Goal: Task Accomplishment & Management: Manage account settings

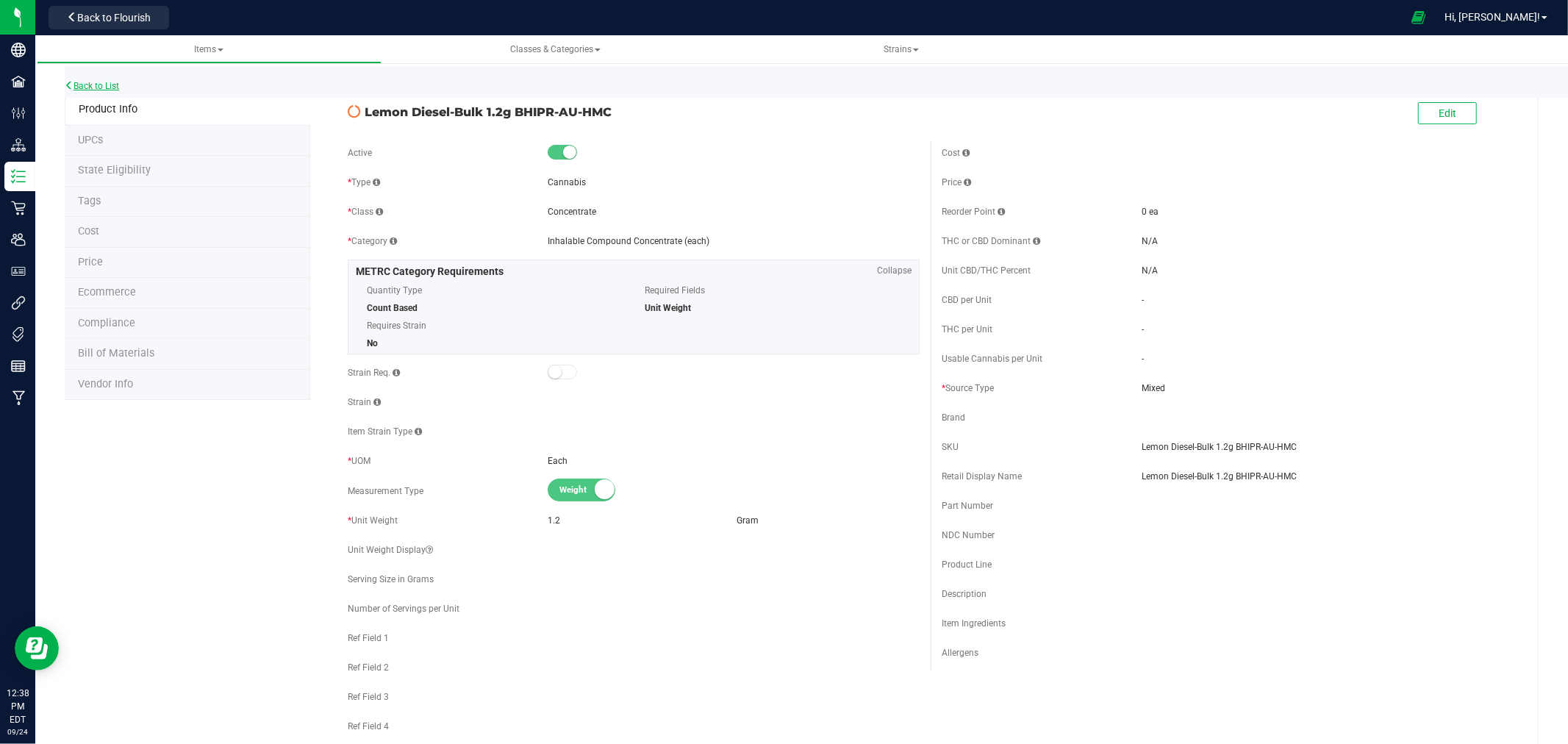
click at [103, 84] on link "Back to List" at bounding box center [92, 86] width 54 height 10
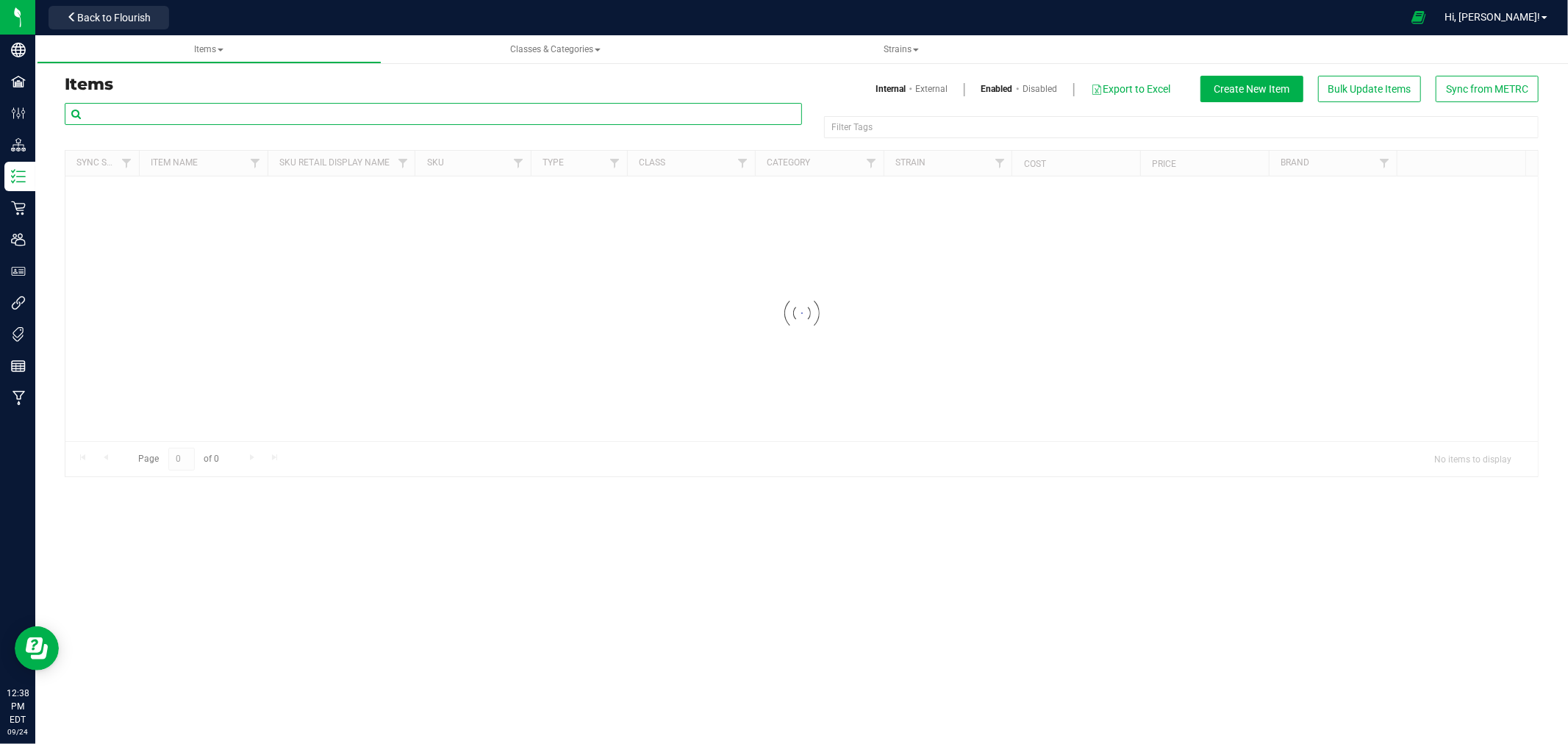
click at [368, 118] on input "text" at bounding box center [433, 114] width 737 height 22
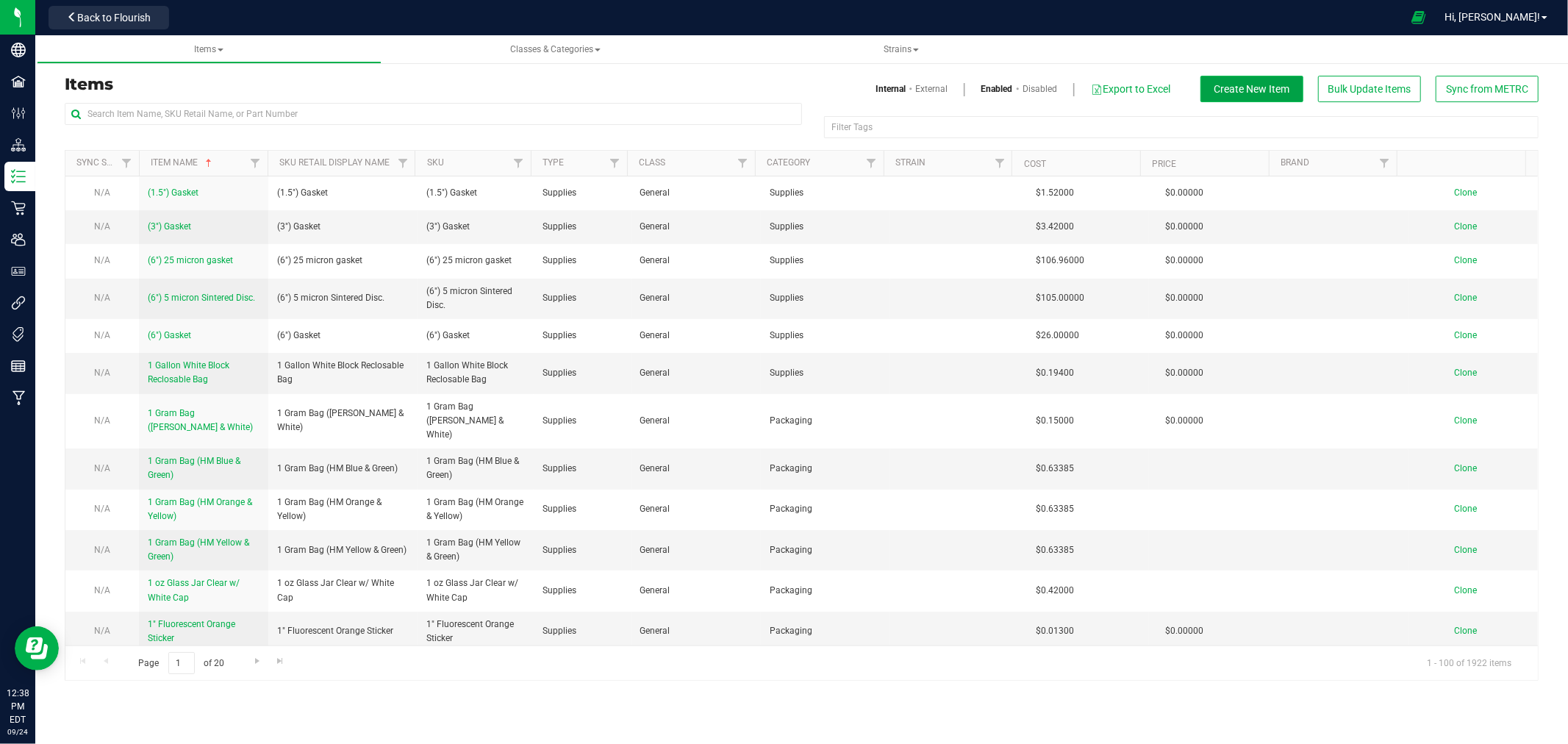
click at [1246, 83] on span "Create New Item" at bounding box center [1252, 89] width 76 height 12
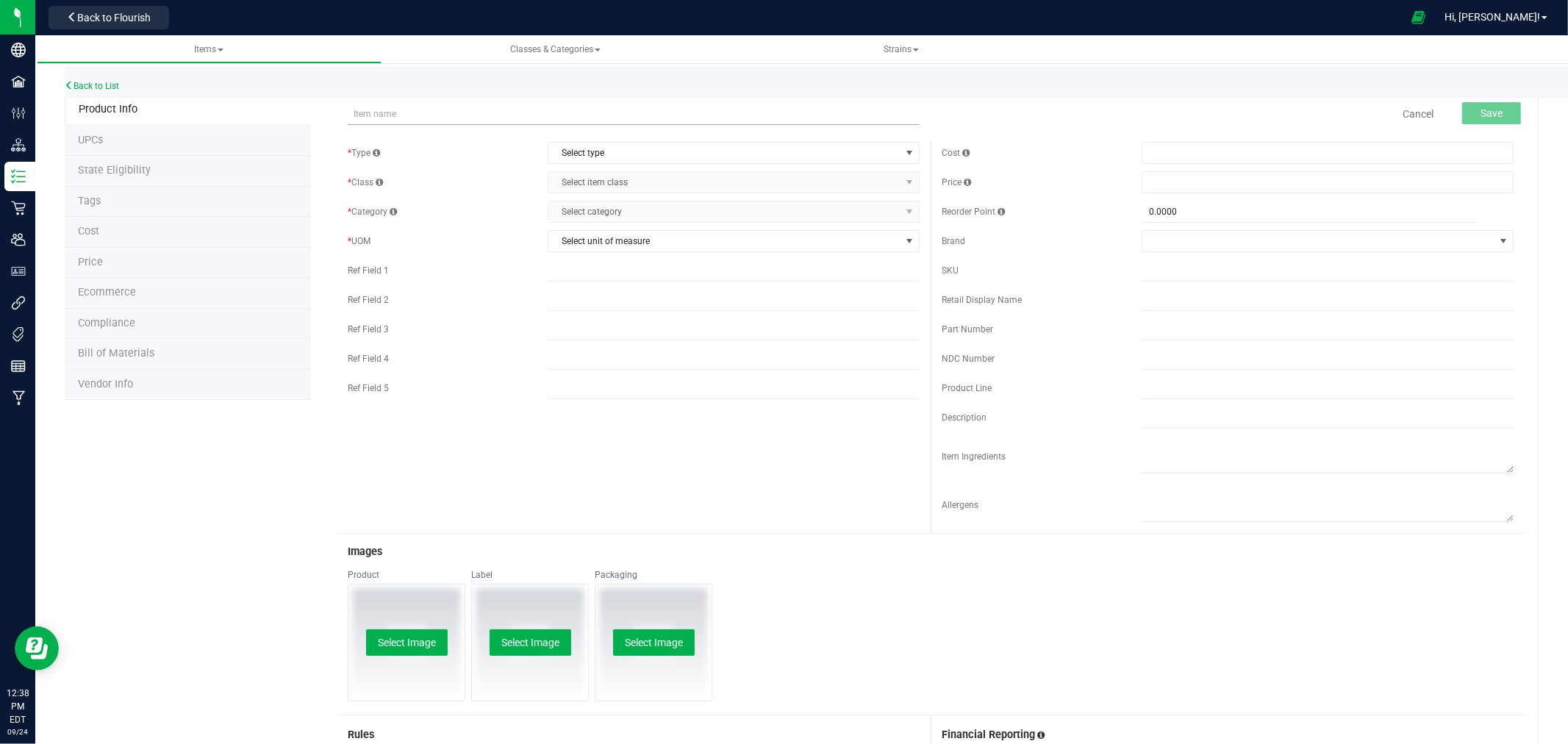
click at [387, 113] on input "text" at bounding box center [633, 114] width 572 height 22
drag, startPoint x: 516, startPoint y: 110, endPoint x: 344, endPoint y: 116, distance: 172.1
click at [344, 116] on div "Wedding Mints-1.2g BHIPR-AU-HMC Item name is available Cancel Save" at bounding box center [931, 114] width 1188 height 37
type input "Wedding Mints-1.2g BHIPR-AU-HMC"
click at [1166, 271] on input "text" at bounding box center [1328, 271] width 372 height 22
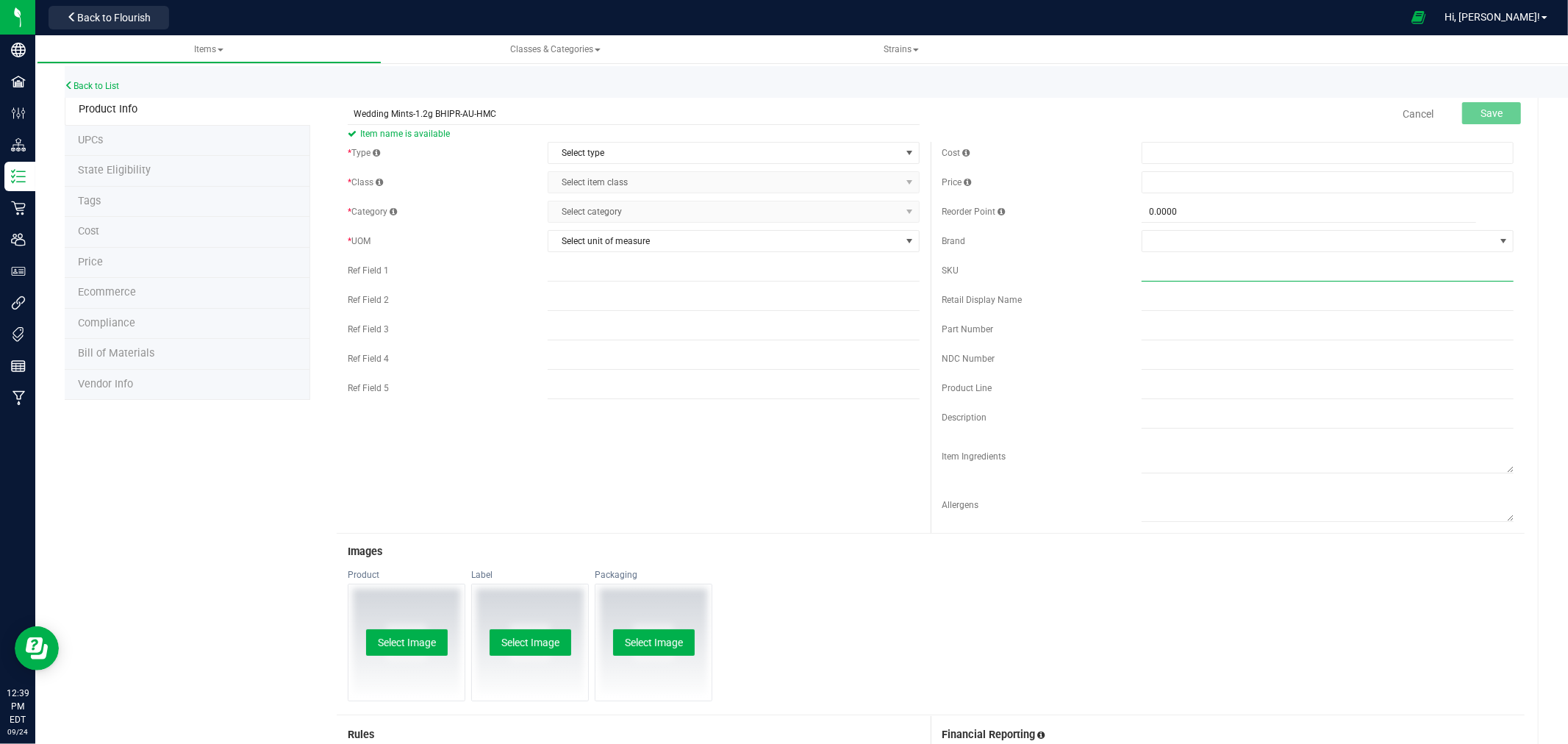
paste input "Wedding Mints-1.2g BHIPR-AU-HMC"
type input "Wedding Mints-1.2g BHIPR-AU-HMC"
click at [616, 157] on span "Select type" at bounding box center [724, 152] width 352 height 21
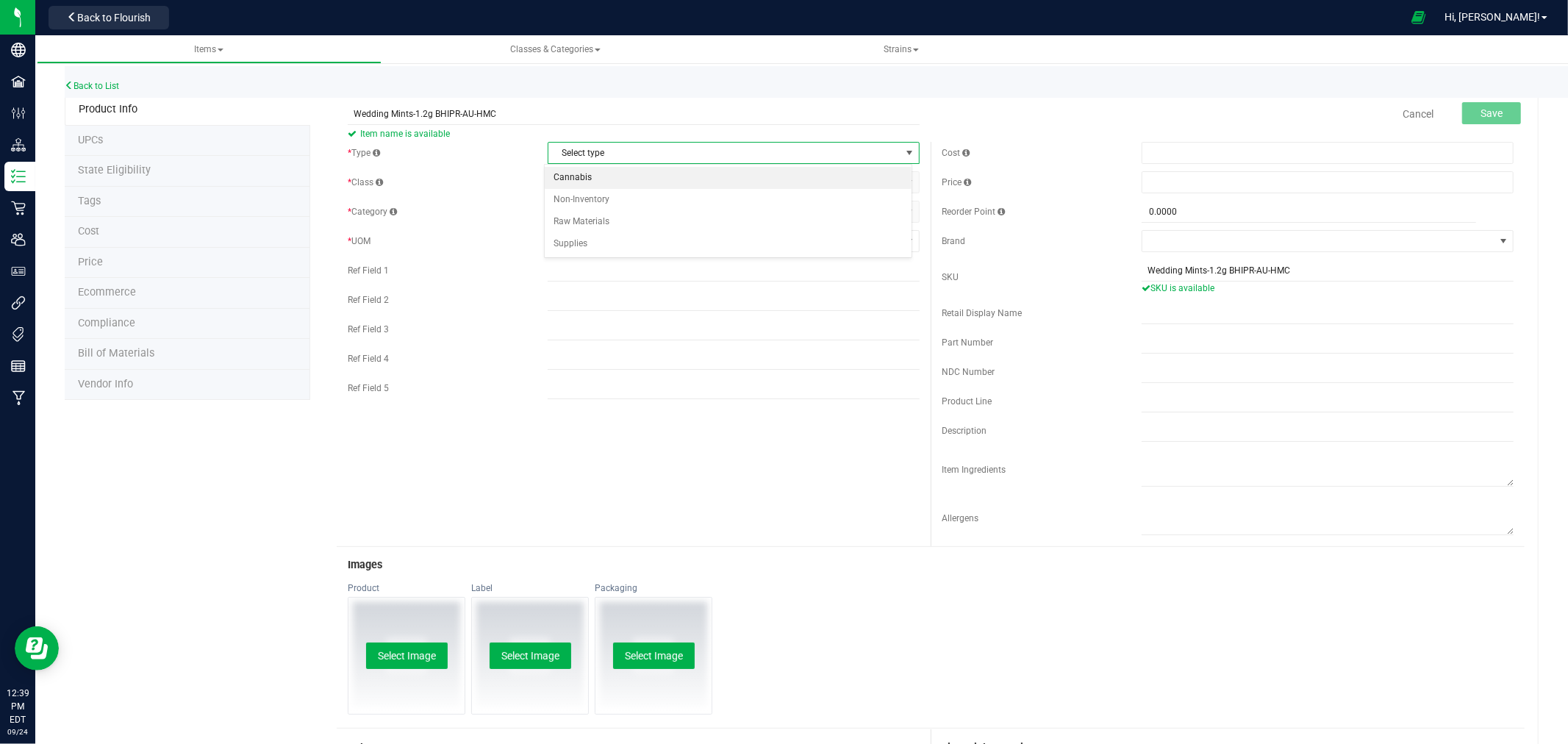
click at [575, 175] on li "Cannabis" at bounding box center [728, 177] width 367 height 22
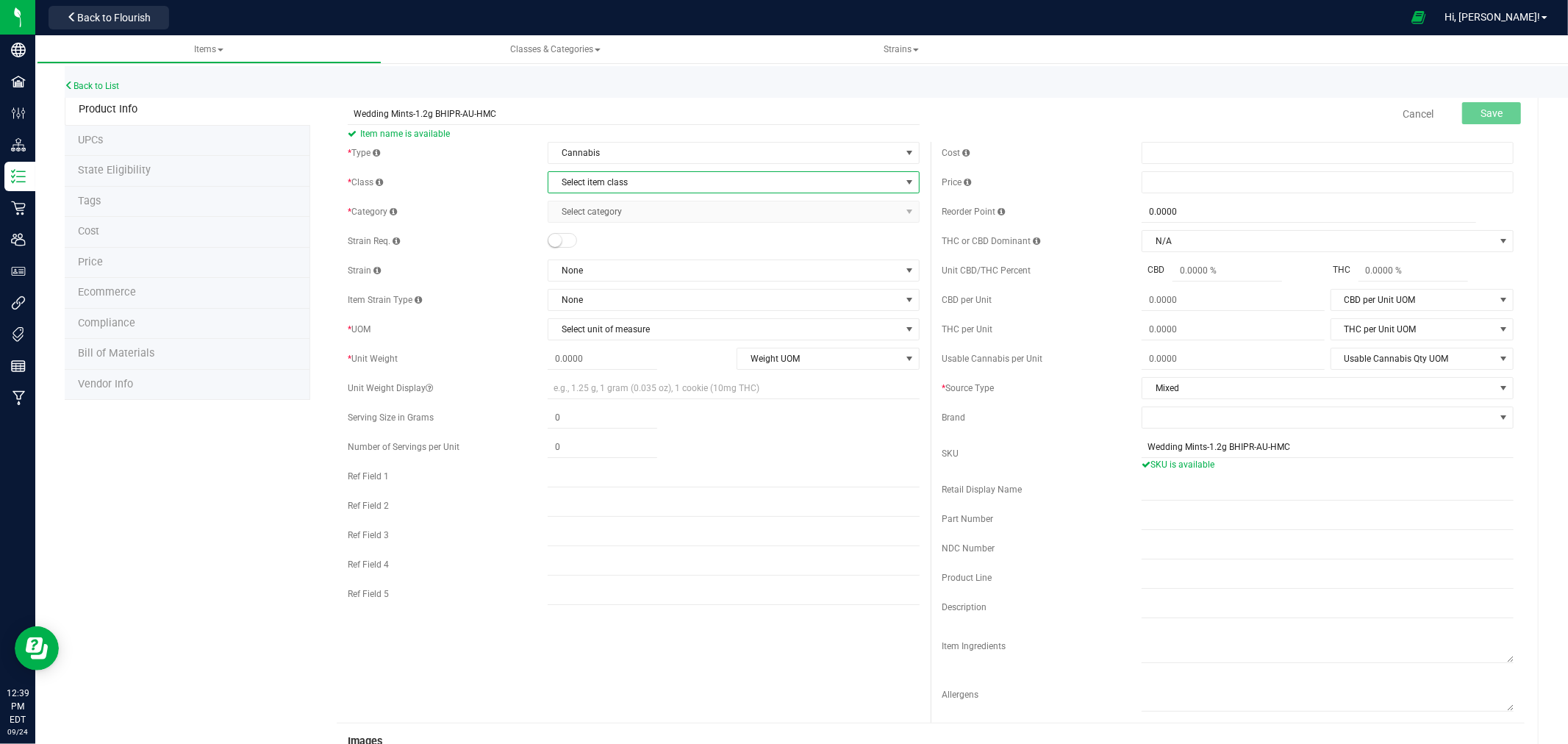
click at [627, 185] on span "Select item class" at bounding box center [724, 182] width 352 height 21
click at [591, 228] on li "Concentrate" at bounding box center [728, 229] width 367 height 22
click at [622, 209] on span "Select category" at bounding box center [724, 212] width 352 height 21
click at [658, 346] on li "Inhalable Compound Concentrate (each)" at bounding box center [728, 346] width 367 height 22
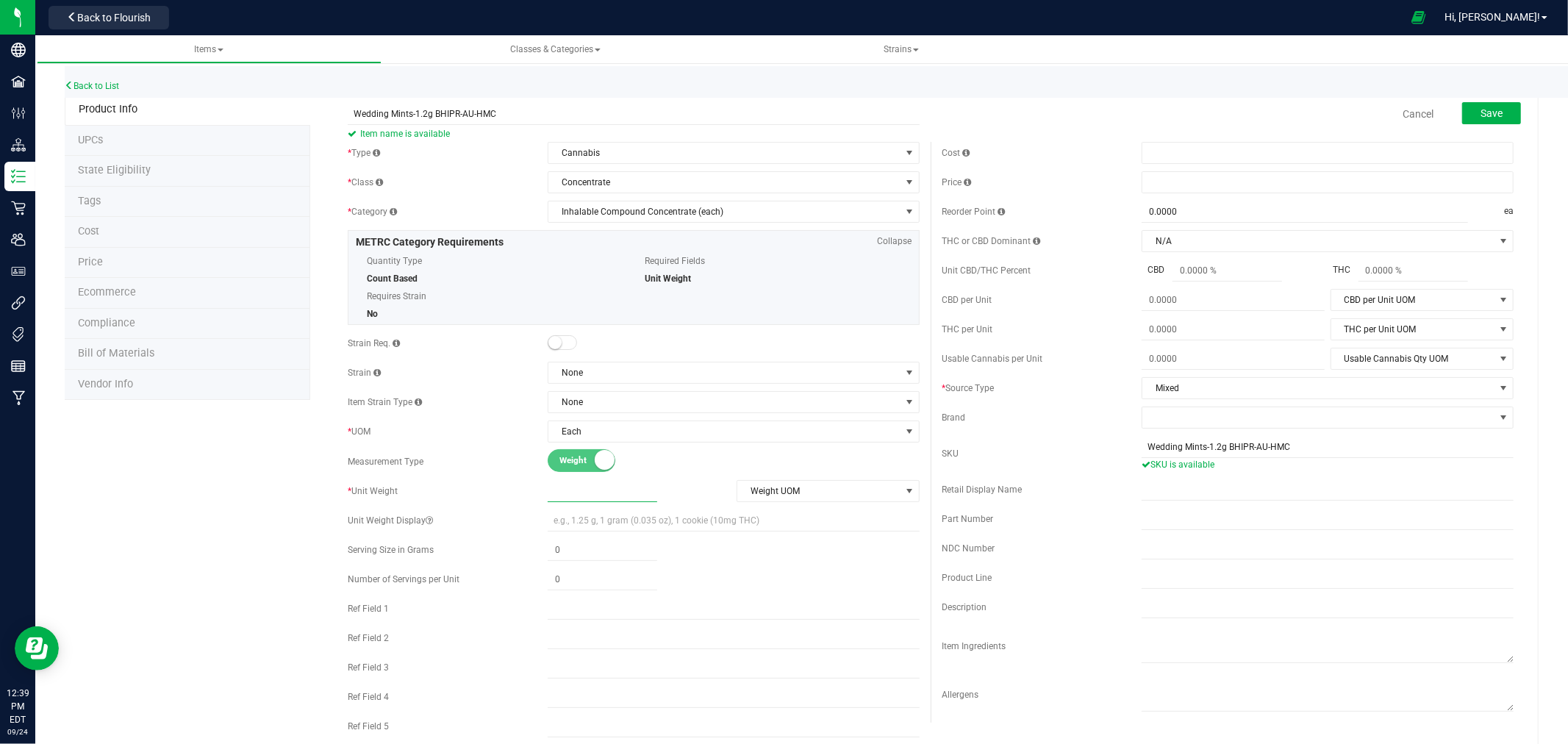
click at [578, 488] on span at bounding box center [602, 492] width 109 height 22
type input "1.2"
type input "1.2000"
click at [1481, 117] on span "Save" at bounding box center [1491, 113] width 22 height 12
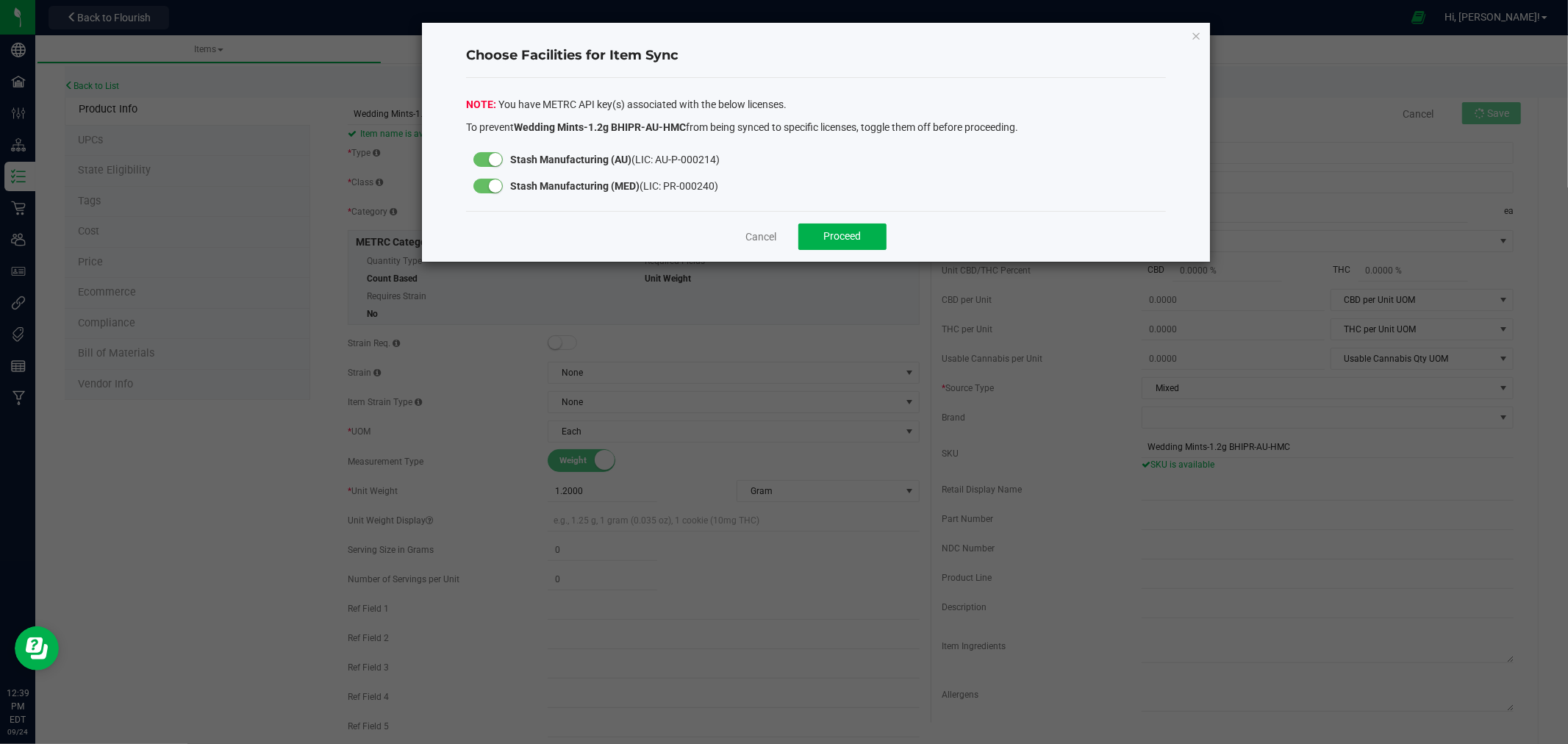
click at [482, 181] on div at bounding box center [487, 186] width 29 height 15
click at [826, 237] on span "Proceed" at bounding box center [842, 236] width 37 height 12
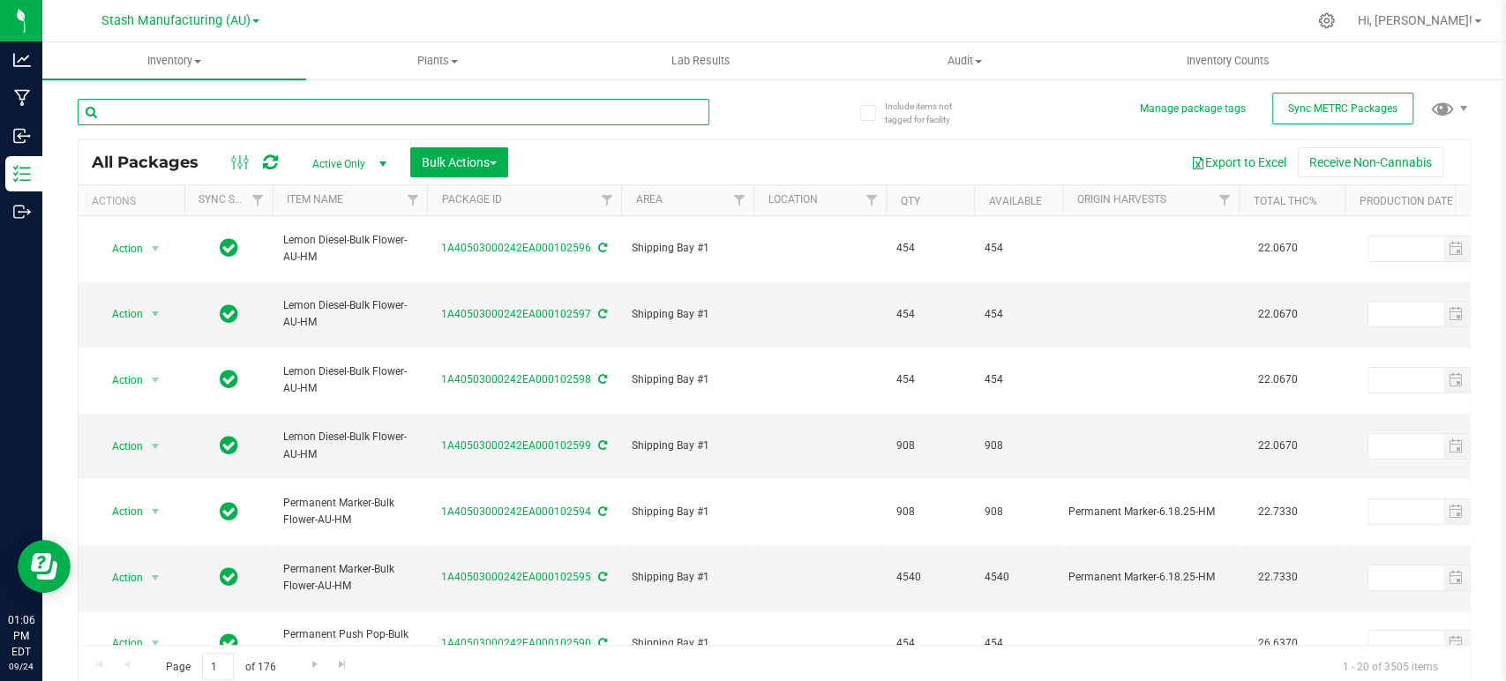
click at [254, 112] on input "text" at bounding box center [394, 112] width 632 height 26
click at [159, 121] on input "text" at bounding box center [394, 112] width 632 height 26
type input "101977"
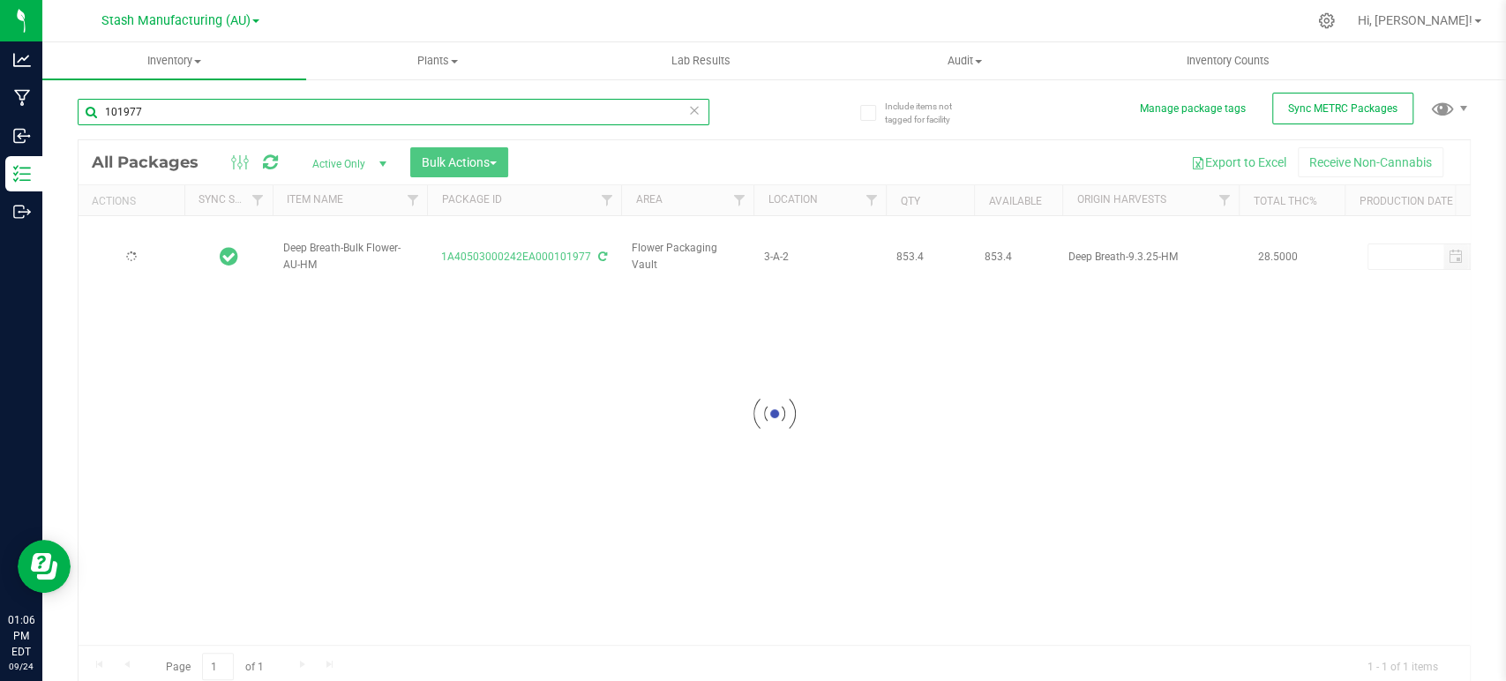
type input "[DATE]"
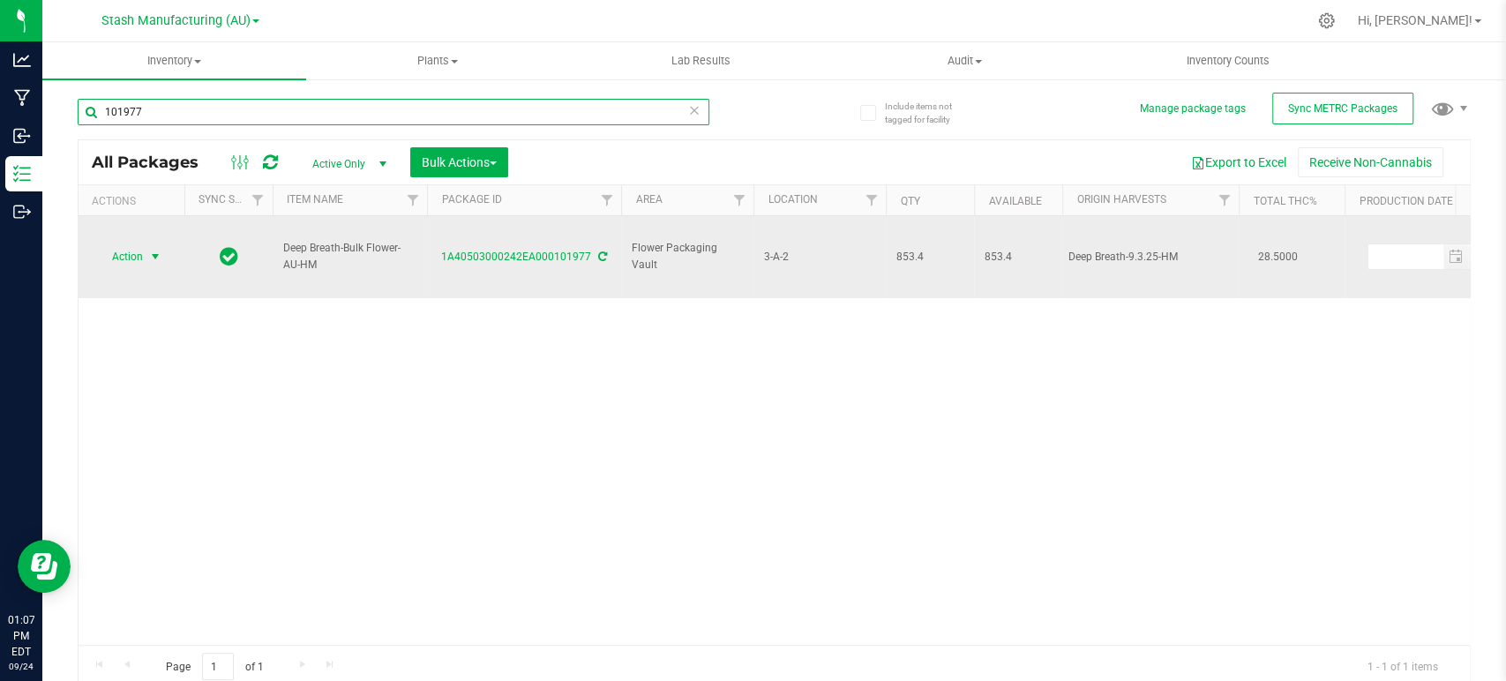
type input "101977"
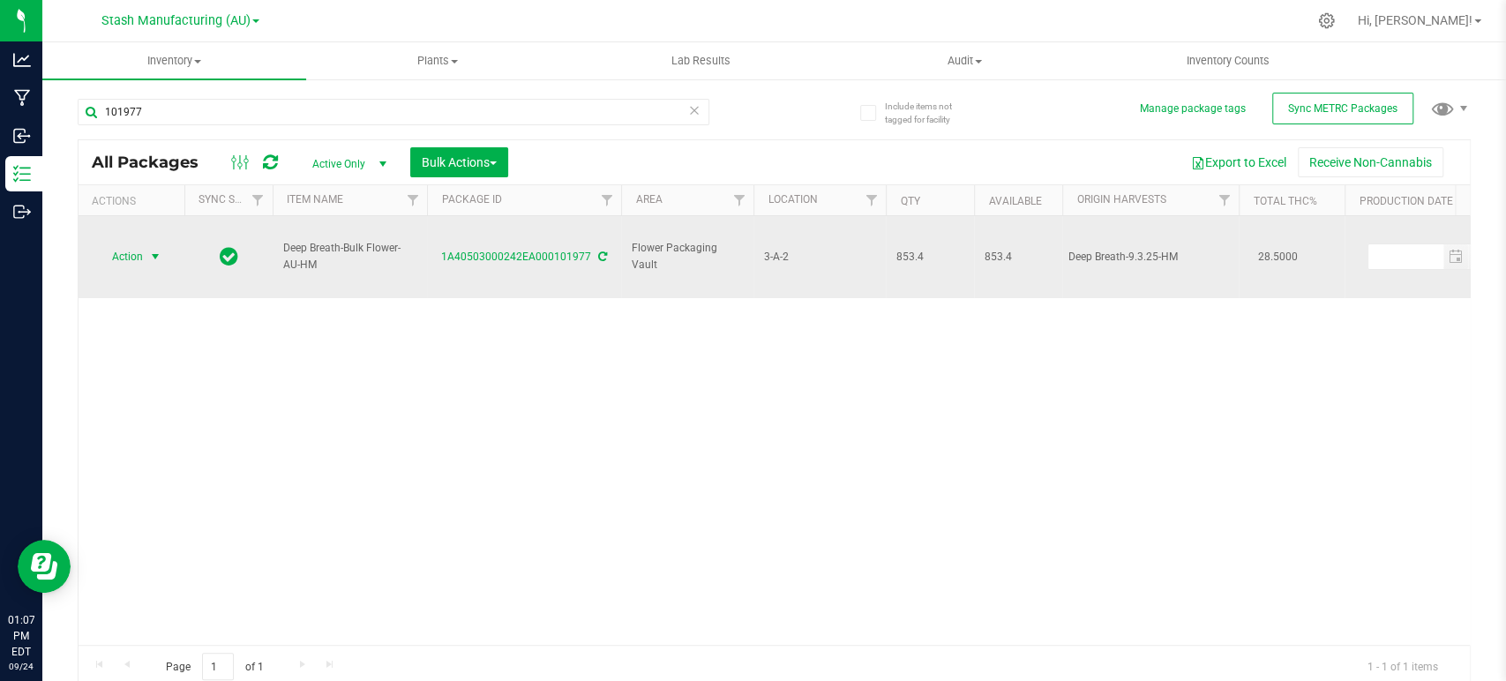
click at [152, 250] on span "select" at bounding box center [155, 257] width 14 height 14
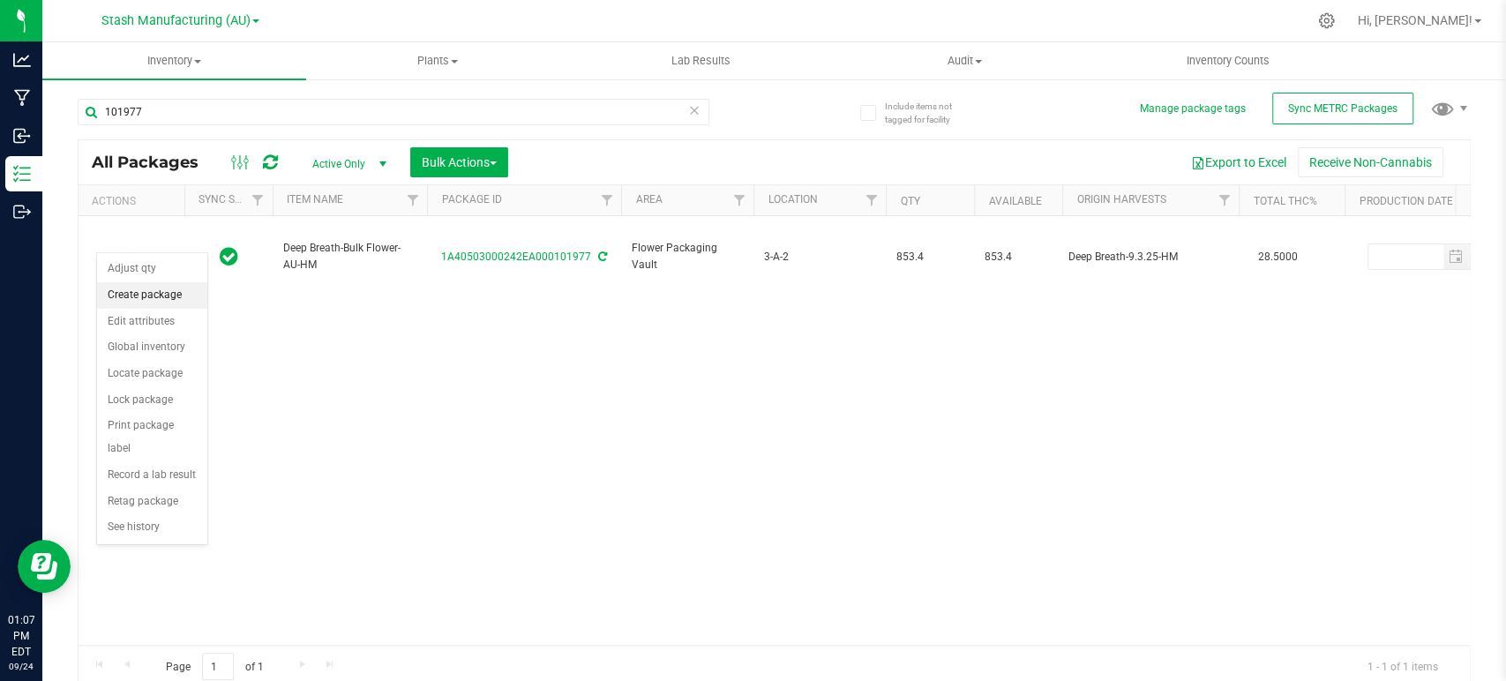
click at [138, 297] on li "Create package" at bounding box center [152, 295] width 110 height 26
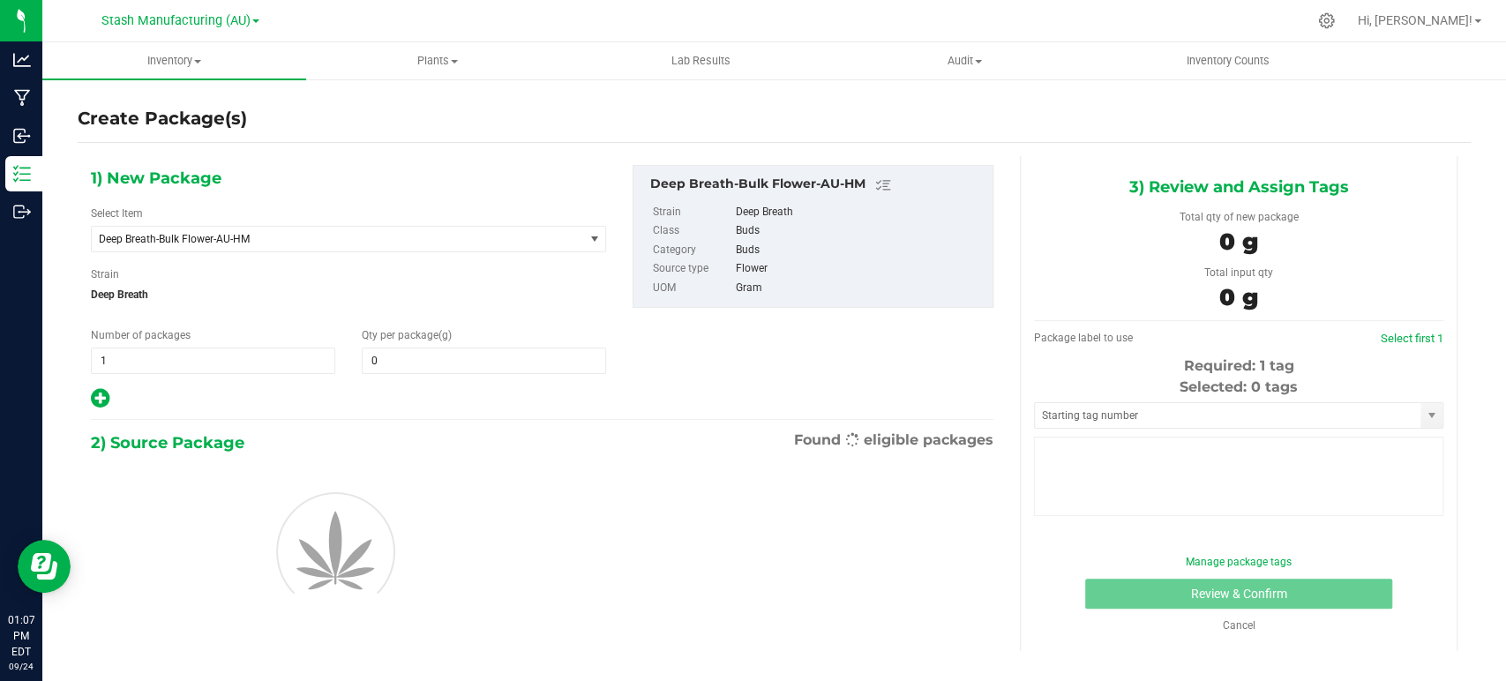
type input "0.0000"
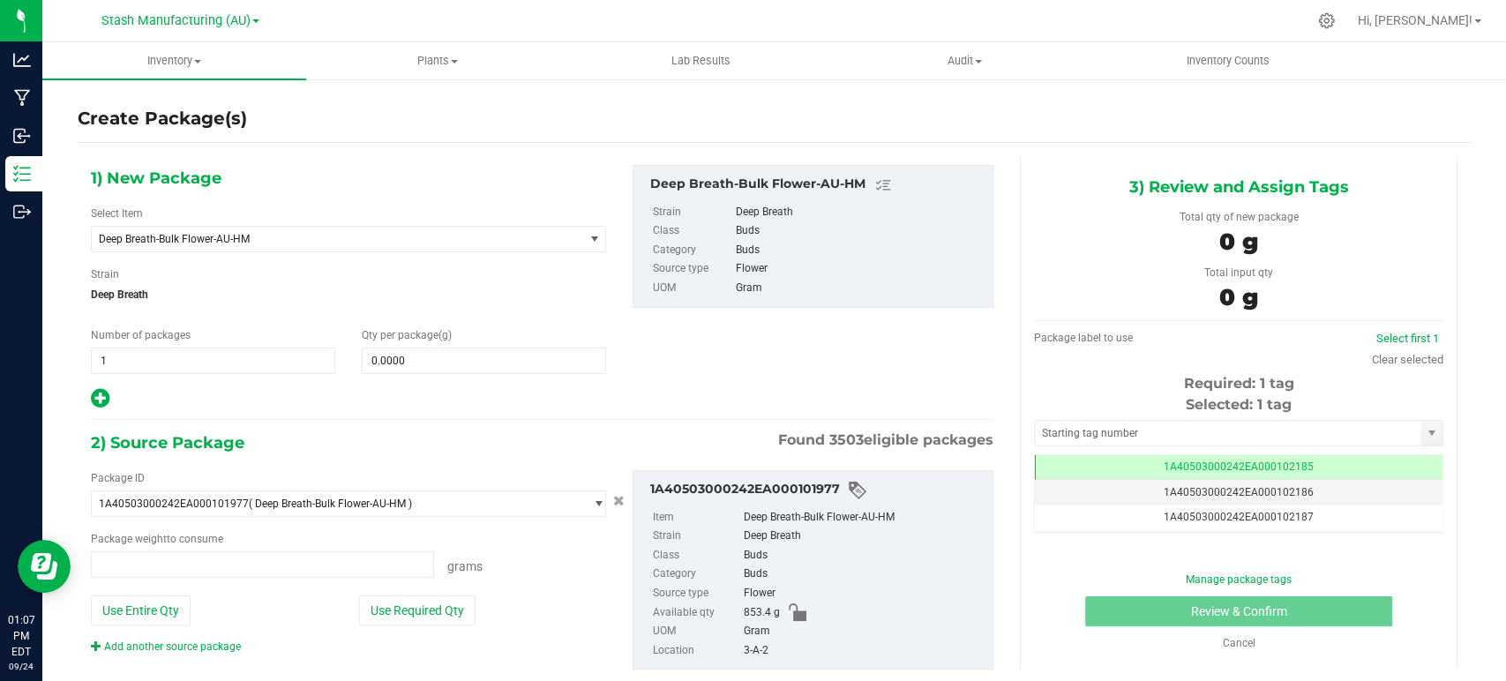
type input "0.0000 g"
click at [247, 206] on div "Select Item Deep Breath-Bulk Flower-AU-HM 38 Special-28g Popcorn-AU-HM 38 Speci…" at bounding box center [348, 229] width 515 height 47
click at [249, 236] on span "Deep Breath-Bulk Flower-AU-HM" at bounding box center [328, 239] width 458 height 12
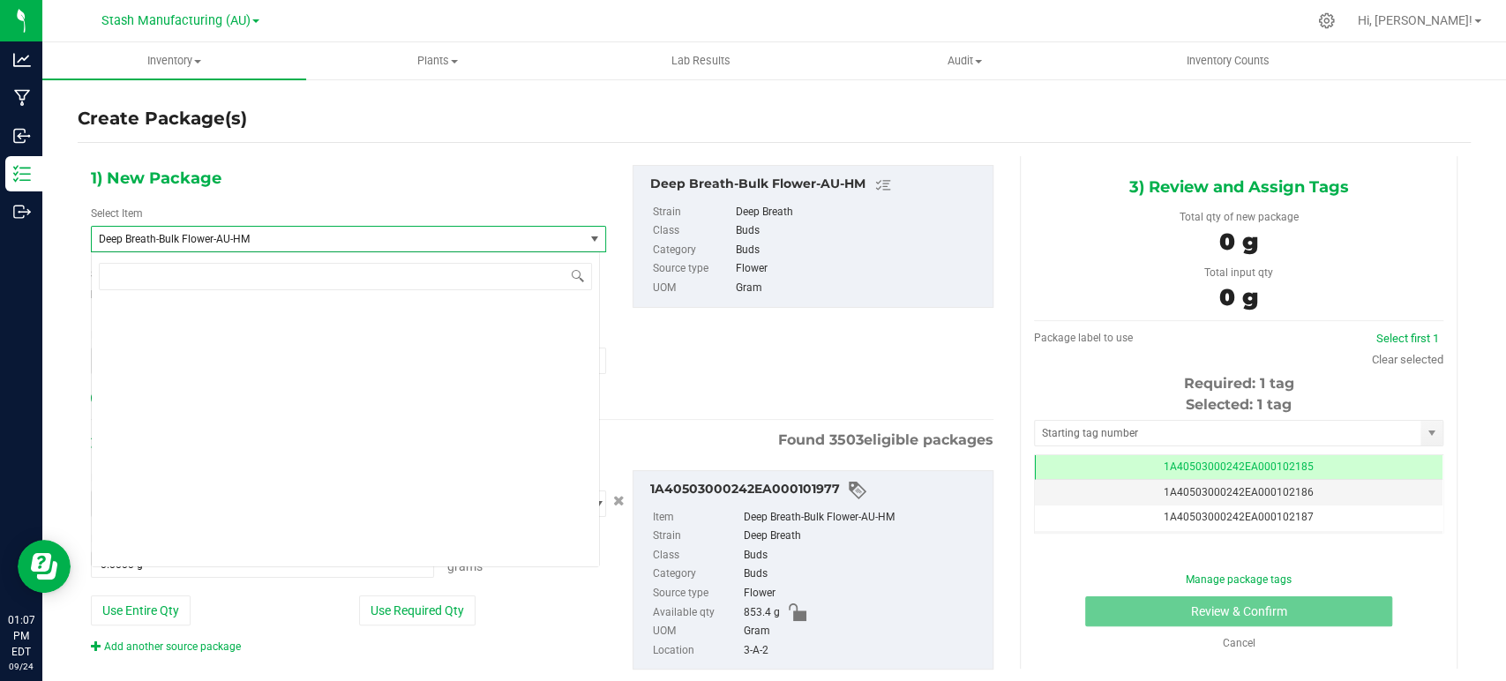
scroll to position [8476, 0]
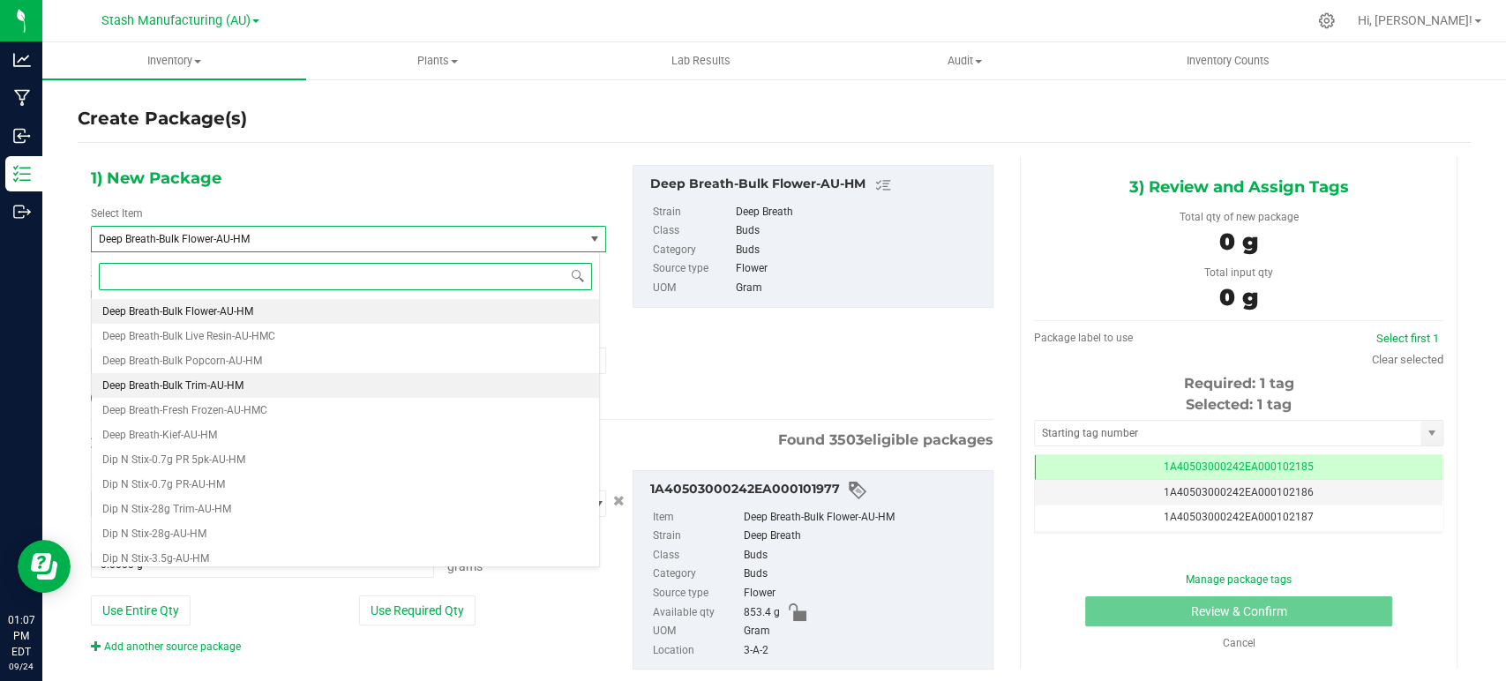
click at [214, 390] on span "Deep Breath-Bulk Trim-AU-HM" at bounding box center [172, 385] width 141 height 12
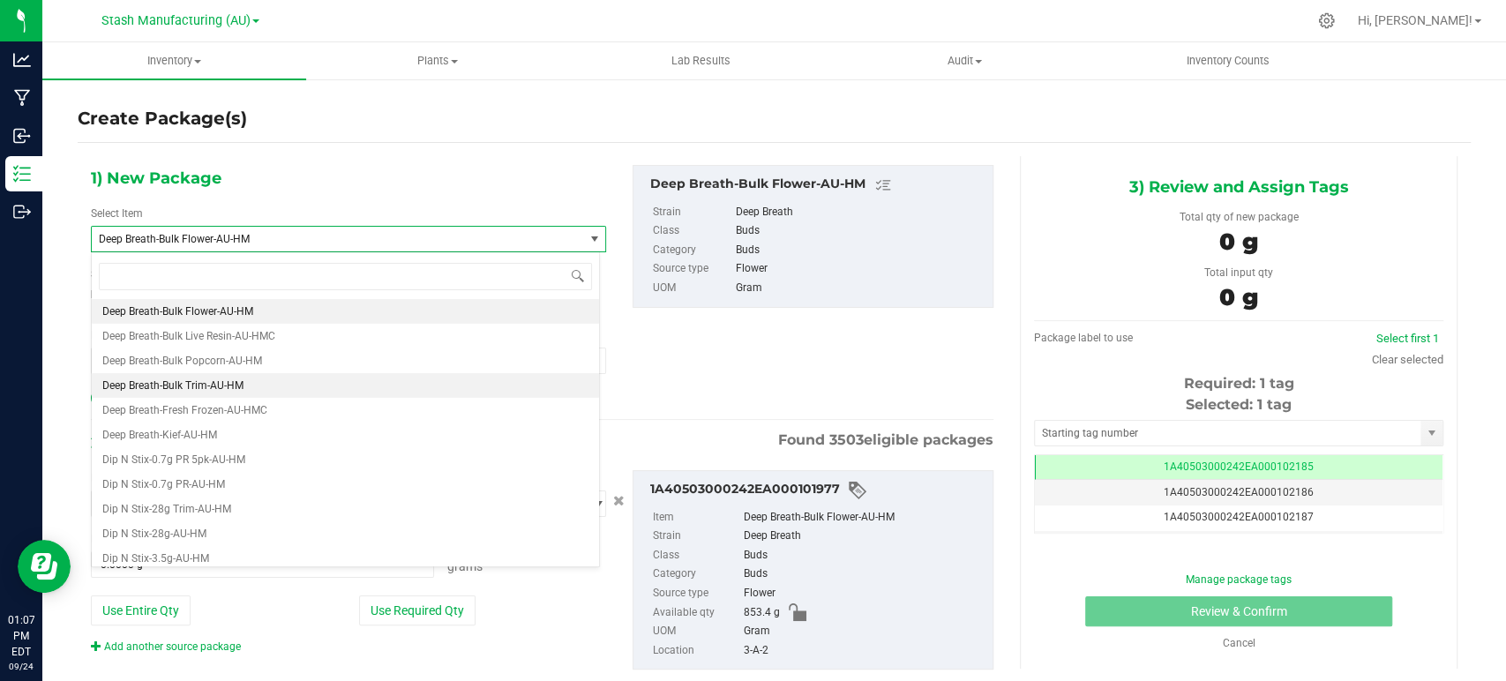
type input "0.0000"
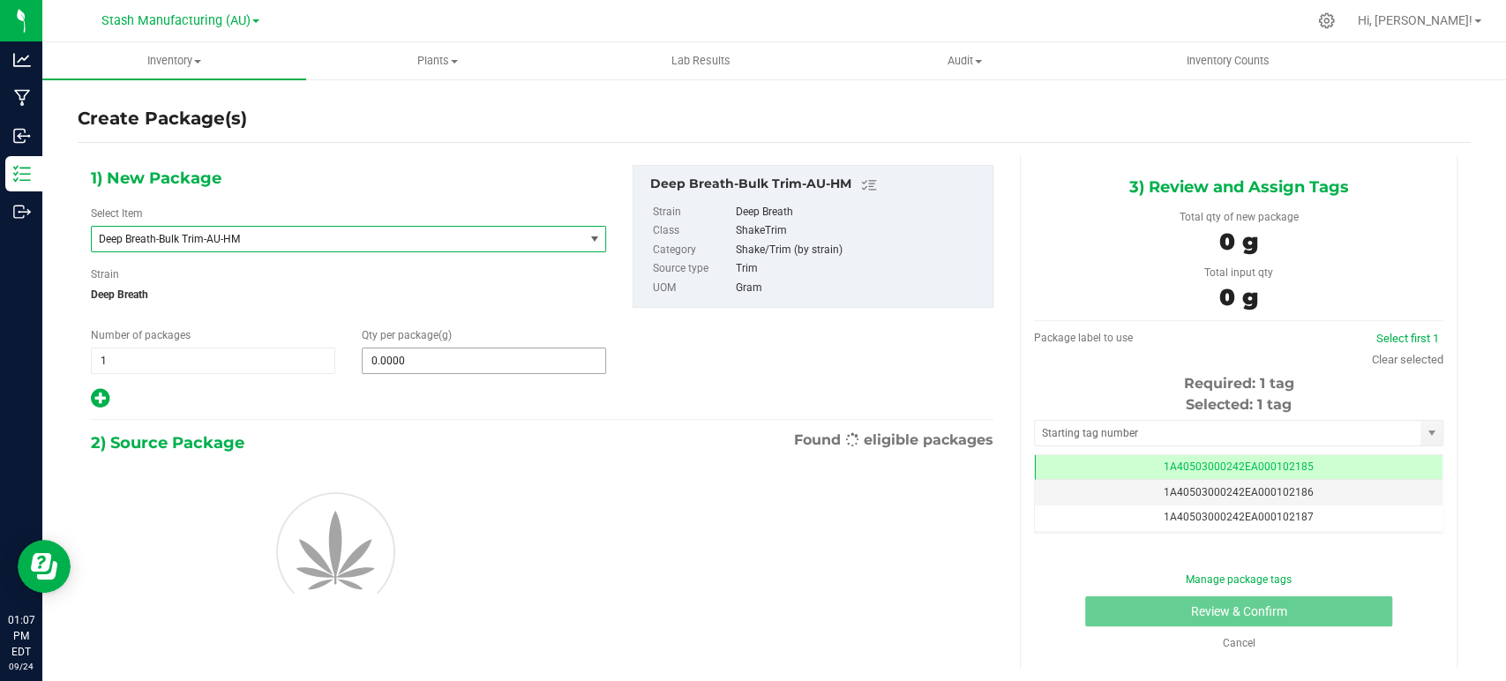
click at [424, 365] on span "0.0000 0" at bounding box center [484, 361] width 244 height 26
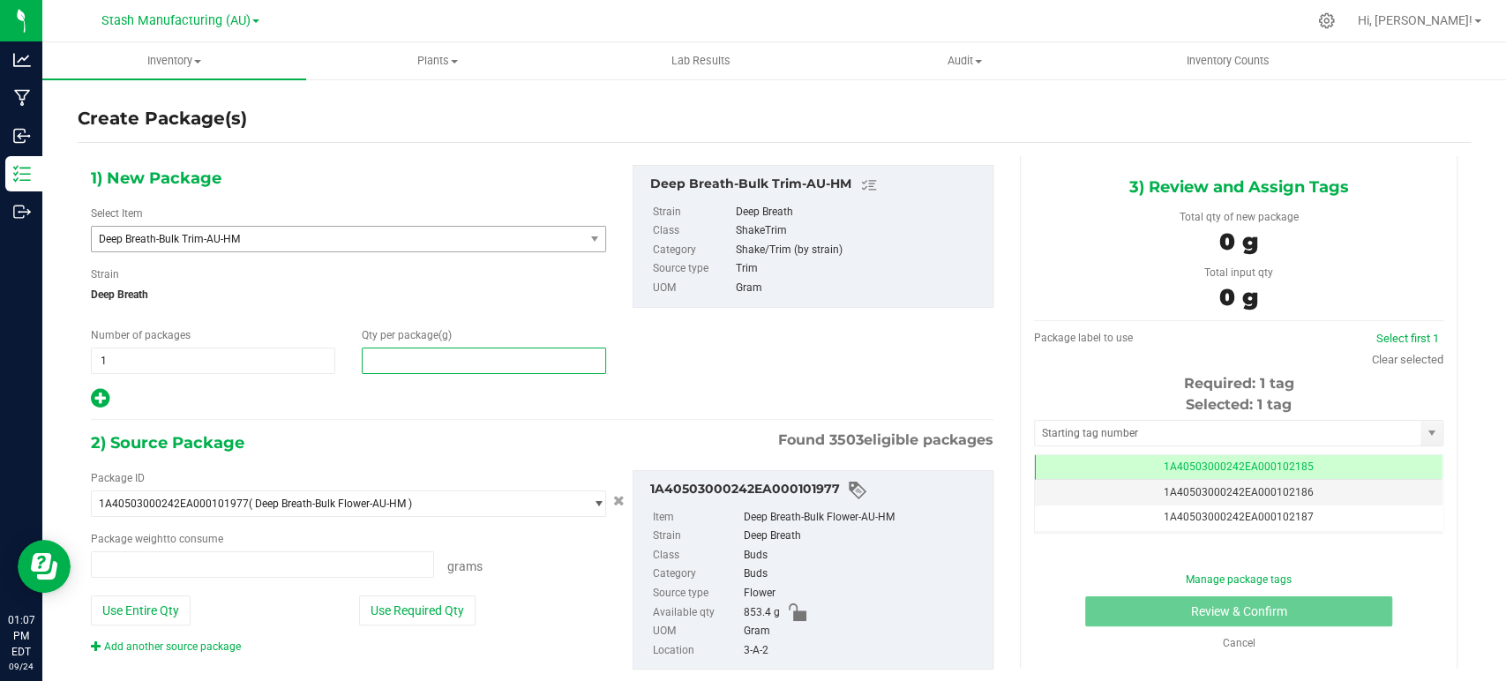
type input "0.0000 g"
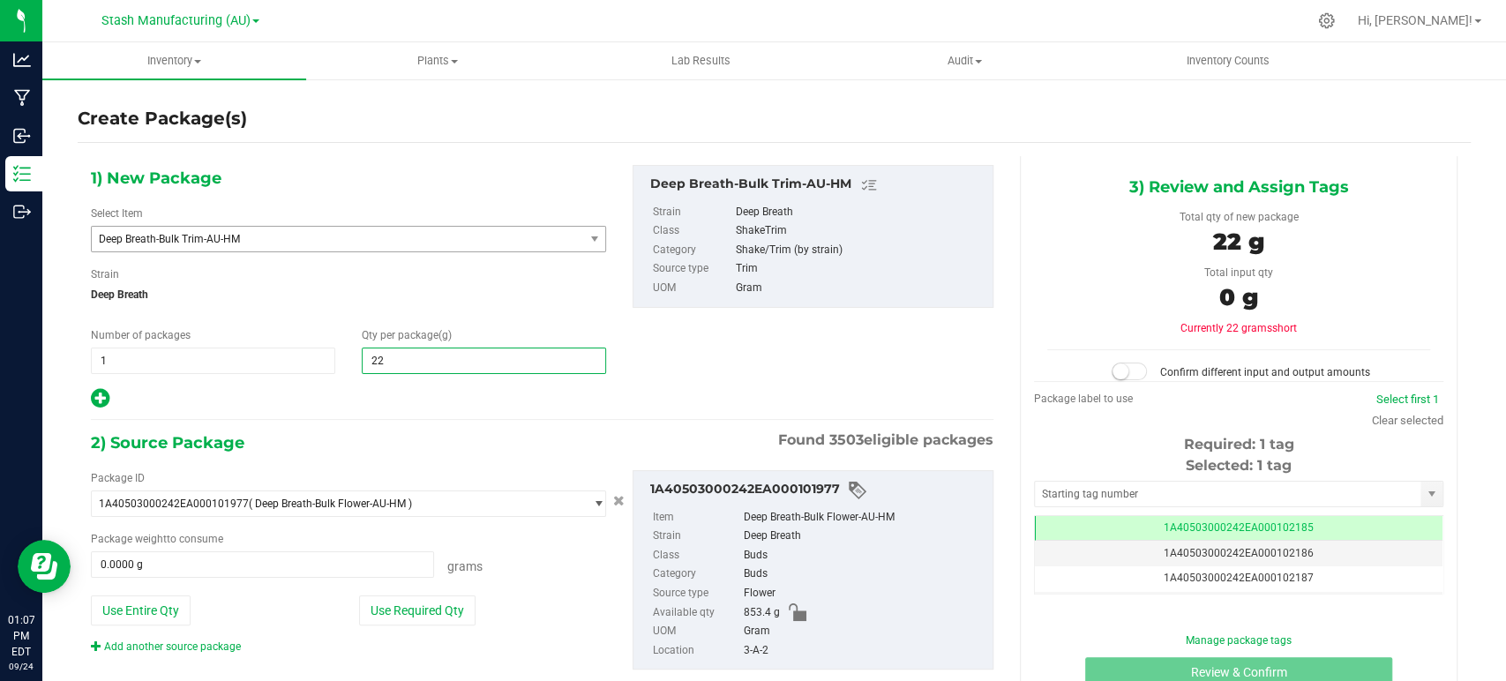
type input "228"
type input "228.0000"
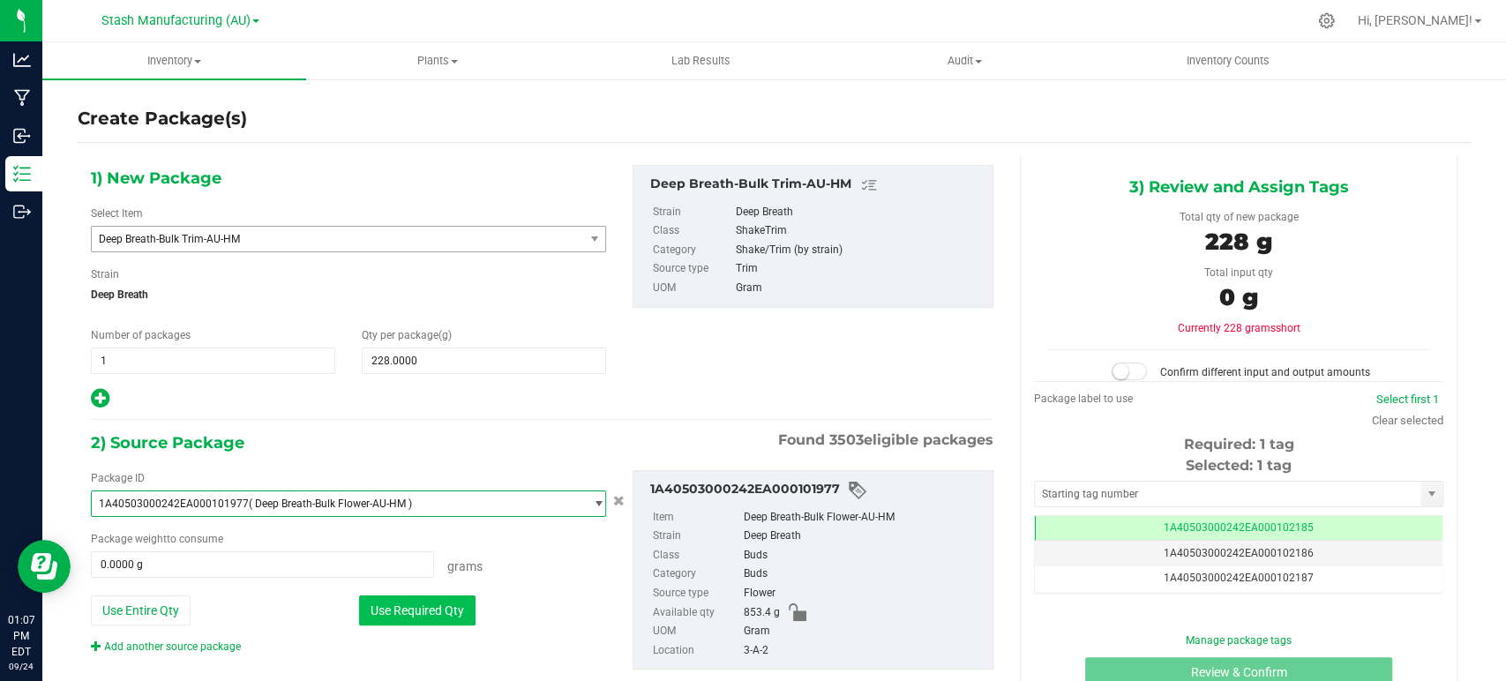
click at [436, 603] on button "Use Required Qty" at bounding box center [417, 611] width 116 height 30
type input "228.0000 g"
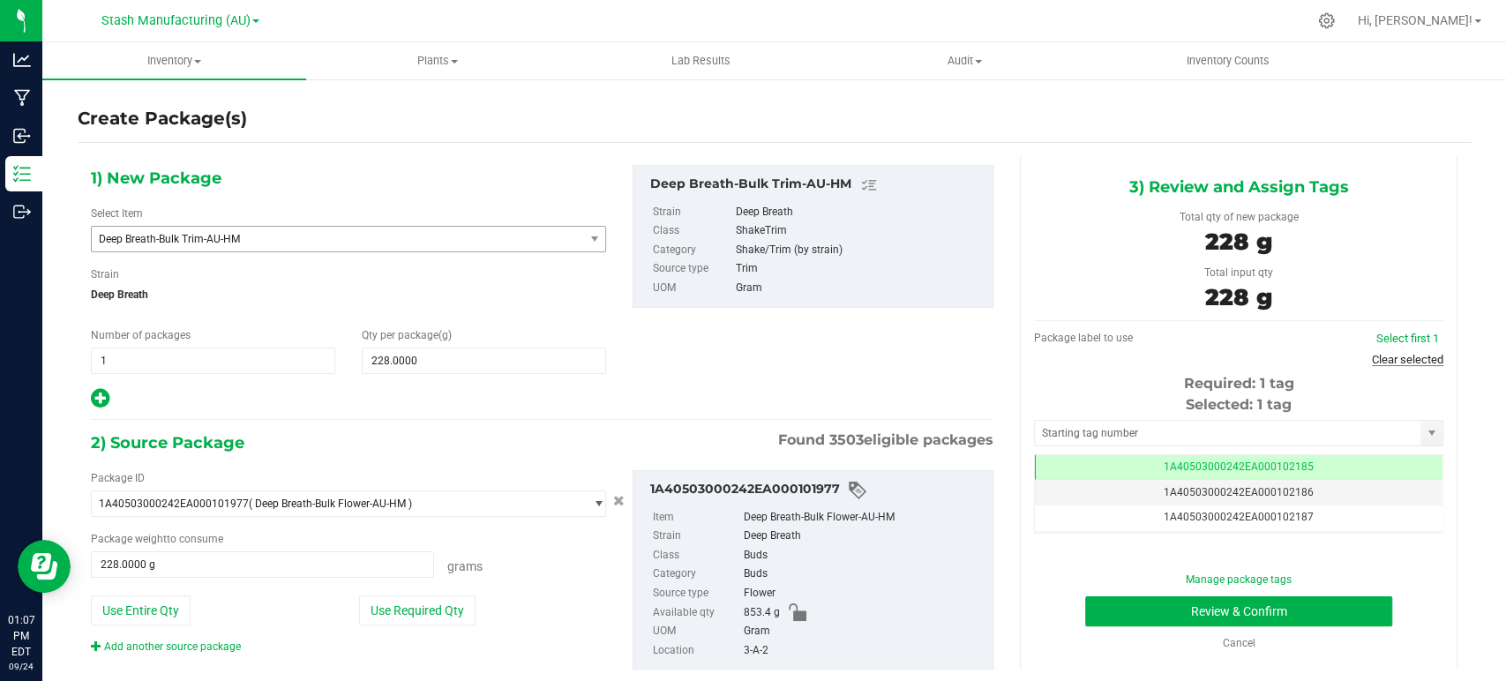
click at [1378, 358] on link "Clear selected" at bounding box center [1407, 359] width 71 height 13
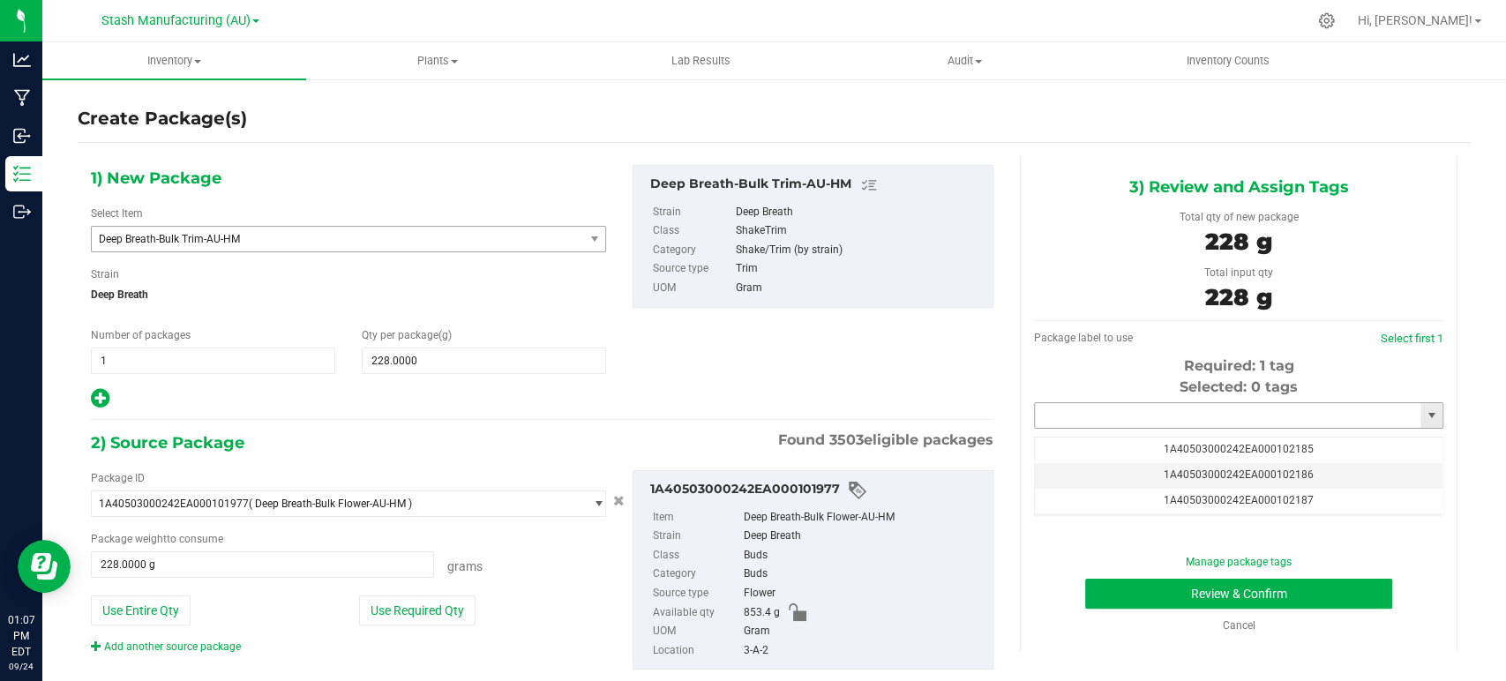
click at [1161, 415] on input "text" at bounding box center [1228, 415] width 386 height 25
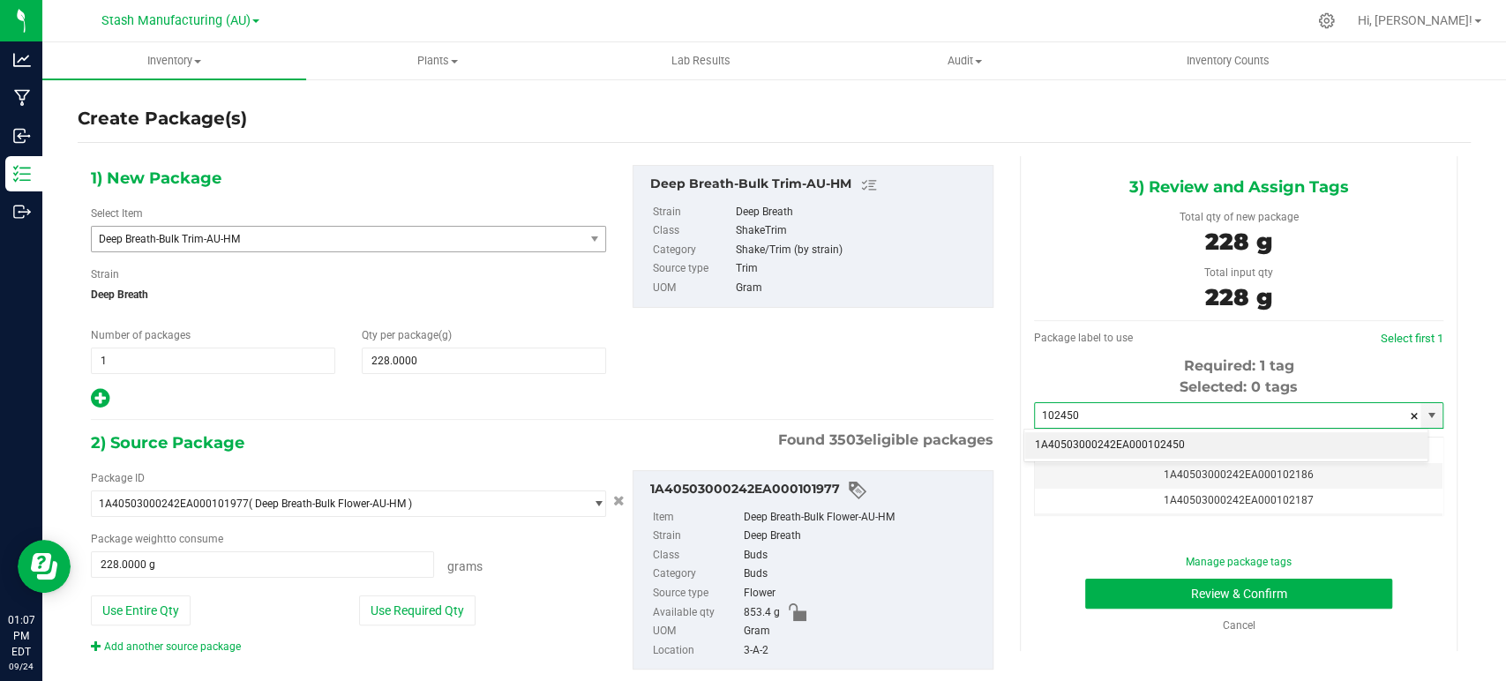
click at [1174, 438] on li "1A40503000242EA000102450" at bounding box center [1226, 445] width 403 height 26
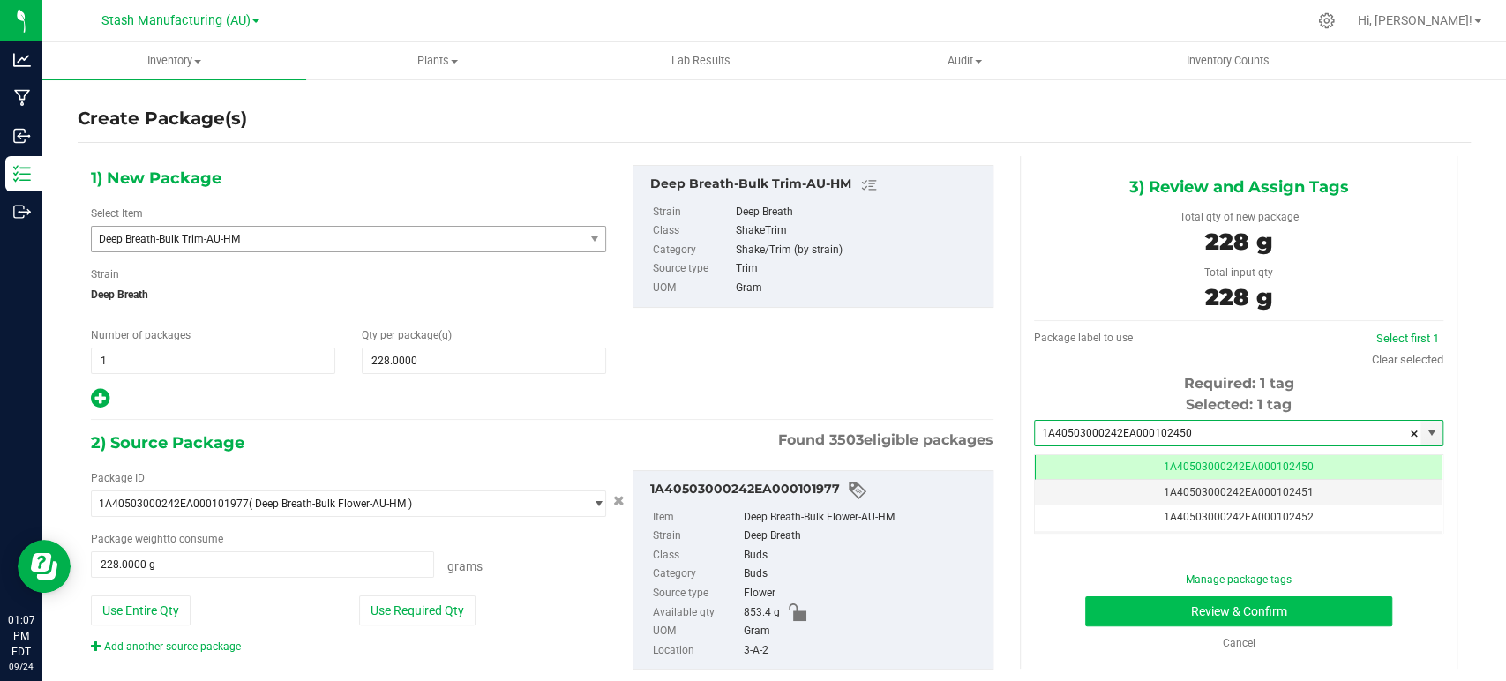
scroll to position [0, 0]
type input "1A40503000242EA000102450"
click at [1206, 607] on button "Review & Confirm" at bounding box center [1239, 612] width 306 height 30
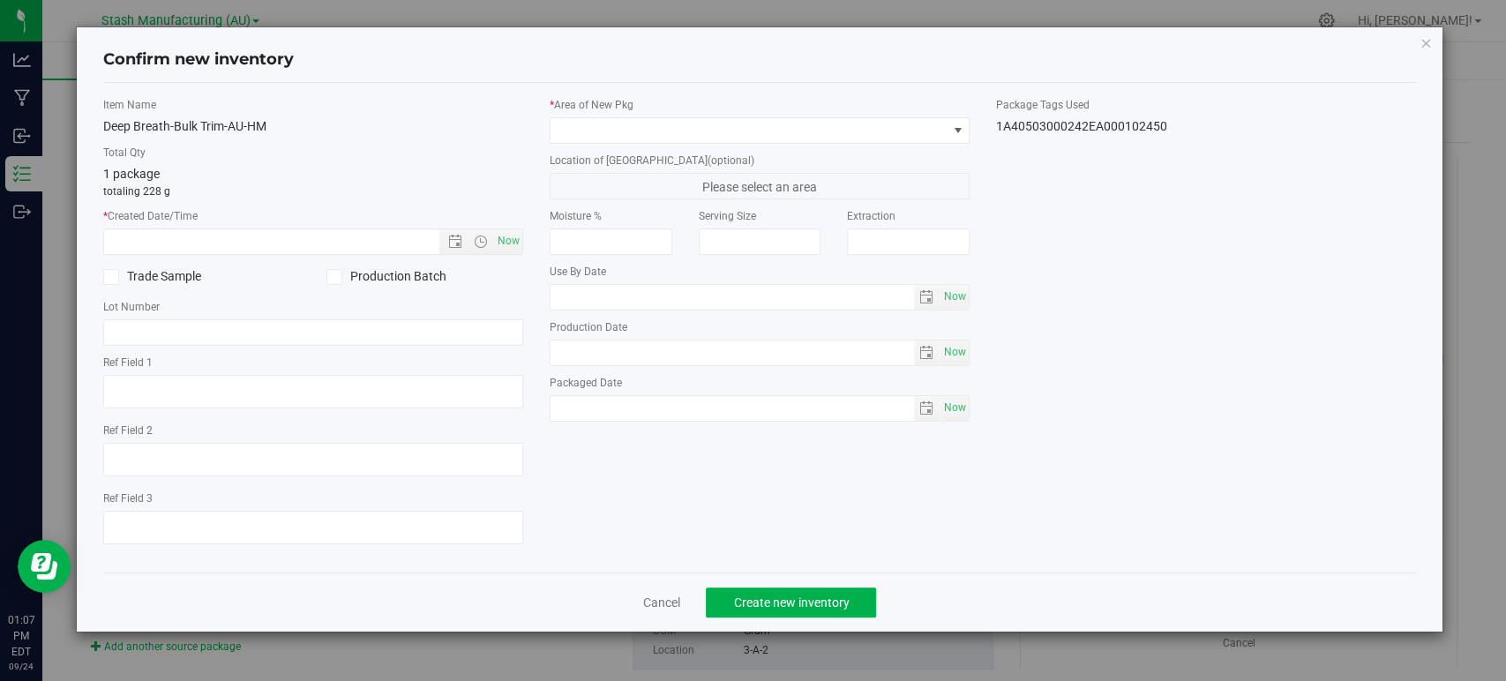
type input "[DATE]"
click at [498, 236] on span "Now" at bounding box center [509, 242] width 30 height 26
type input "[DATE] 1:07 PM"
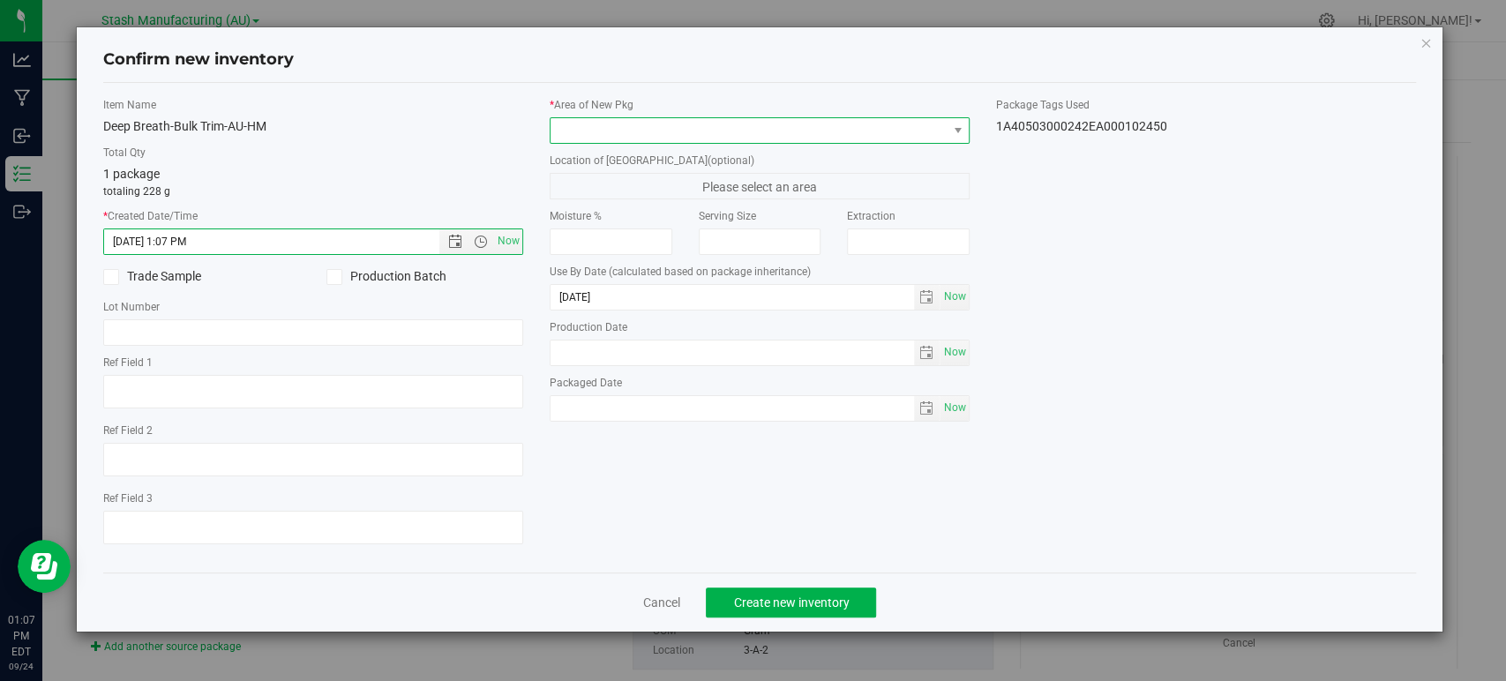
click at [614, 131] on span at bounding box center [749, 130] width 396 height 25
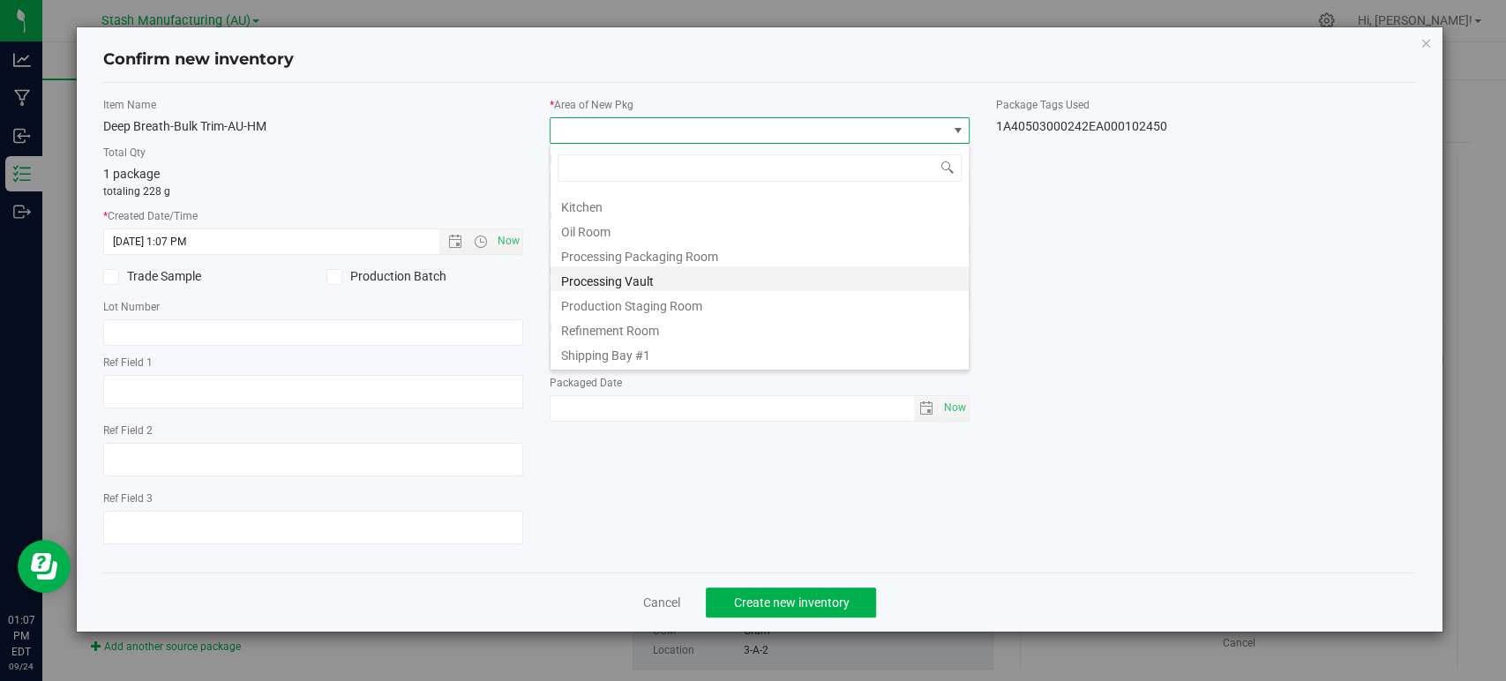
click at [600, 279] on li "Processing Vault" at bounding box center [760, 279] width 418 height 25
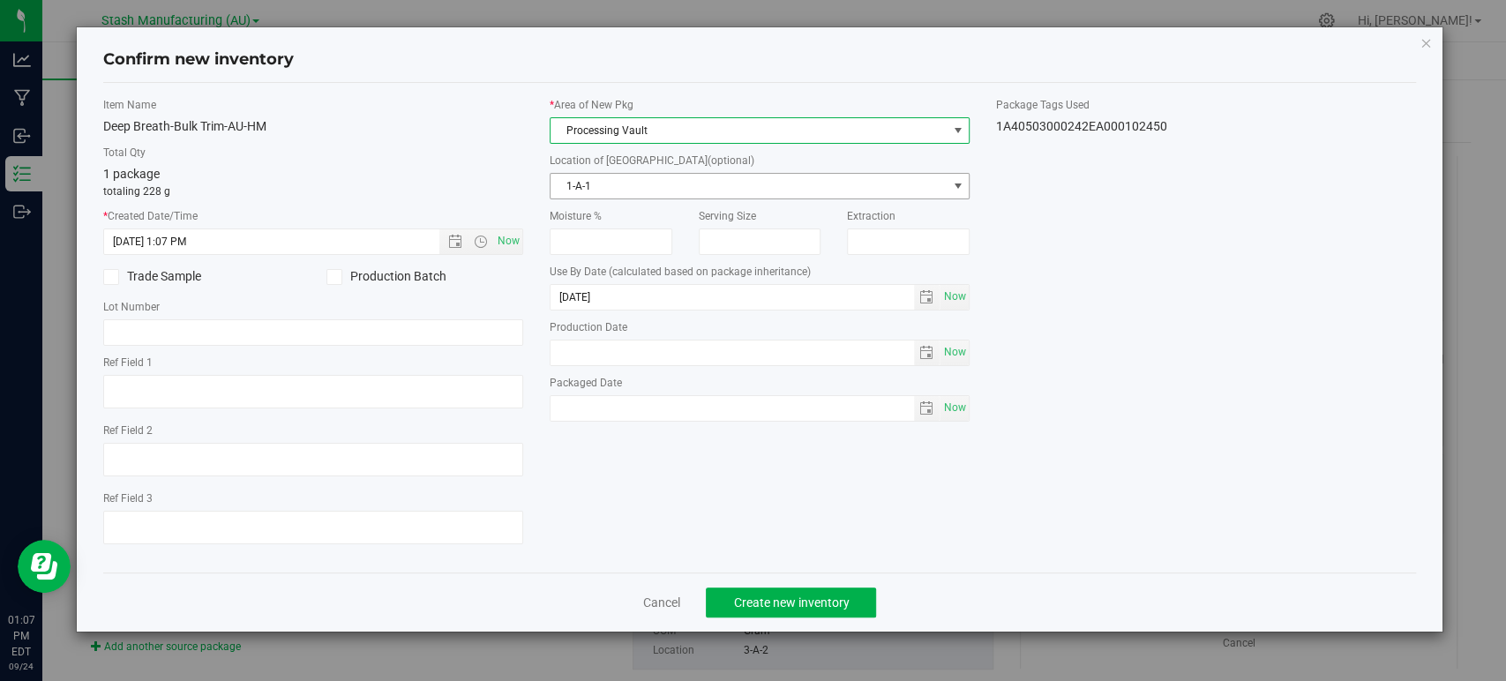
click at [599, 182] on span "1-A-1" at bounding box center [749, 186] width 396 height 25
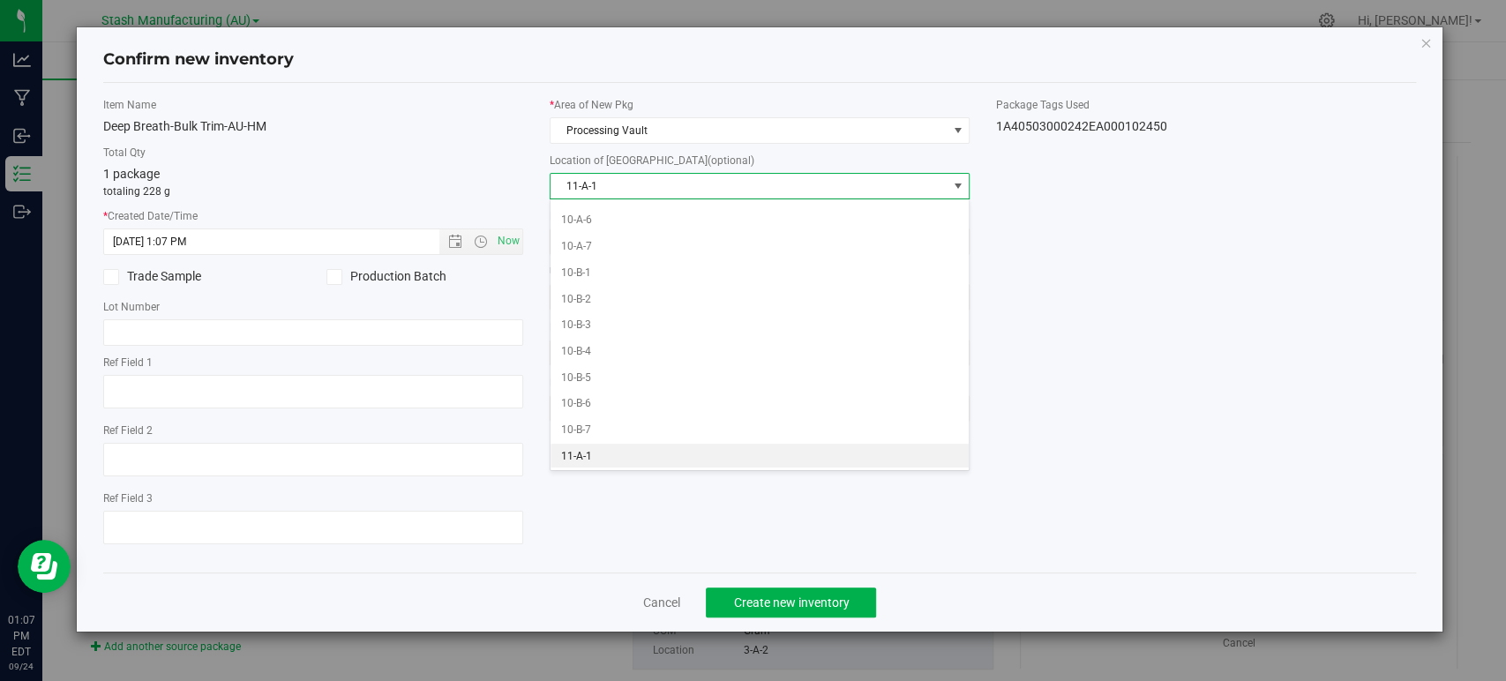
click at [609, 451] on li "11-A-1" at bounding box center [760, 457] width 418 height 26
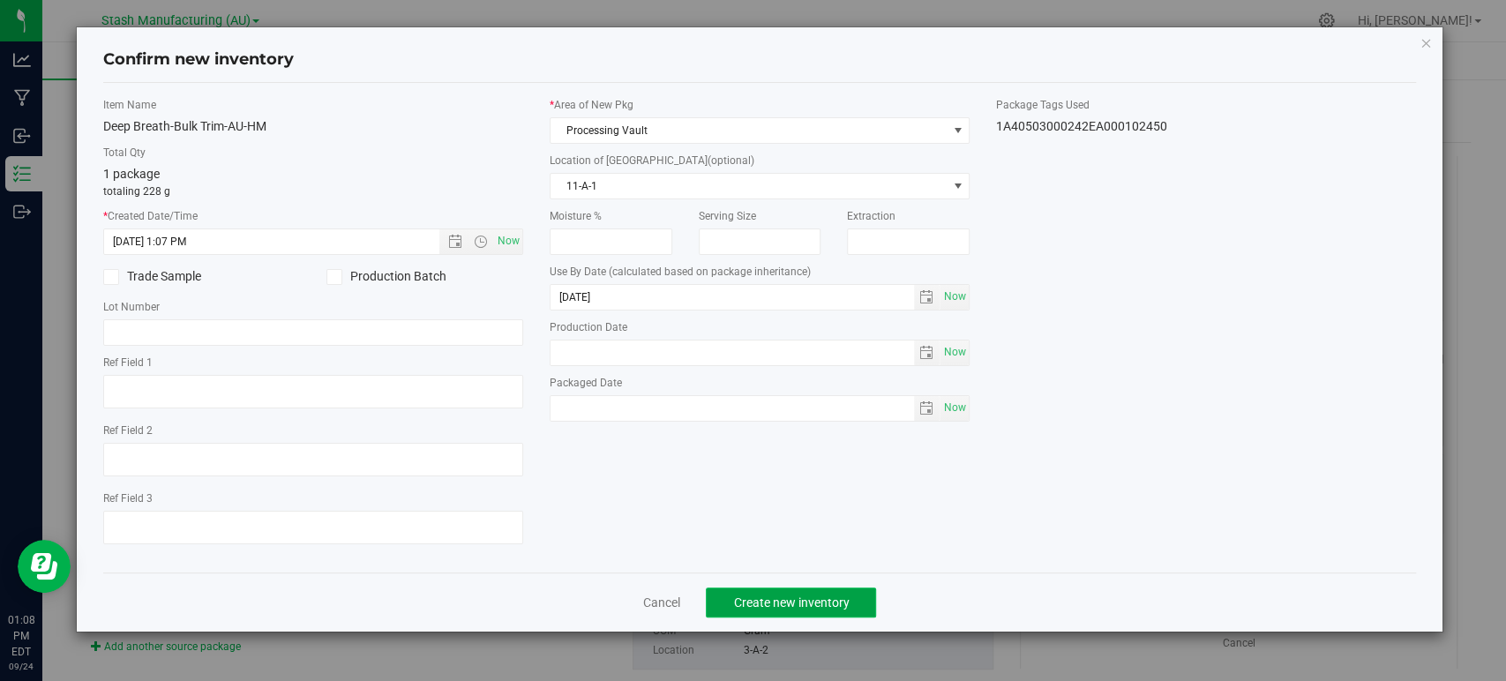
click at [763, 597] on span "Create new inventory" at bounding box center [791, 603] width 116 height 14
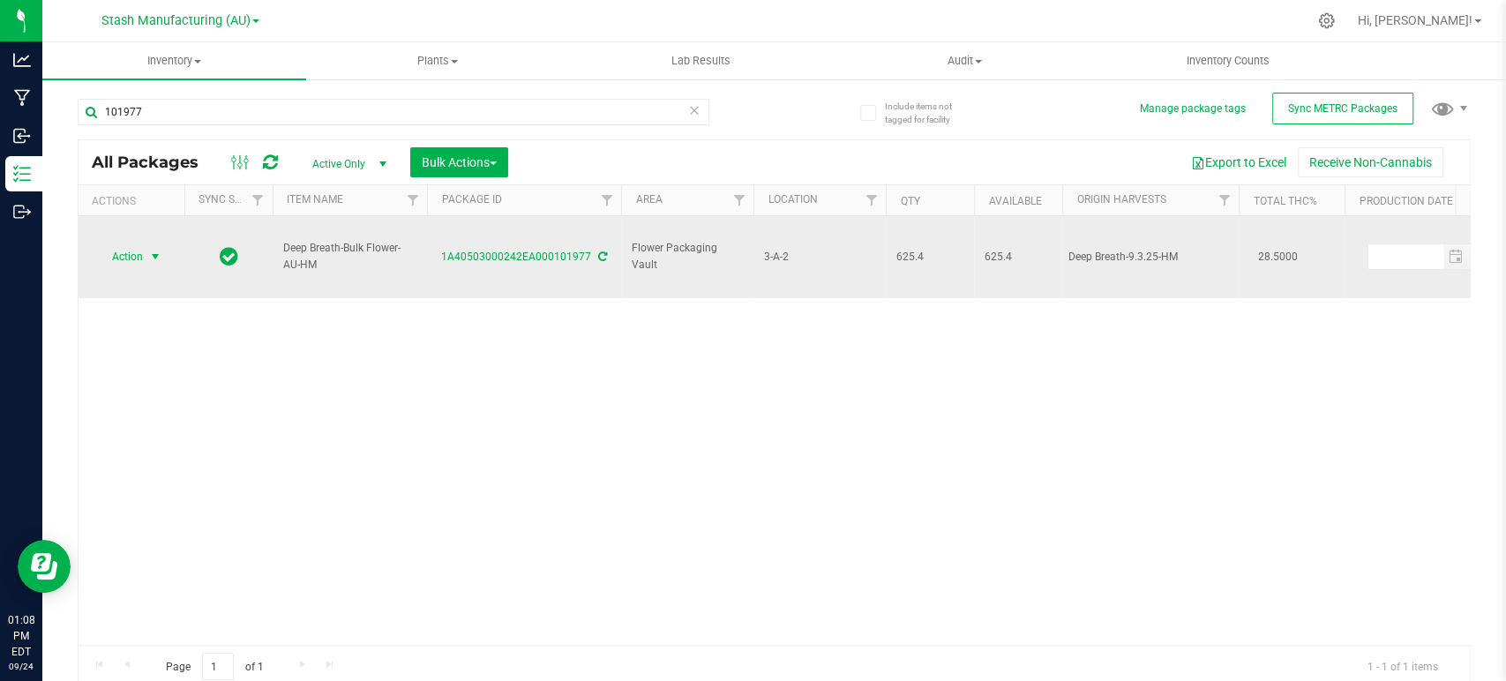
click at [141, 244] on span "Action" at bounding box center [120, 256] width 48 height 25
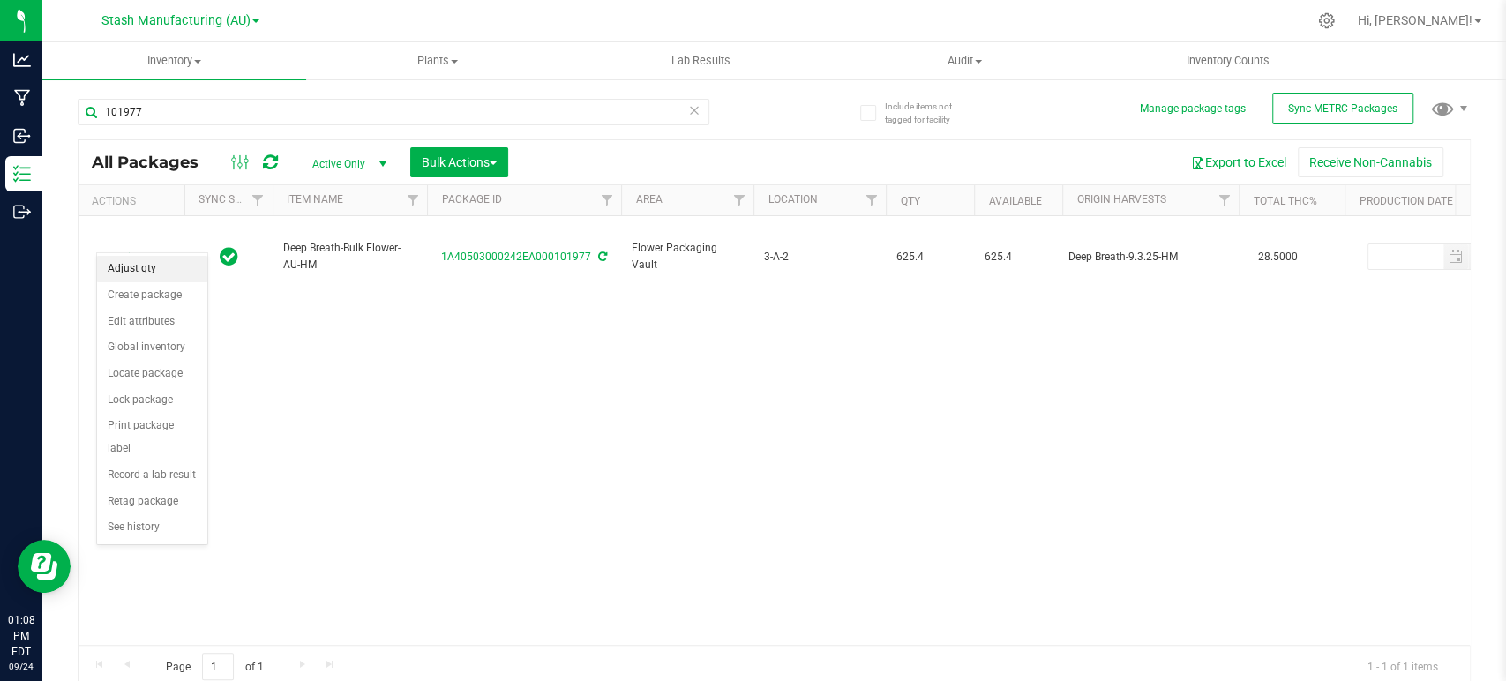
click at [129, 267] on li "Adjust qty" at bounding box center [152, 269] width 110 height 26
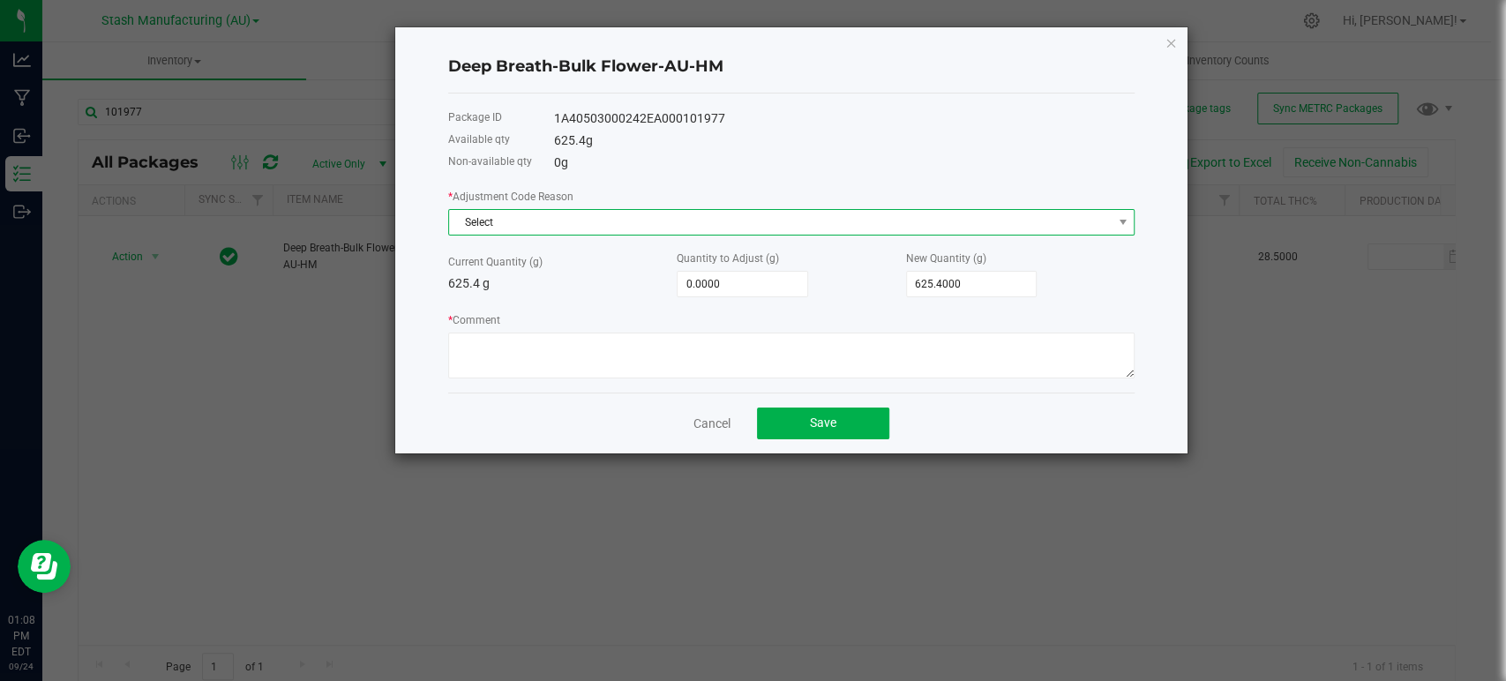
click at [540, 229] on span "Select" at bounding box center [780, 222] width 663 height 25
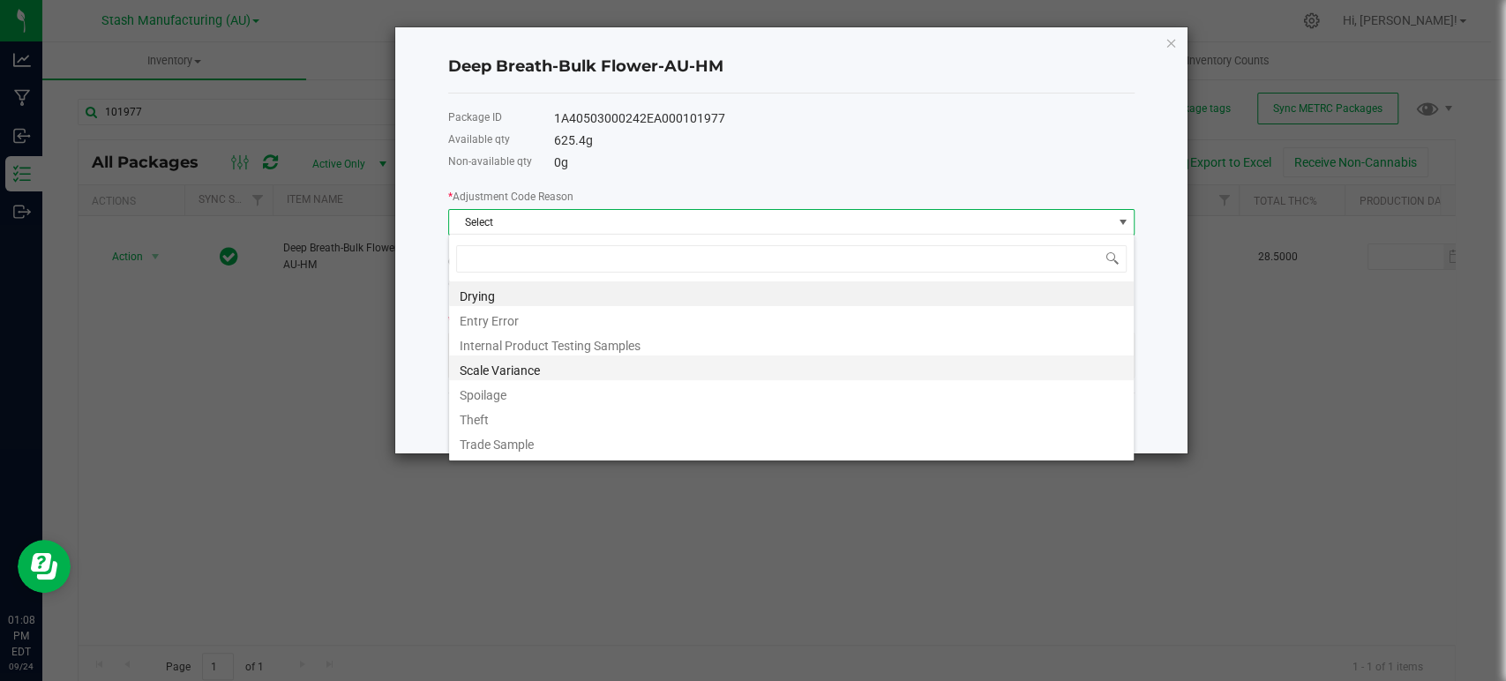
click at [539, 365] on li "Scale Variance" at bounding box center [791, 368] width 685 height 25
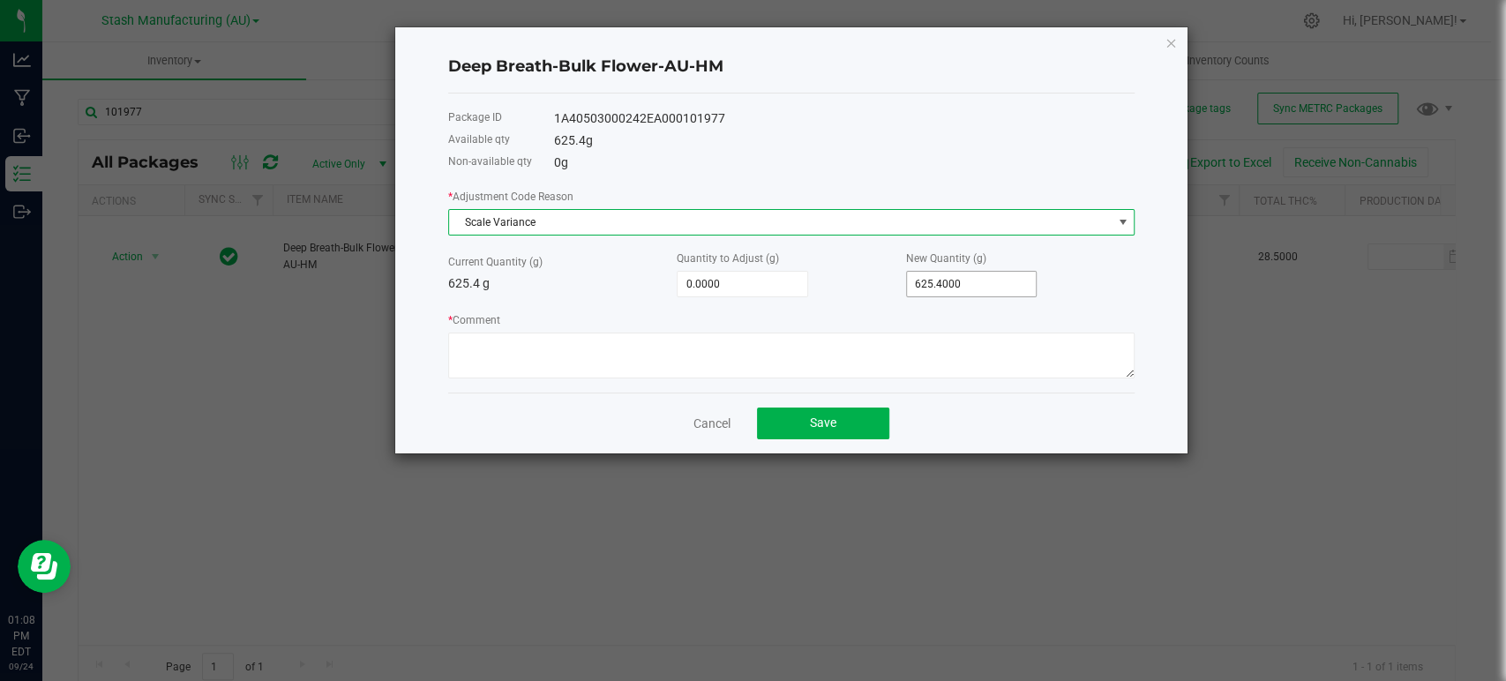
type input "625.4"
click at [974, 276] on input "625.4" at bounding box center [972, 284] width 130 height 25
type input "-620.4000"
type input "5"
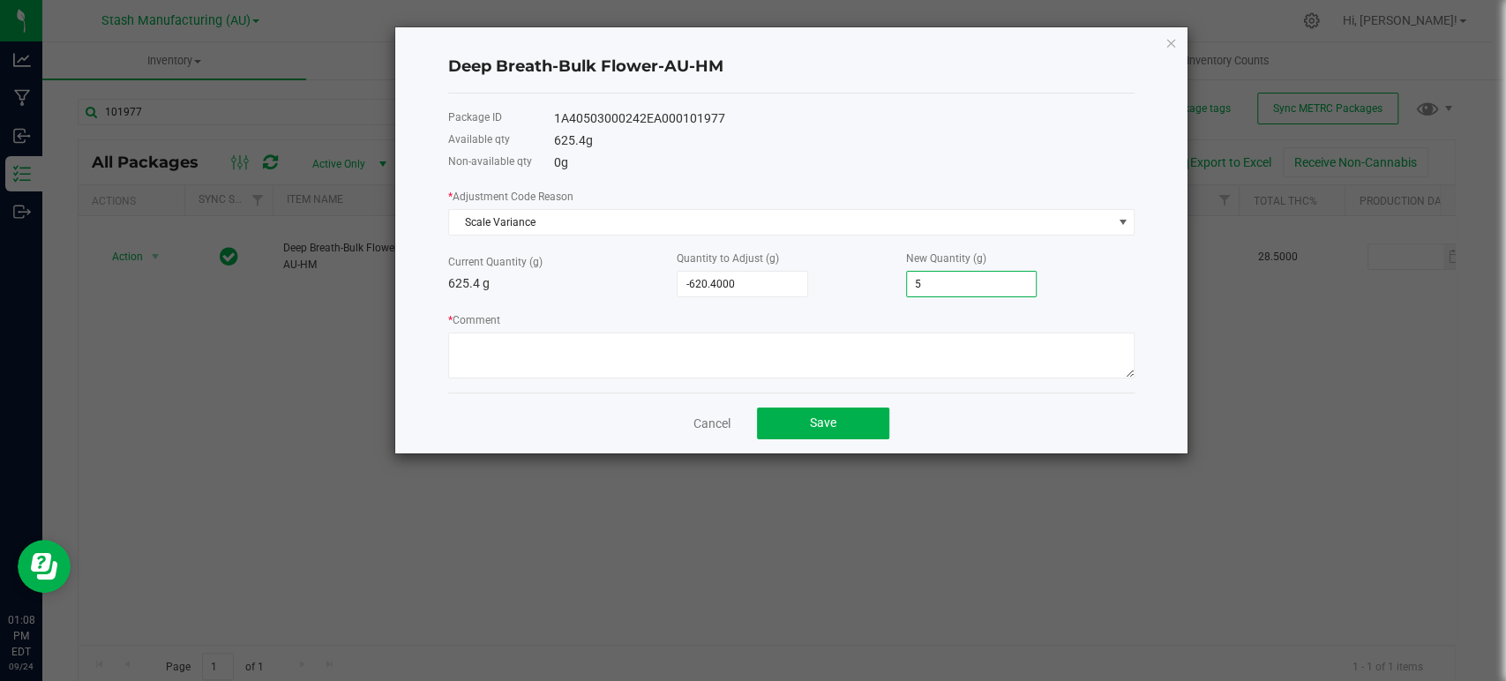
type input "-568.4000"
type input "57"
type input "-52.4000"
type input "573.0000"
click at [528, 364] on textarea "* Comment" at bounding box center [791, 356] width 687 height 46
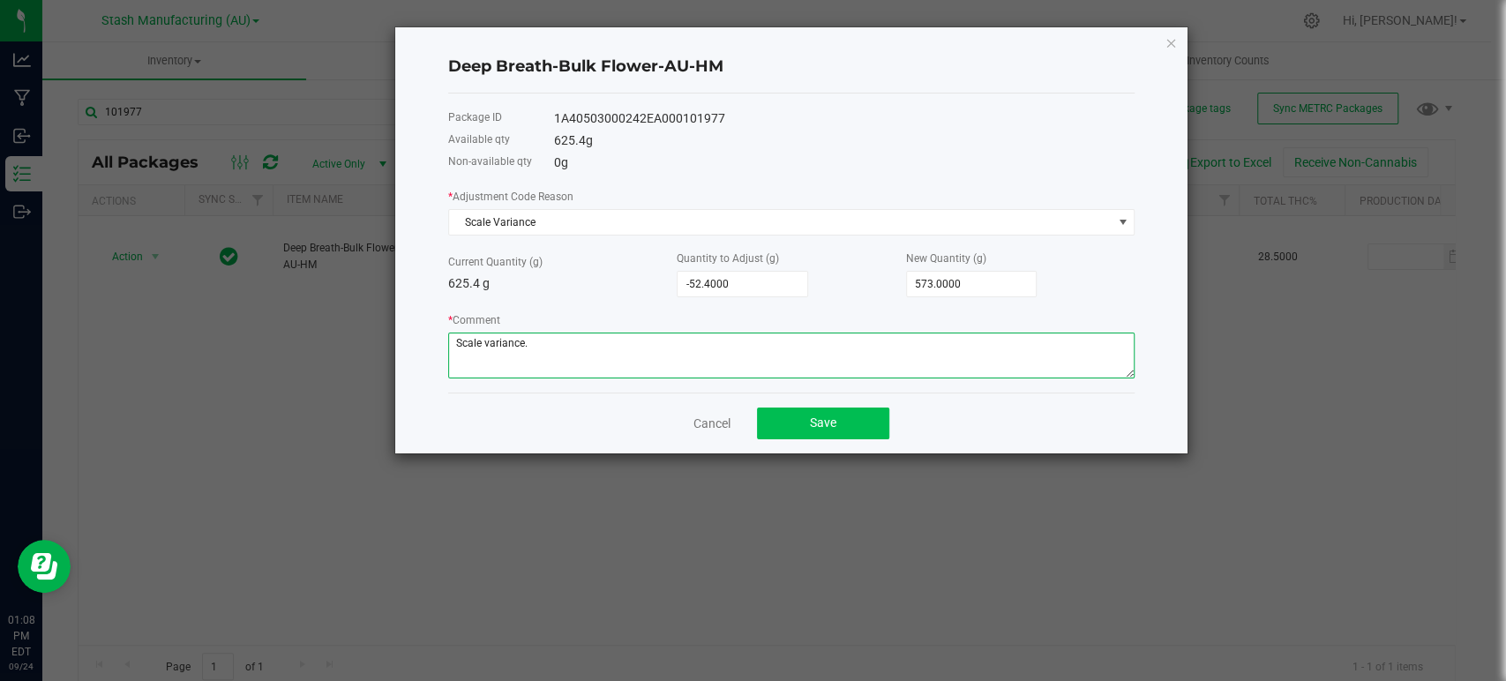
type textarea "Scale variance."
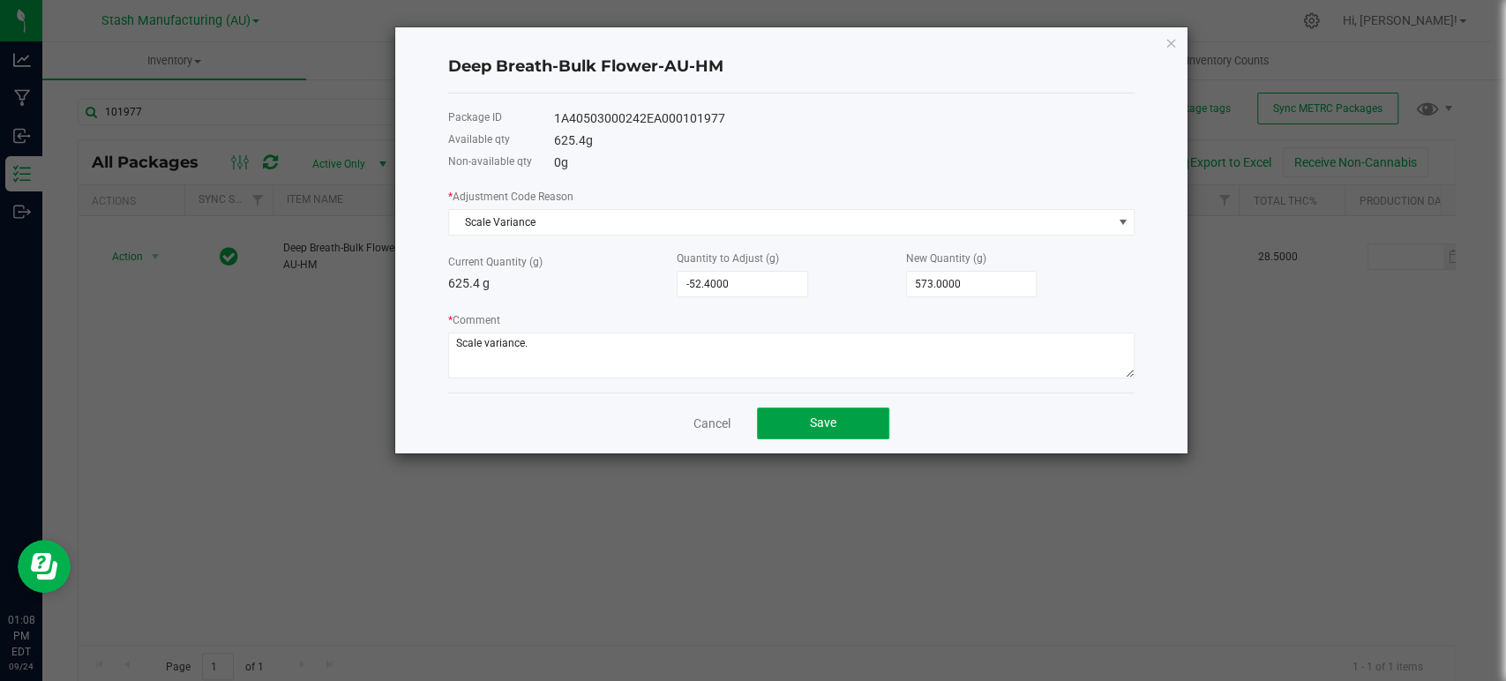
click at [824, 425] on span "Save" at bounding box center [823, 423] width 26 height 14
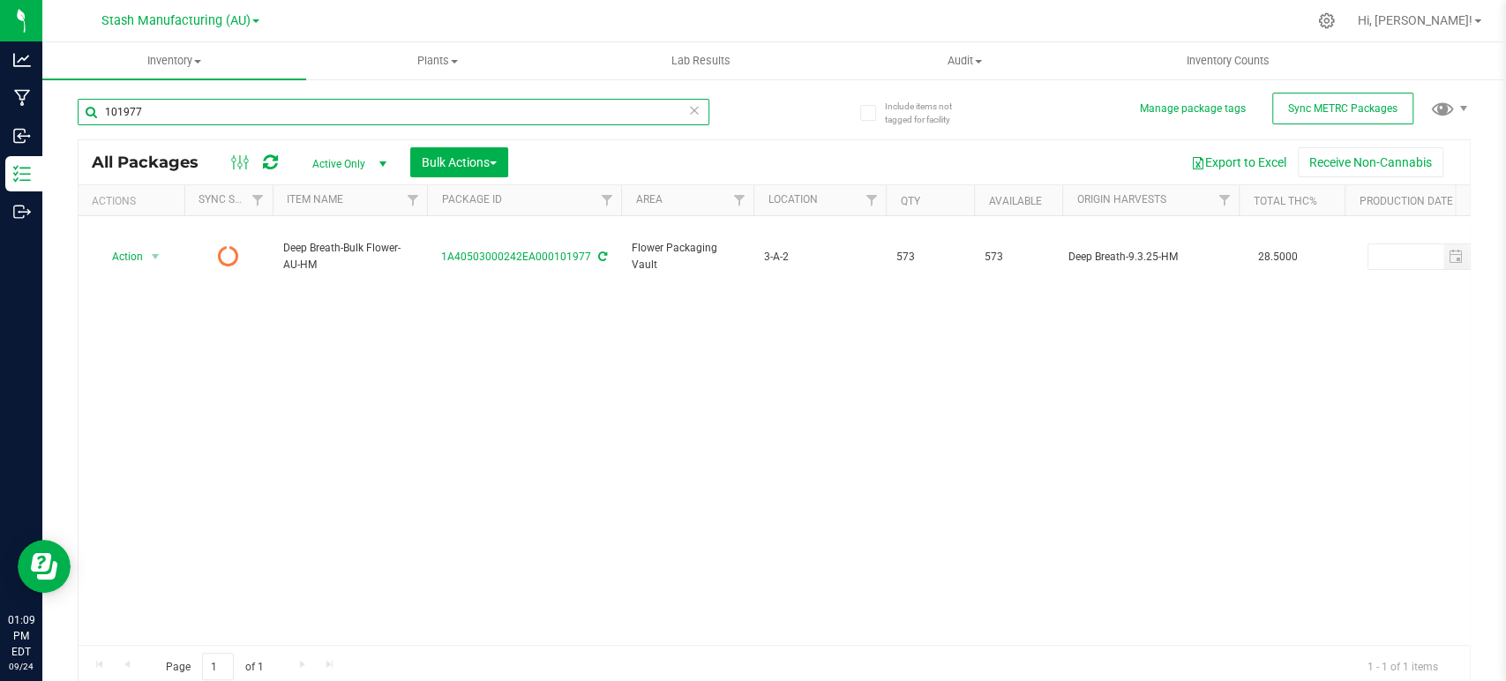
click at [155, 114] on input "101977" at bounding box center [394, 112] width 632 height 26
type input "101979"
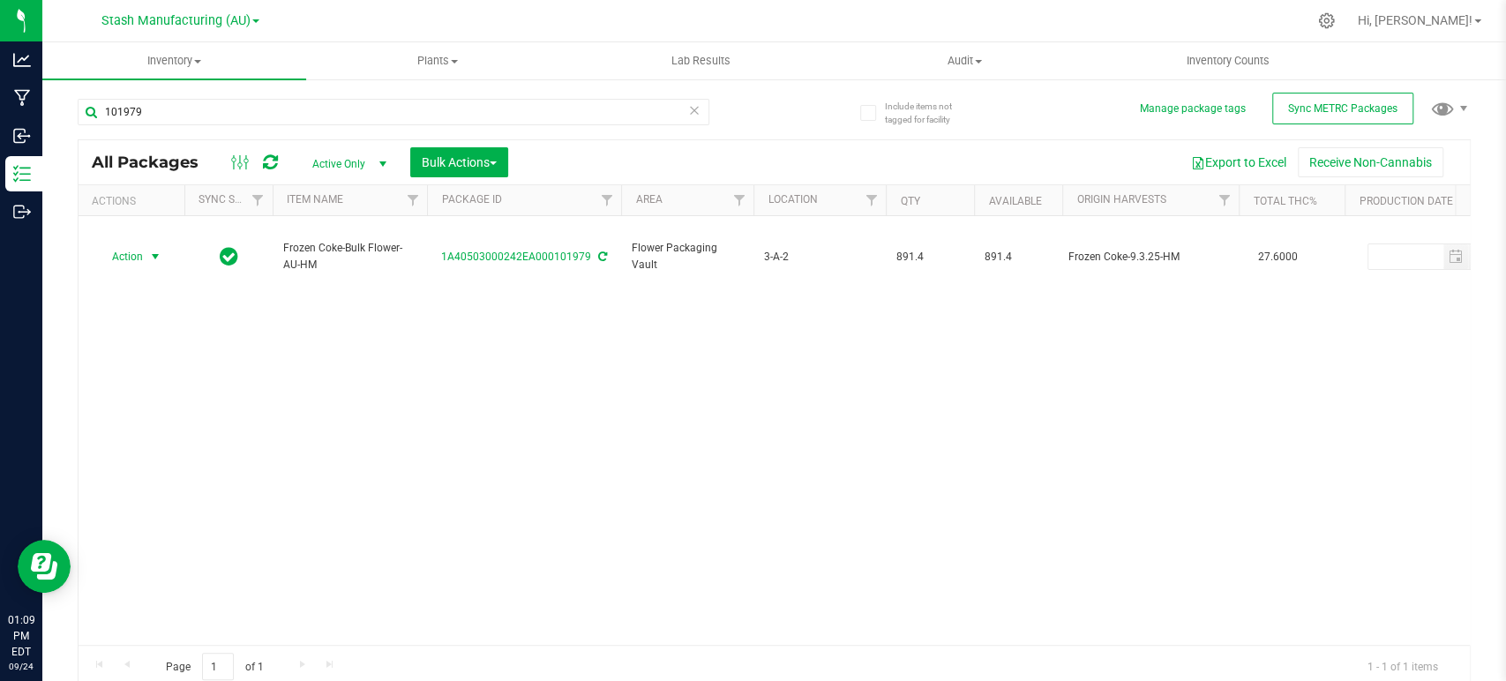
click at [122, 244] on span "Action" at bounding box center [120, 256] width 48 height 25
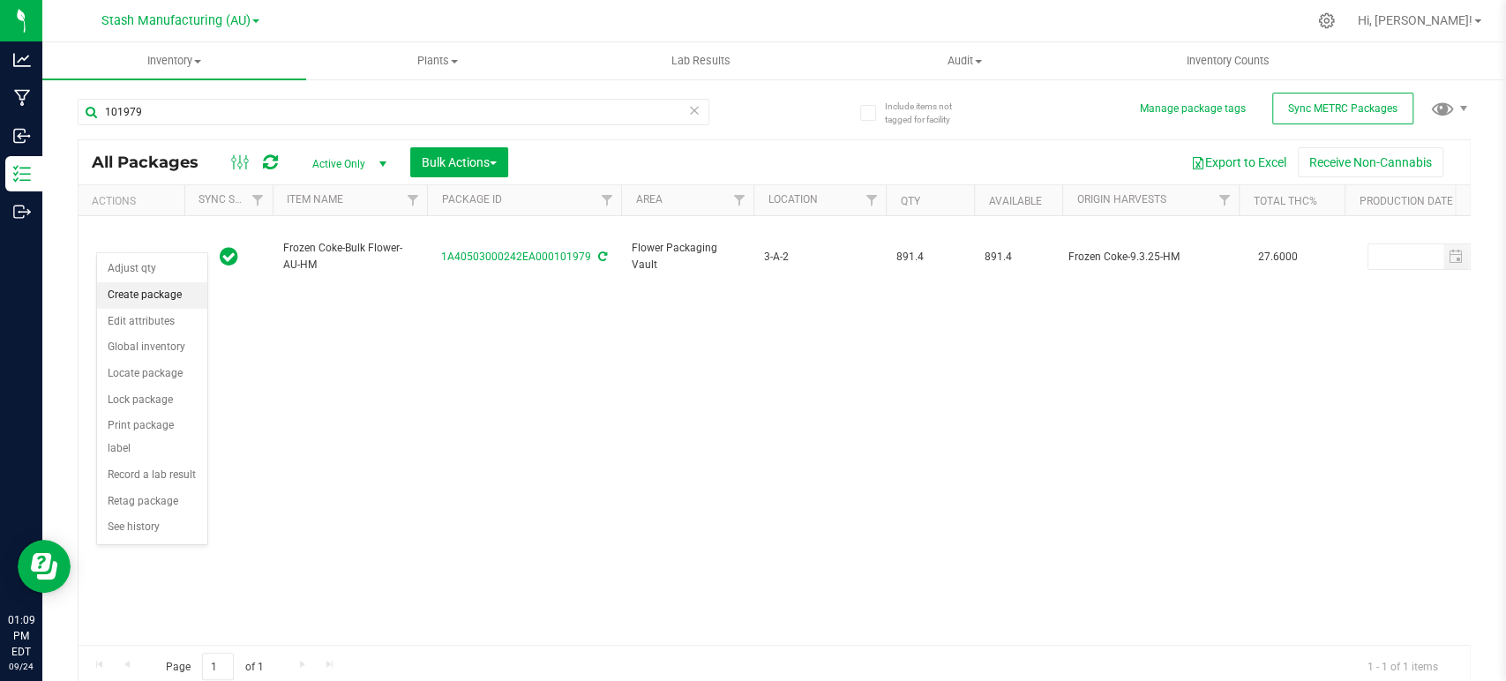
click at [150, 297] on li "Create package" at bounding box center [152, 295] width 110 height 26
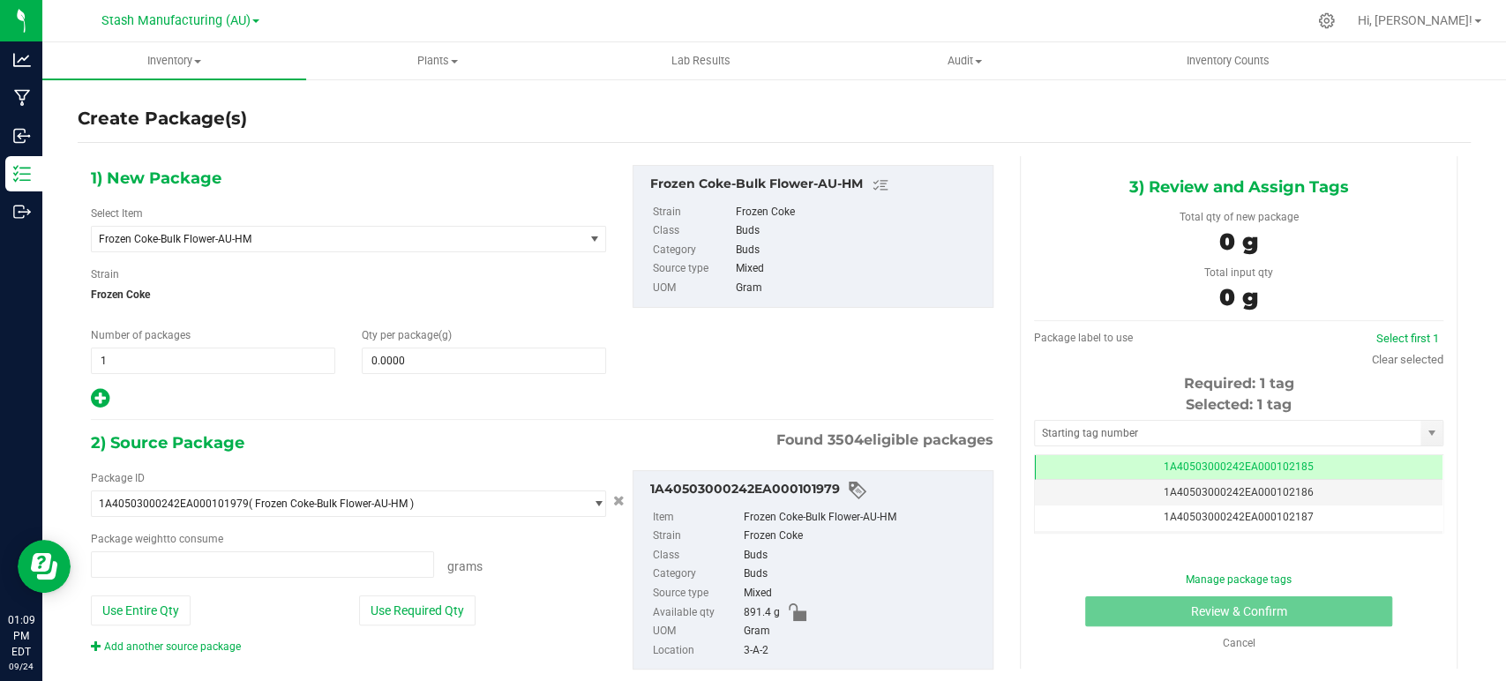
type input "0.0000 g"
click at [168, 238] on span "Frozen Coke-Bulk Flower-AU-HM" at bounding box center [328, 239] width 458 height 12
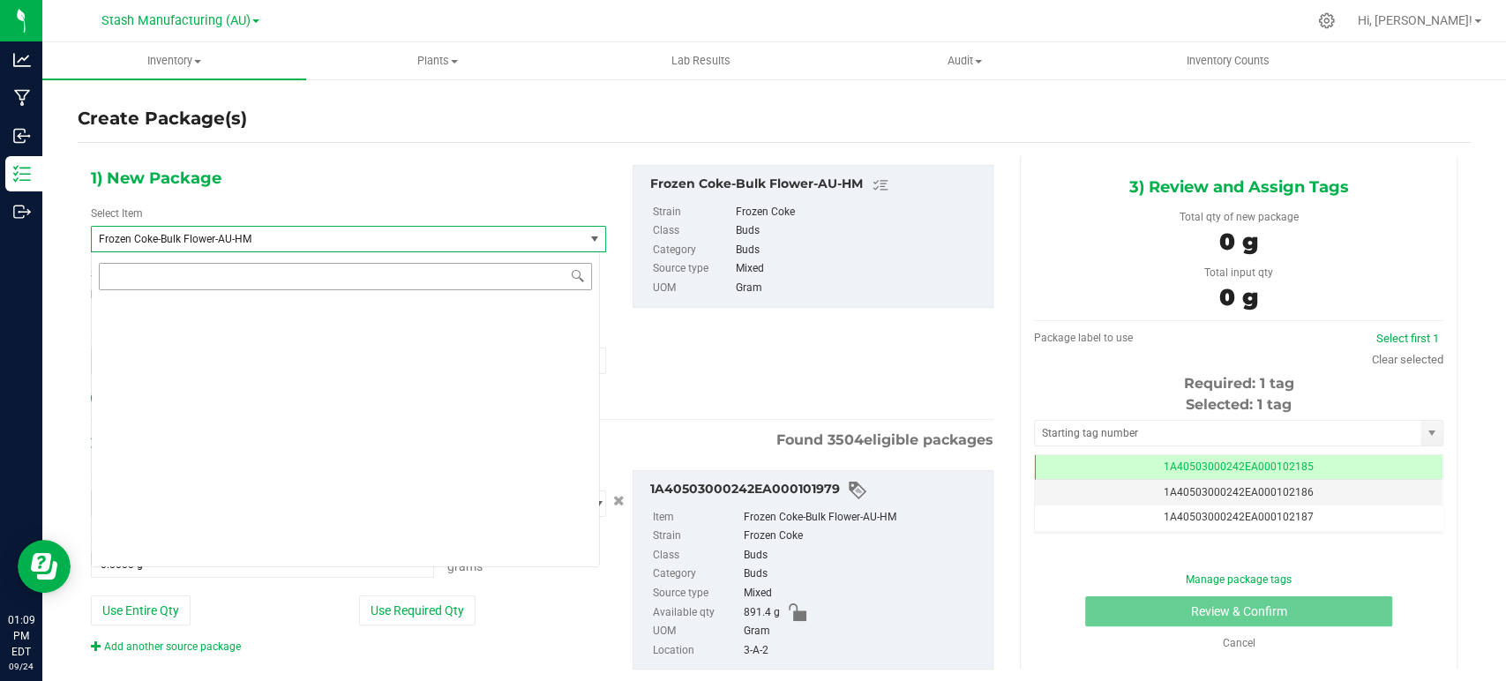
scroll to position [10502, 0]
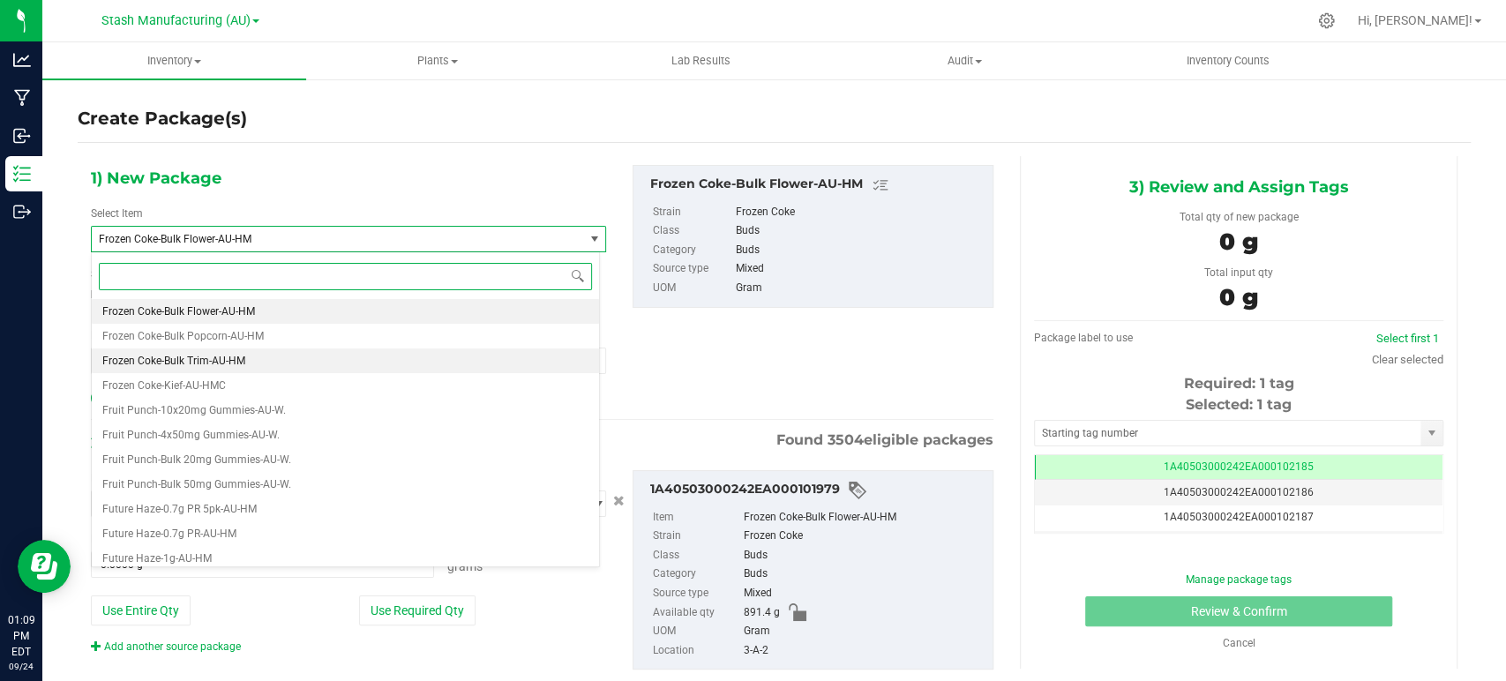
click at [219, 356] on span "Frozen Coke-Bulk Trim-AU-HM" at bounding box center [173, 361] width 143 height 12
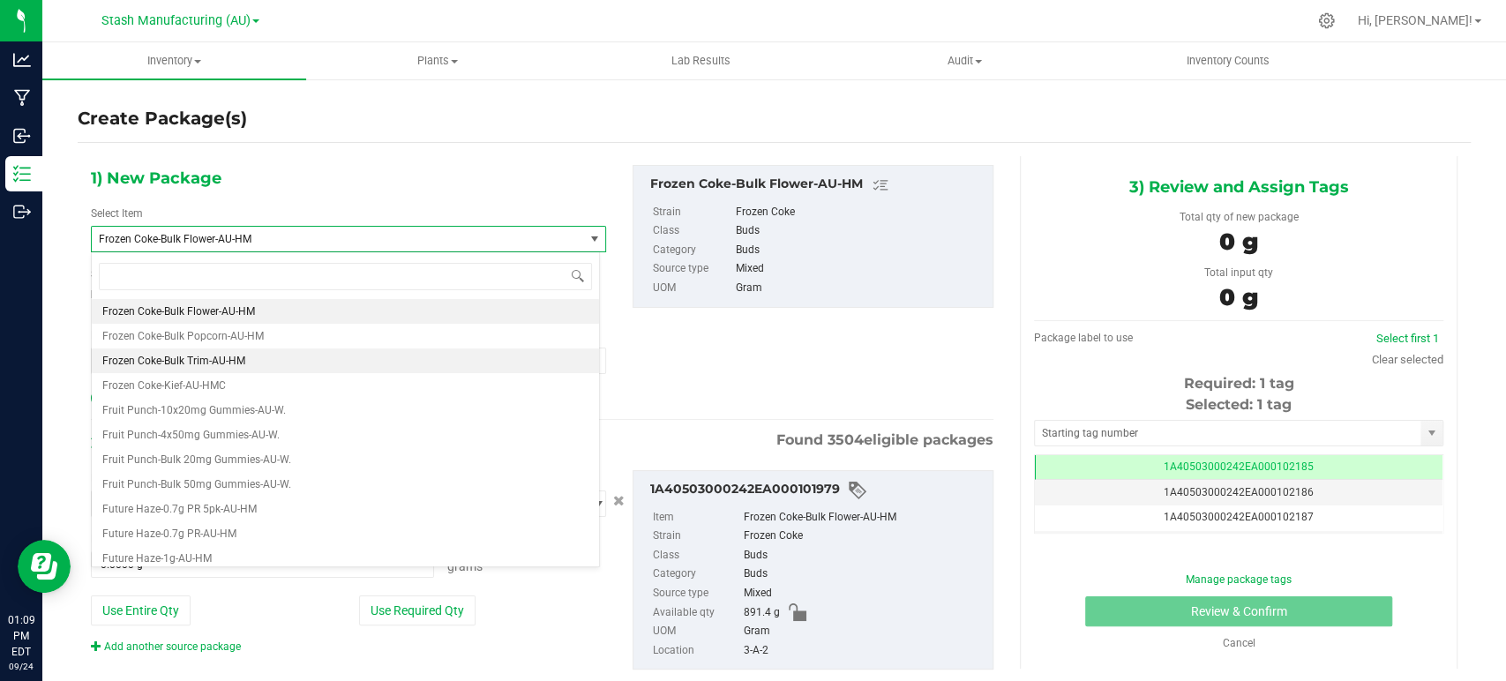
type input "0.0000"
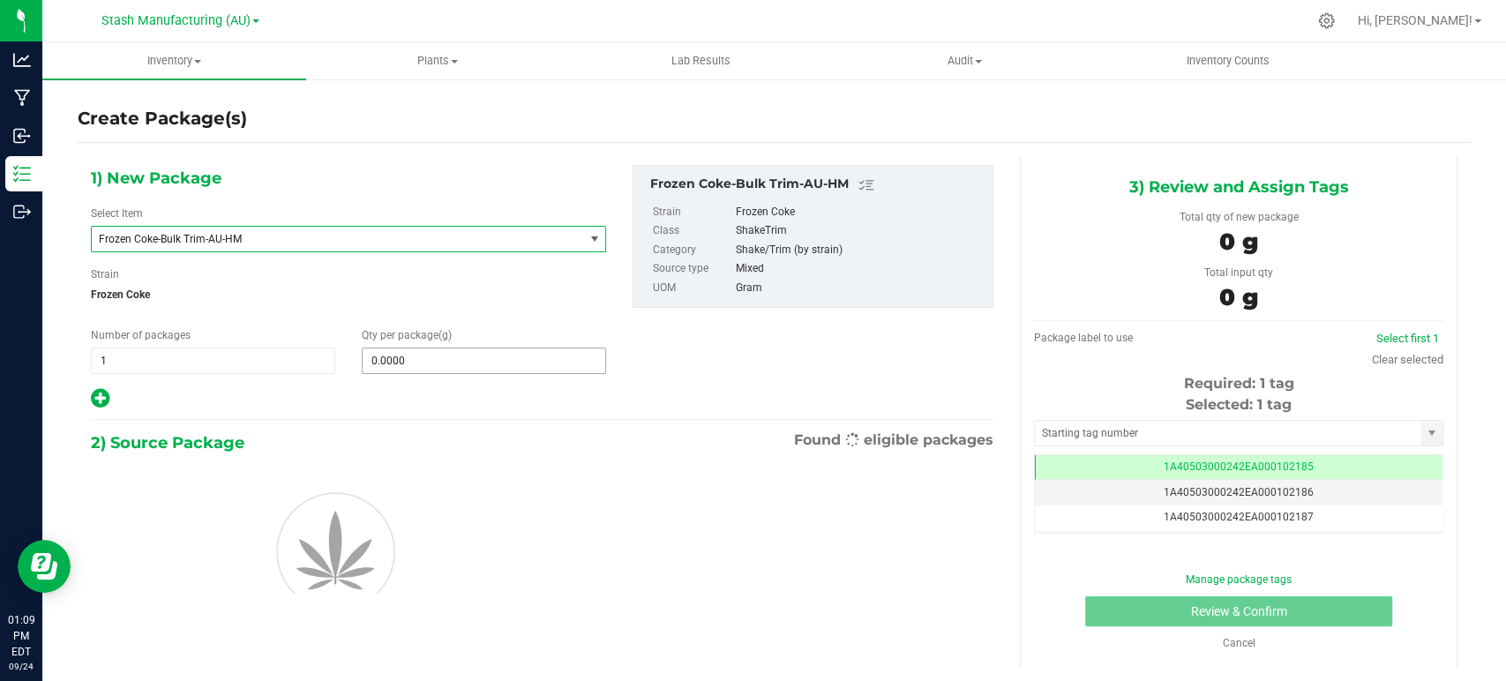
click at [417, 362] on span "0.0000 0" at bounding box center [484, 361] width 244 height 26
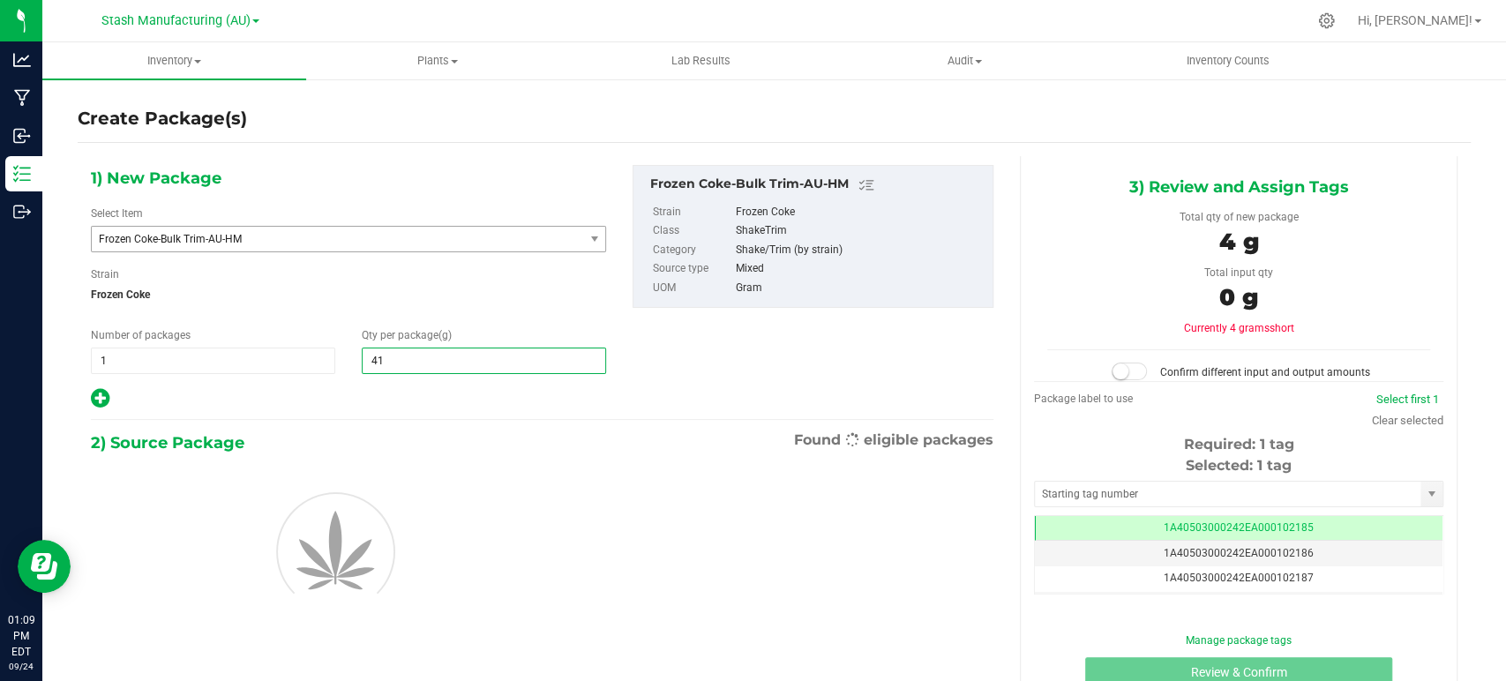
type input "411"
click at [409, 394] on div at bounding box center [348, 398] width 515 height 23
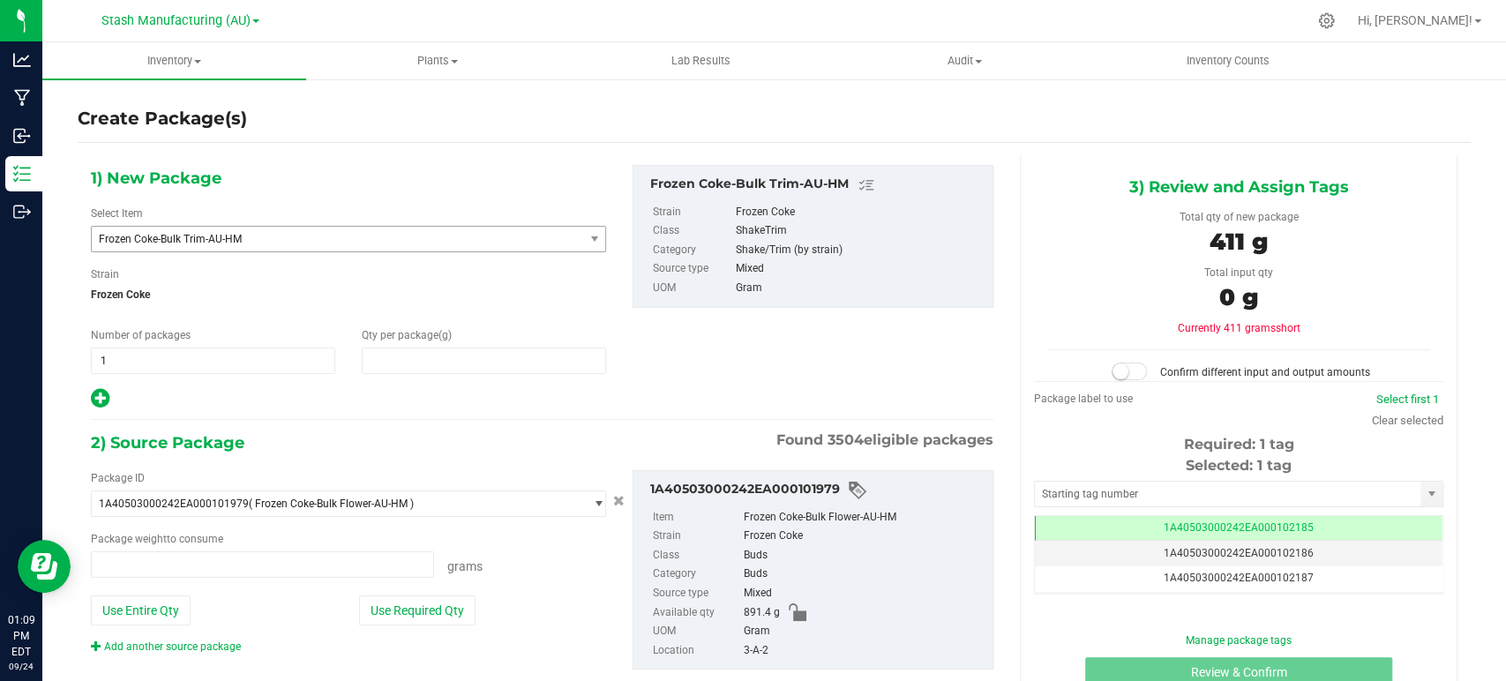
type input "411.0000"
click at [424, 620] on button "Use Required Qty" at bounding box center [417, 611] width 116 height 30
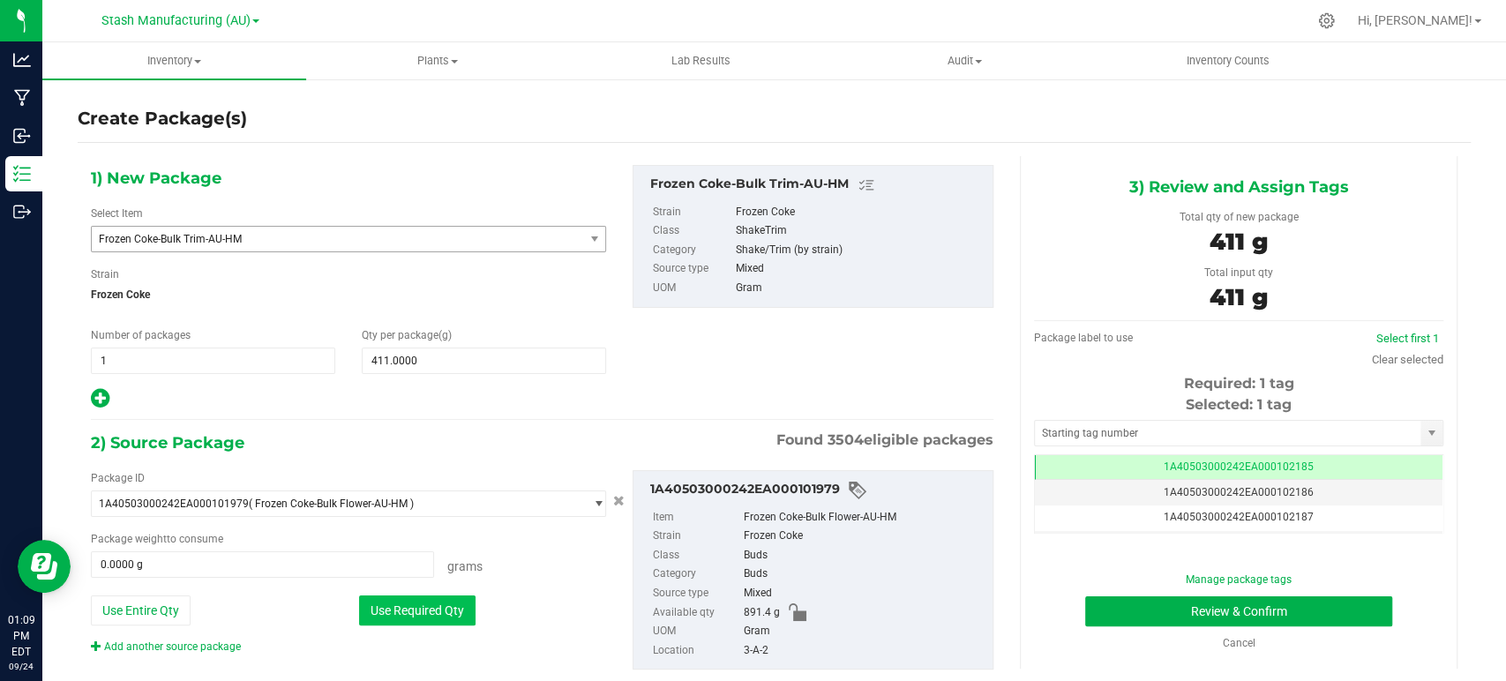
type input "411.0000 g"
click at [1385, 368] on div "Package label to use Select first 1 Clear selected Required: 1 tag Selected: 1 …" at bounding box center [1238, 428] width 409 height 197
drag, startPoint x: 1378, startPoint y: 362, endPoint x: 1356, endPoint y: 365, distance: 22.3
click at [1378, 362] on link "Clear selected" at bounding box center [1407, 359] width 71 height 13
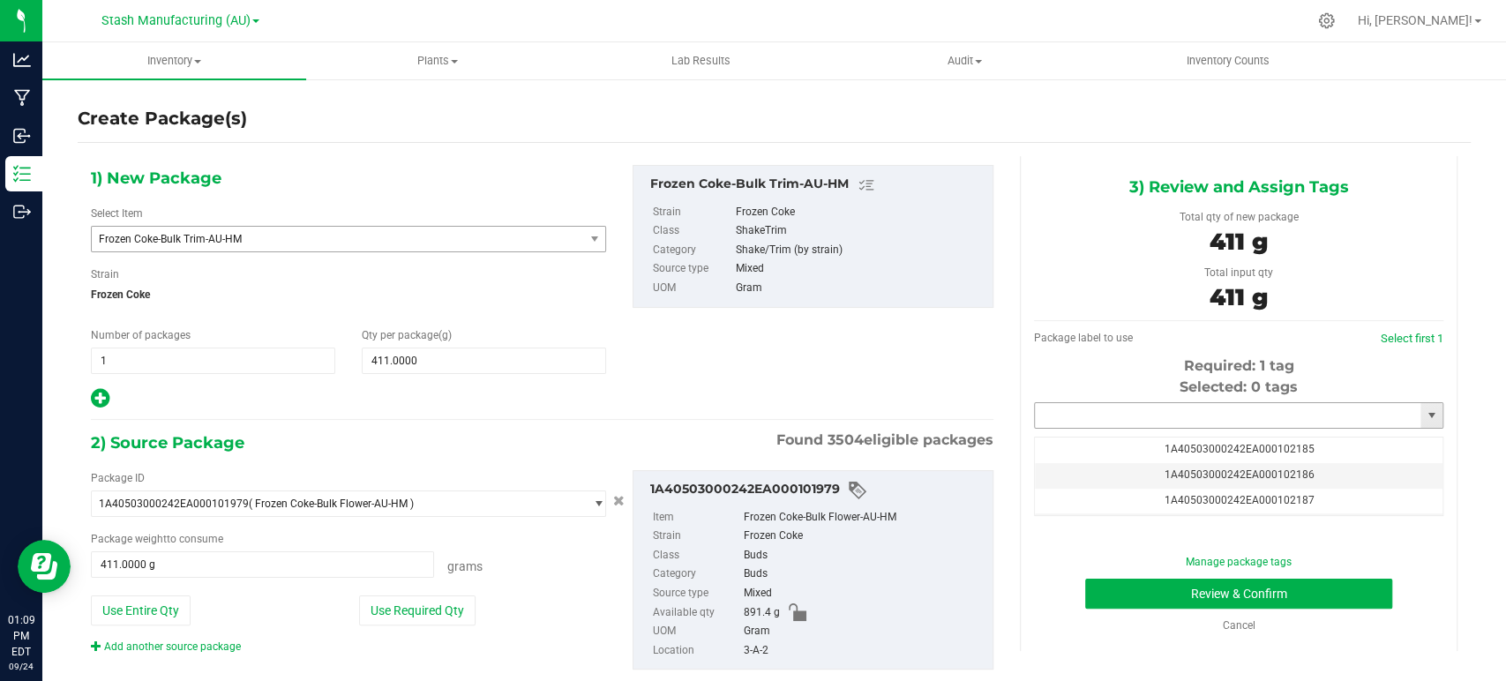
click at [1153, 418] on input "text" at bounding box center [1228, 415] width 386 height 25
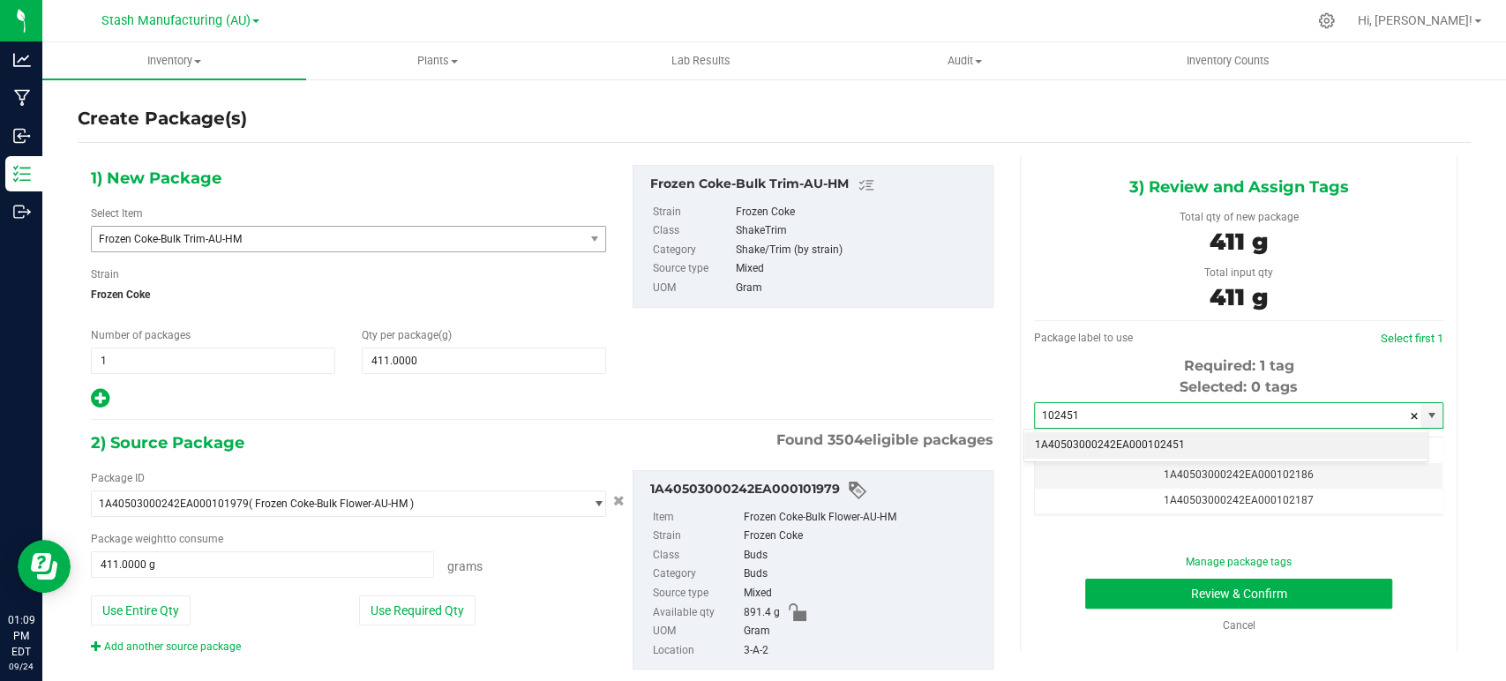
click at [1172, 440] on li "1A40503000242EA000102451" at bounding box center [1226, 445] width 403 height 26
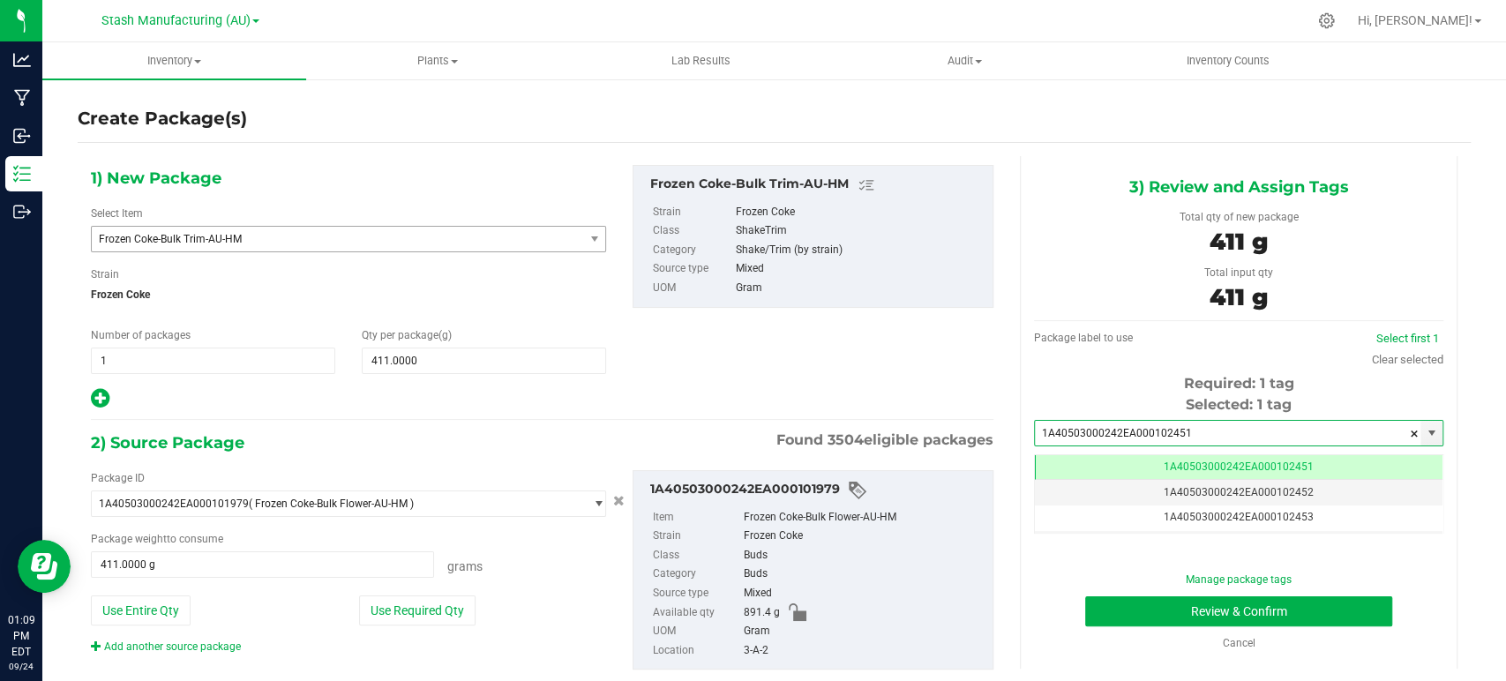
scroll to position [0, 0]
type input "1A40503000242EA000102451"
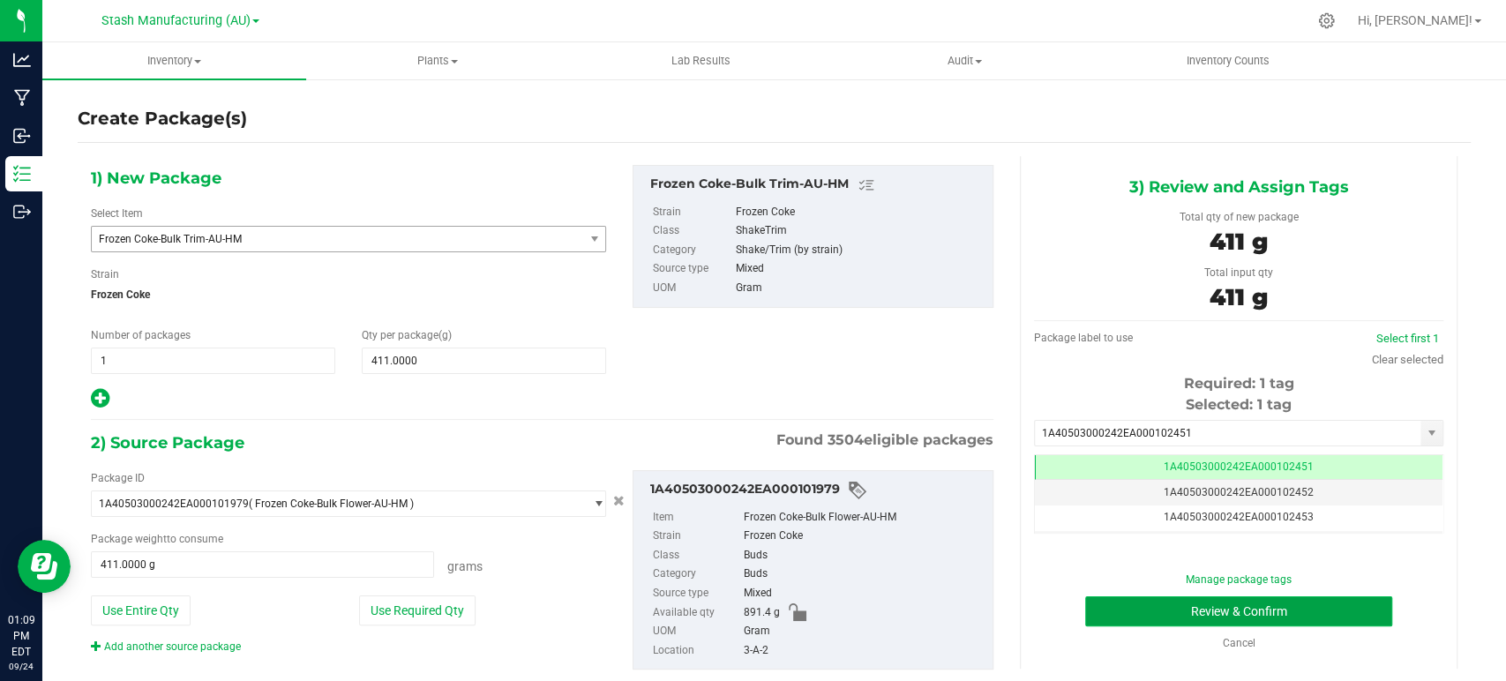
click at [1236, 608] on button "Review & Confirm" at bounding box center [1239, 612] width 306 height 30
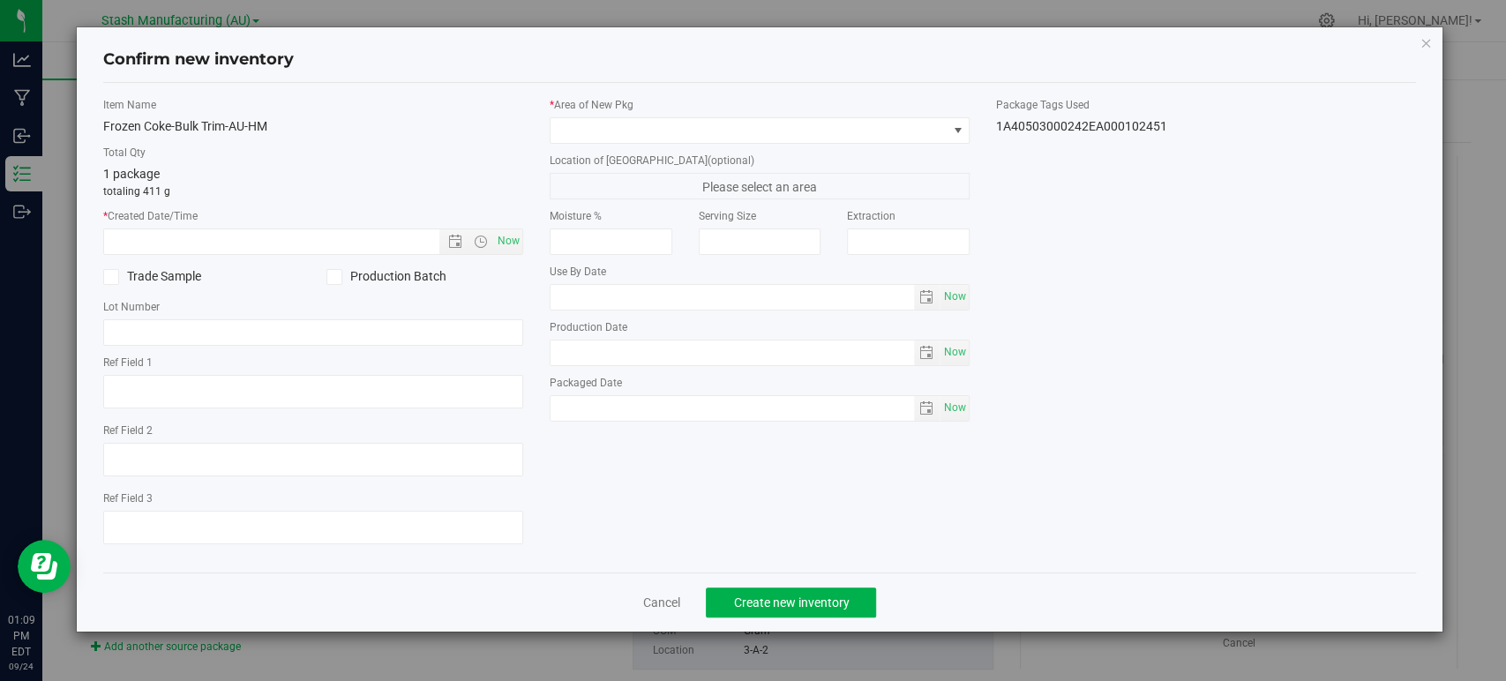
type input "[DATE]"
click at [515, 241] on span "Now" at bounding box center [509, 242] width 30 height 26
type input "[DATE] 1:09 PM"
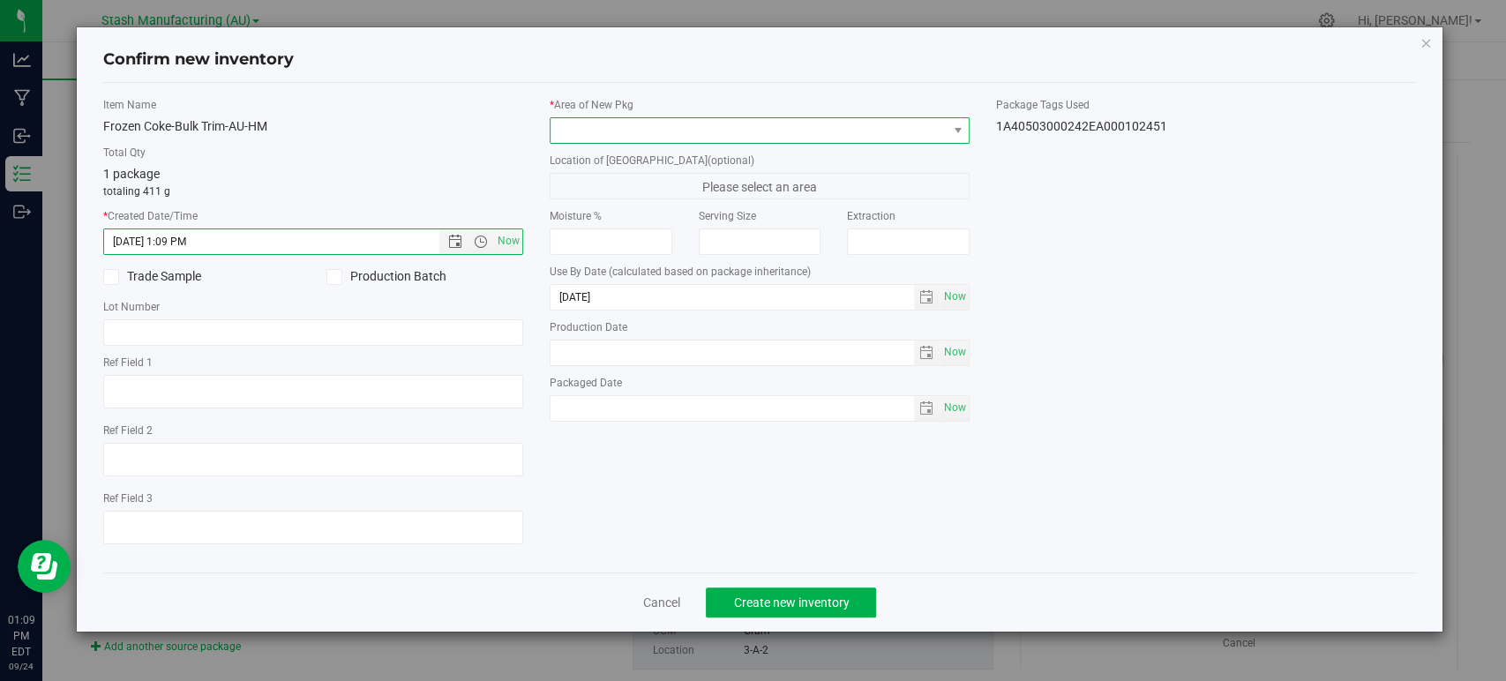
click at [587, 127] on span at bounding box center [749, 130] width 396 height 25
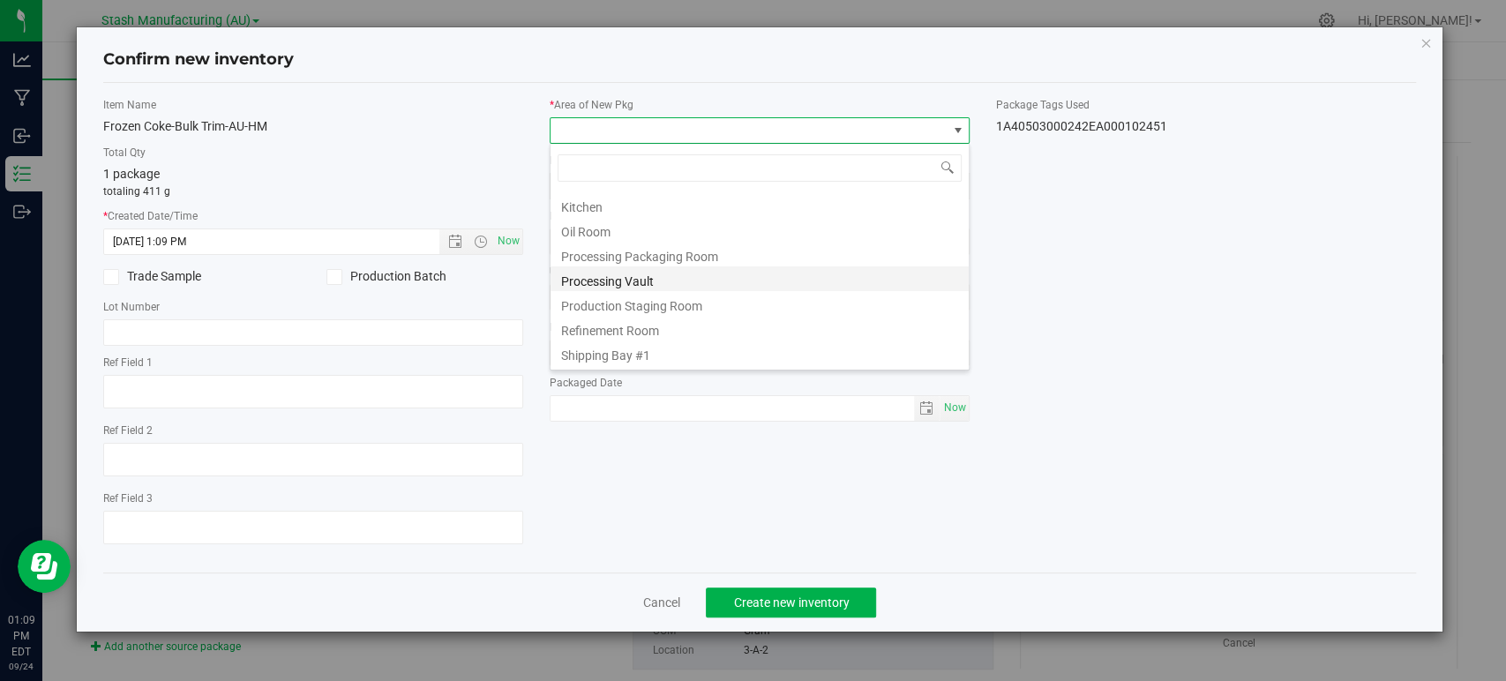
click at [602, 274] on li "Processing Vault" at bounding box center [760, 279] width 418 height 25
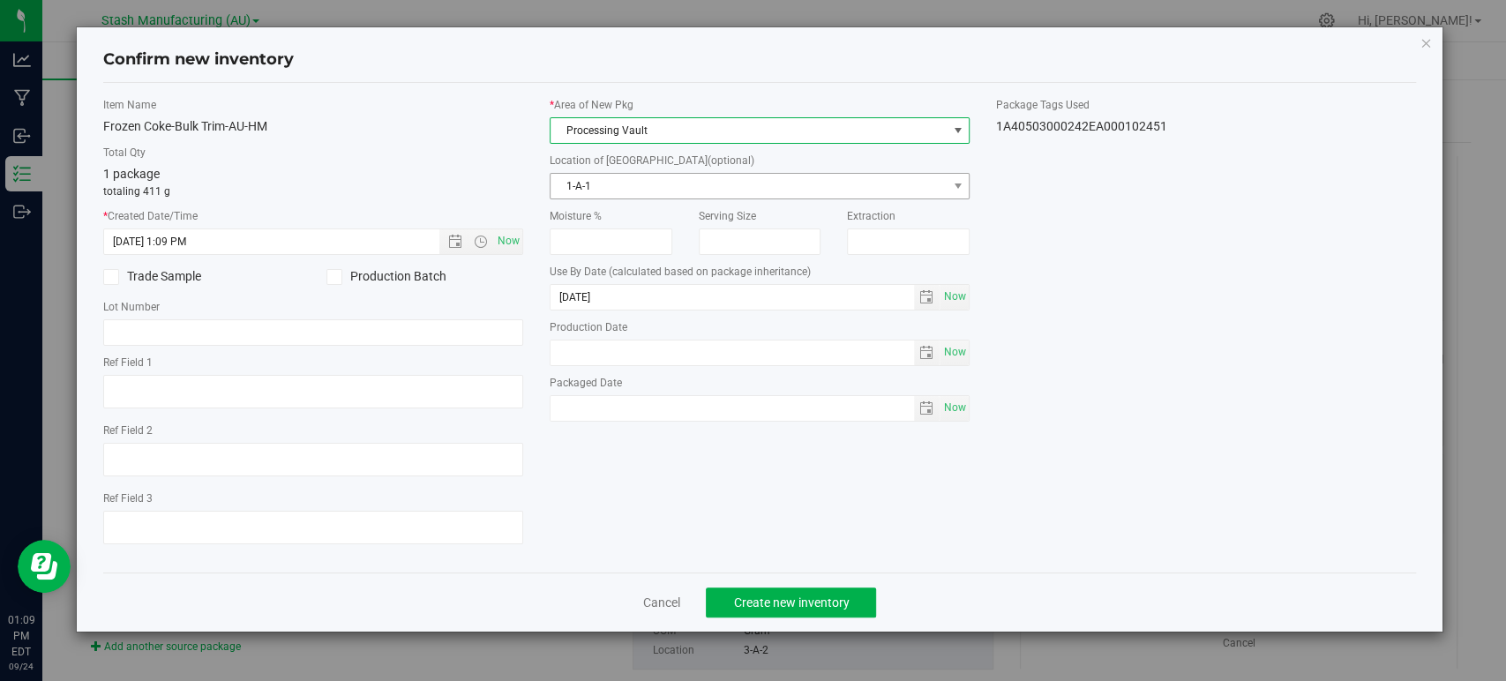
click at [614, 193] on span "1-A-1" at bounding box center [749, 186] width 396 height 25
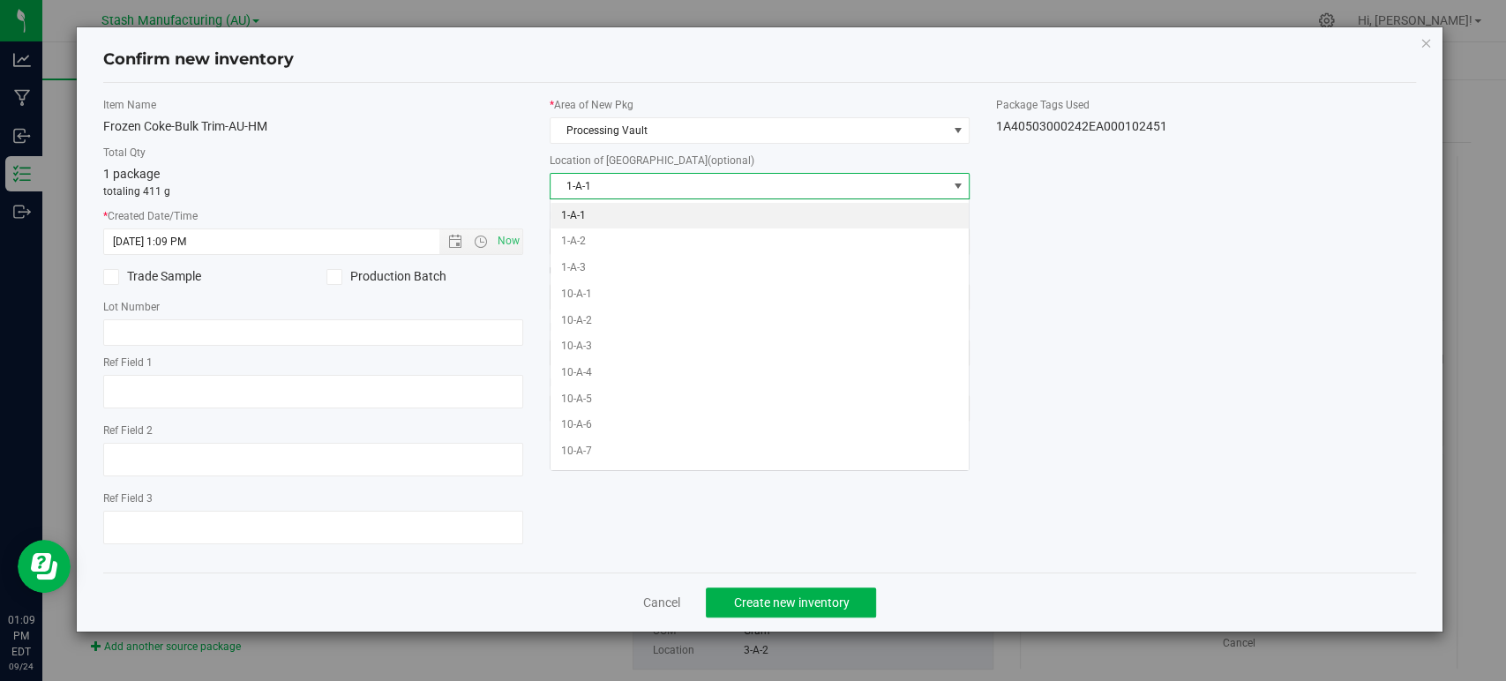
click at [610, 189] on span "1-A-1" at bounding box center [749, 186] width 396 height 25
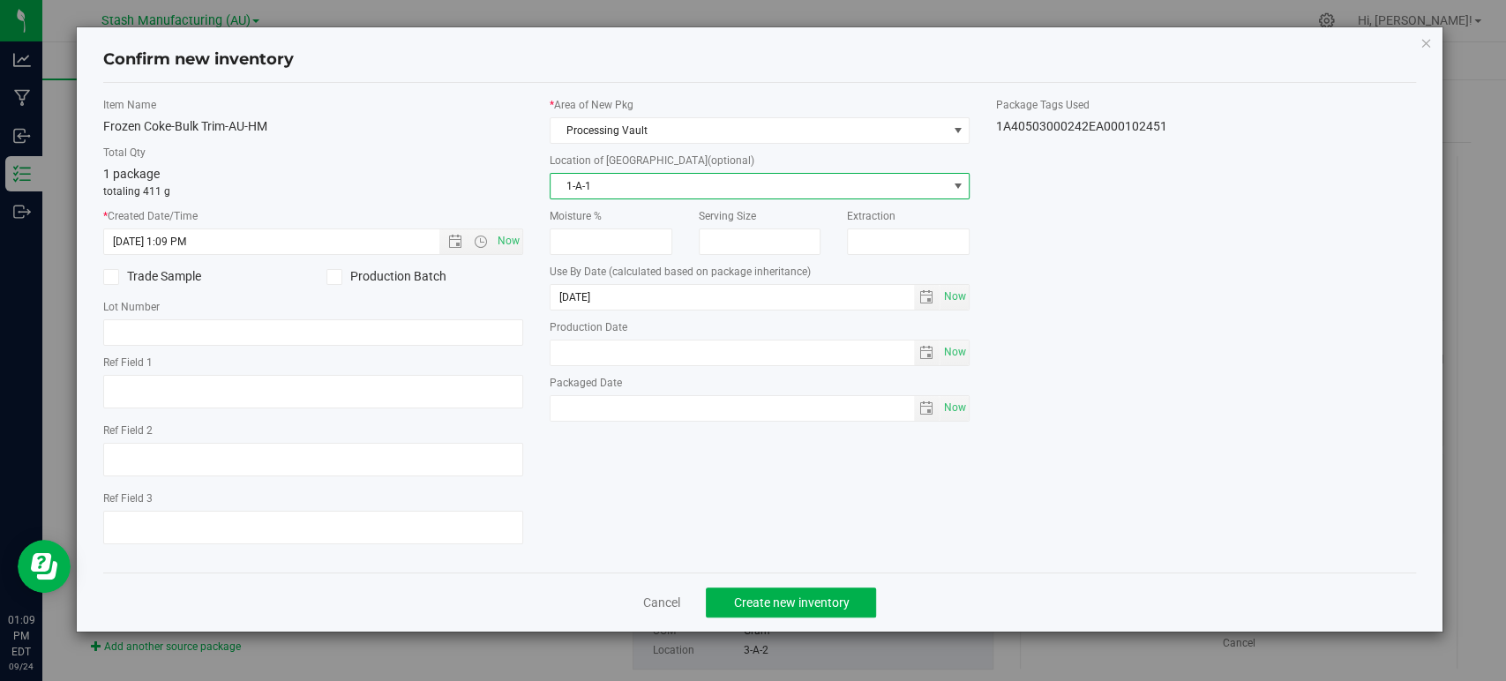
click at [610, 189] on span "1-A-1" at bounding box center [749, 186] width 396 height 25
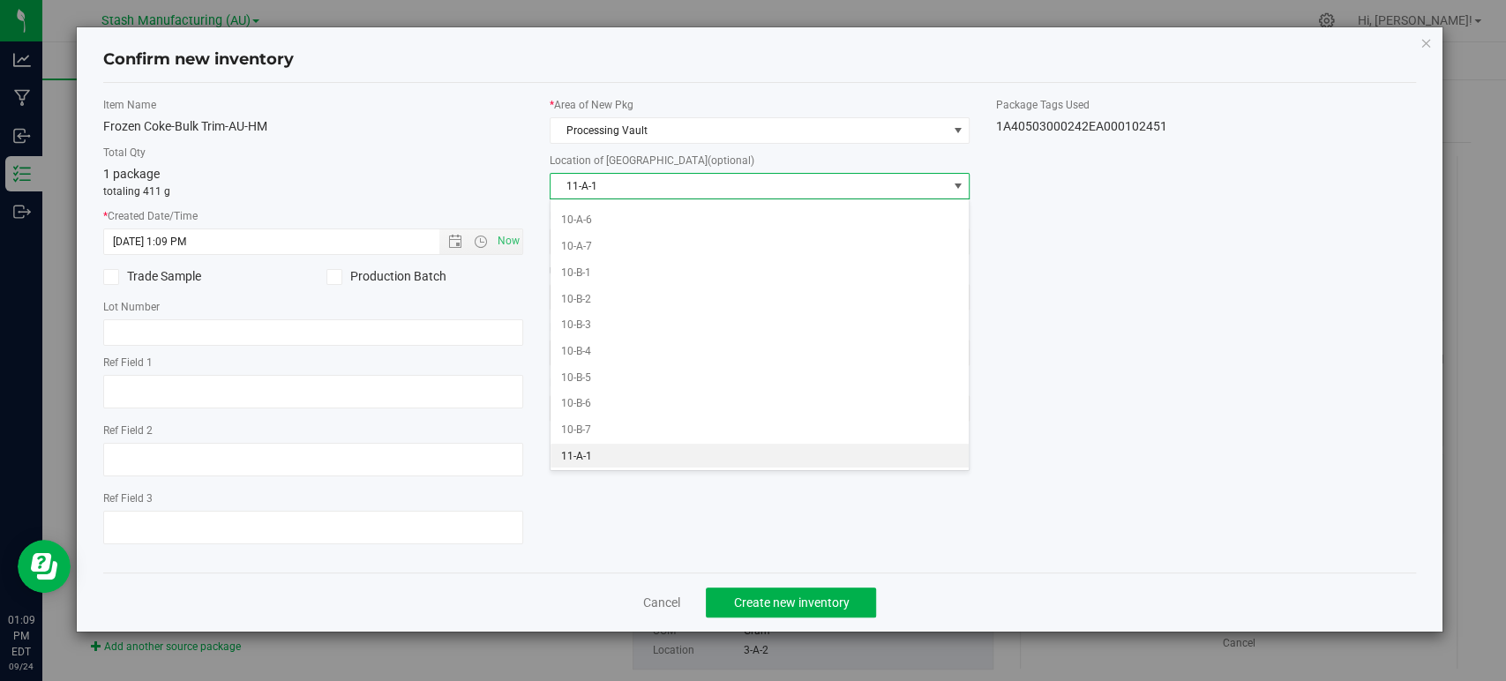
click at [596, 449] on li "11-A-1" at bounding box center [760, 457] width 418 height 26
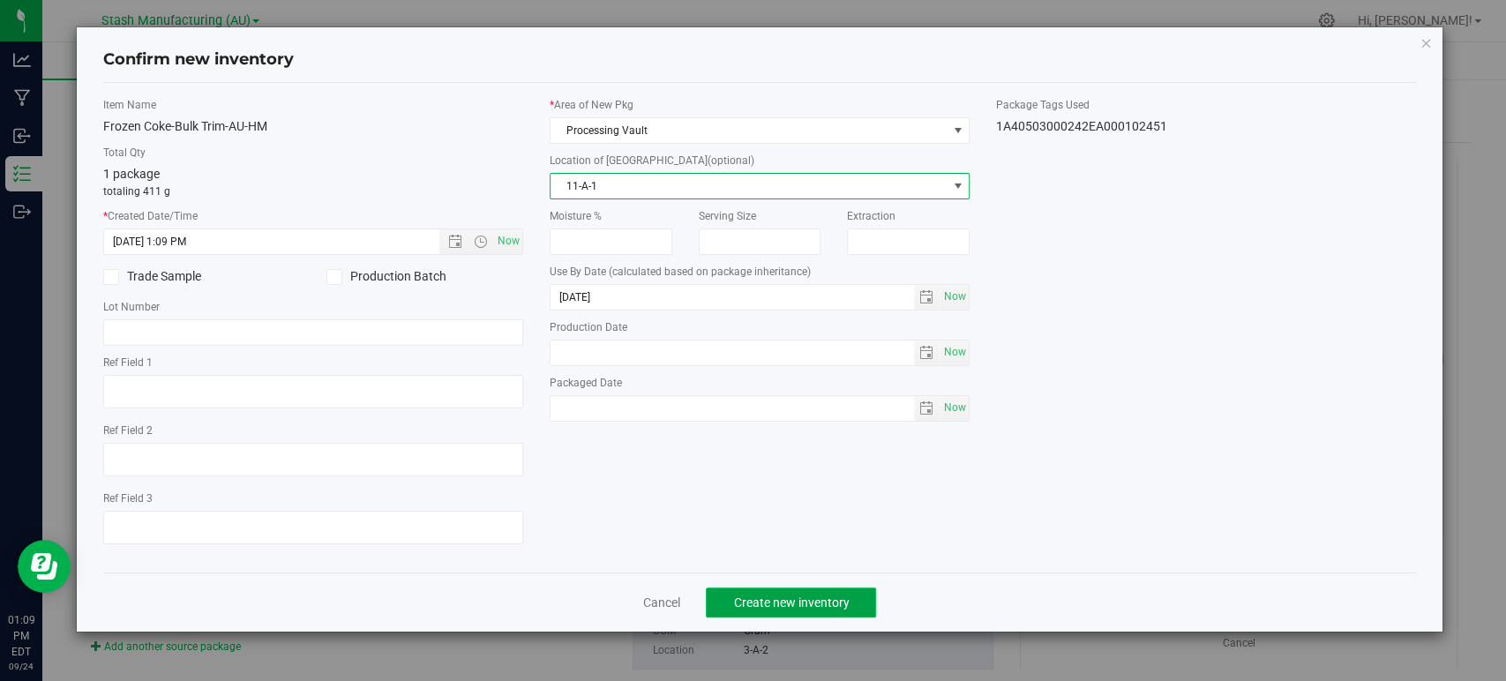
click at [791, 601] on span "Create new inventory" at bounding box center [791, 603] width 116 height 14
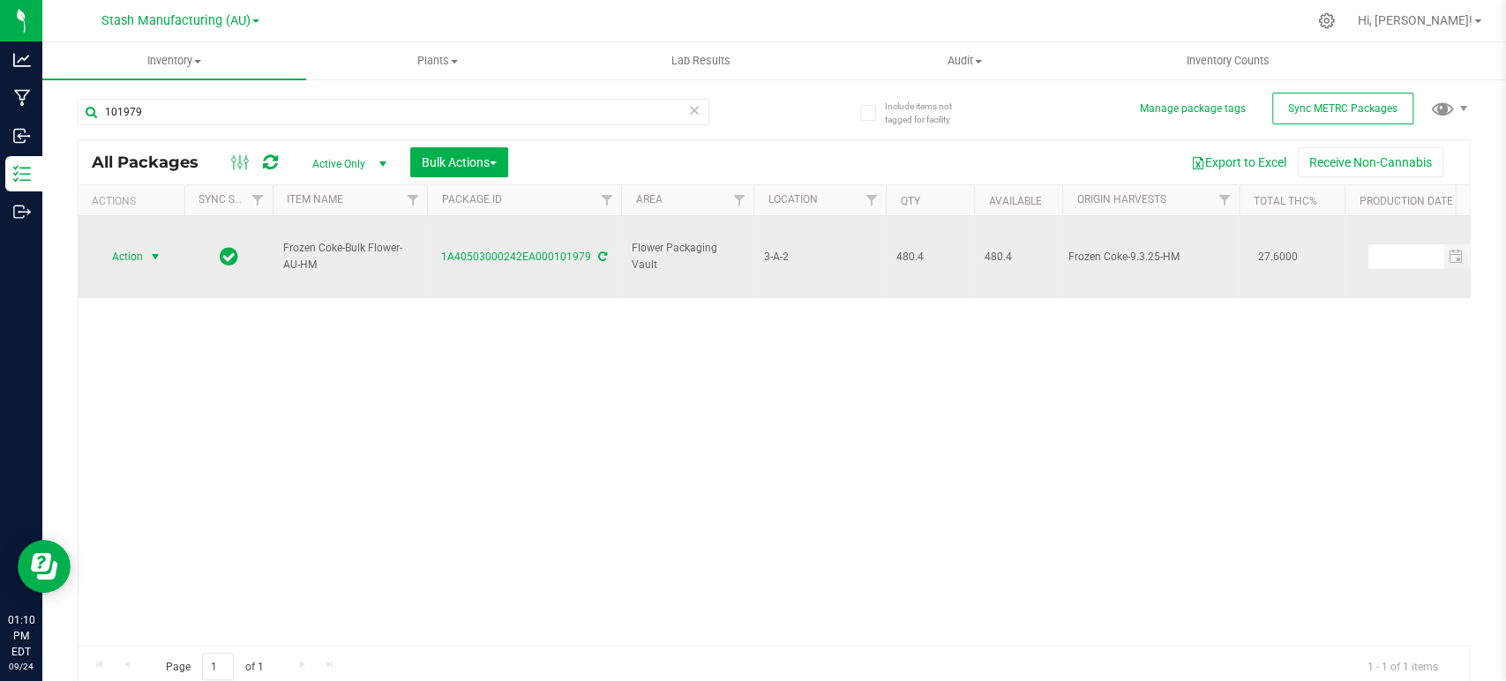
click at [120, 244] on span "Action" at bounding box center [120, 256] width 48 height 25
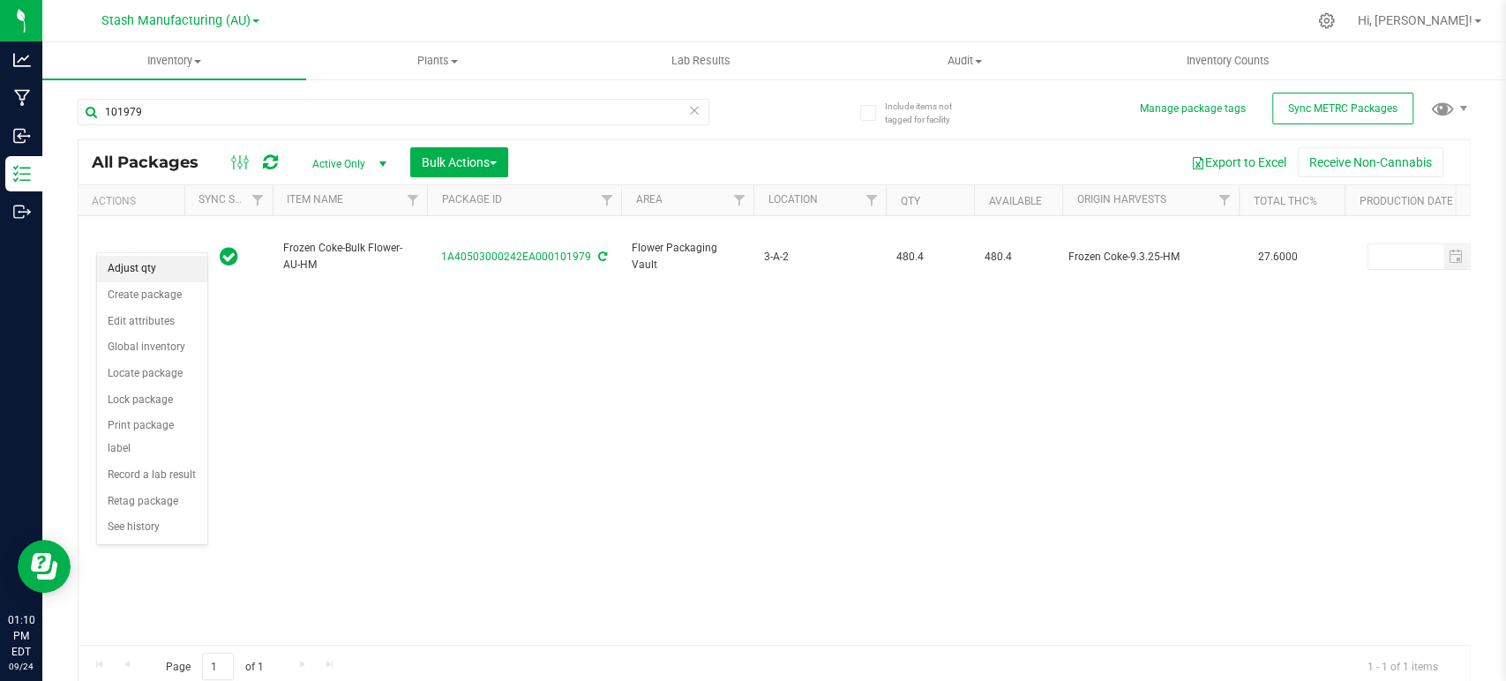
click at [131, 273] on li "Adjust qty" at bounding box center [152, 269] width 110 height 26
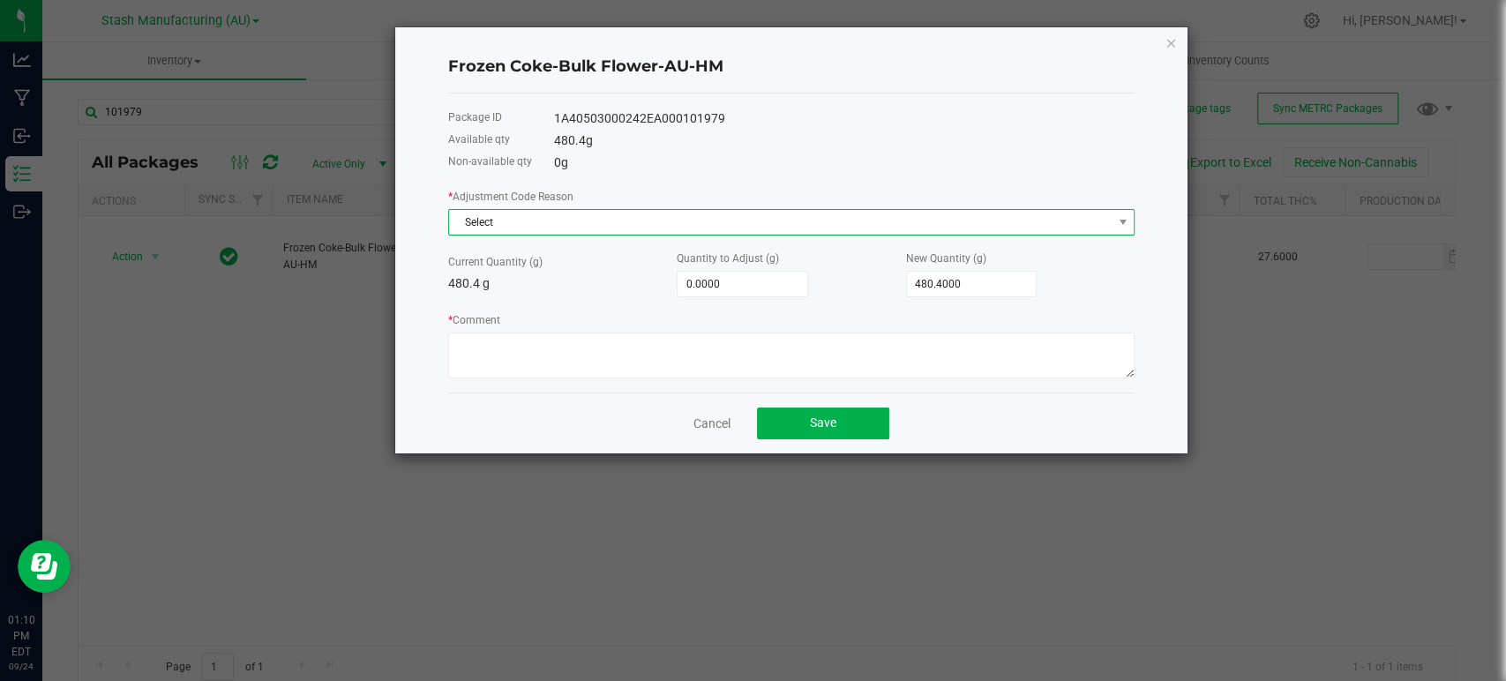
click at [515, 215] on span "Select" at bounding box center [780, 222] width 663 height 25
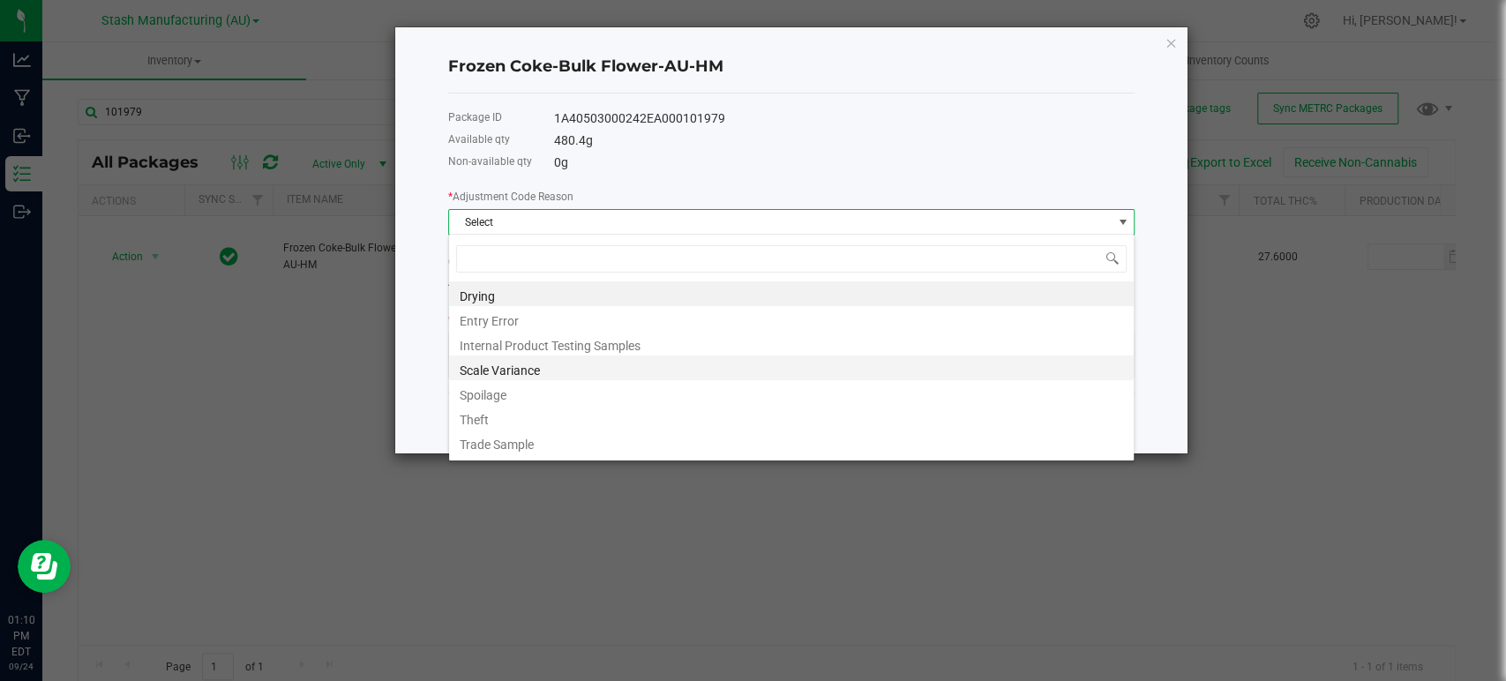
click at [506, 372] on li "Scale Variance" at bounding box center [791, 368] width 685 height 25
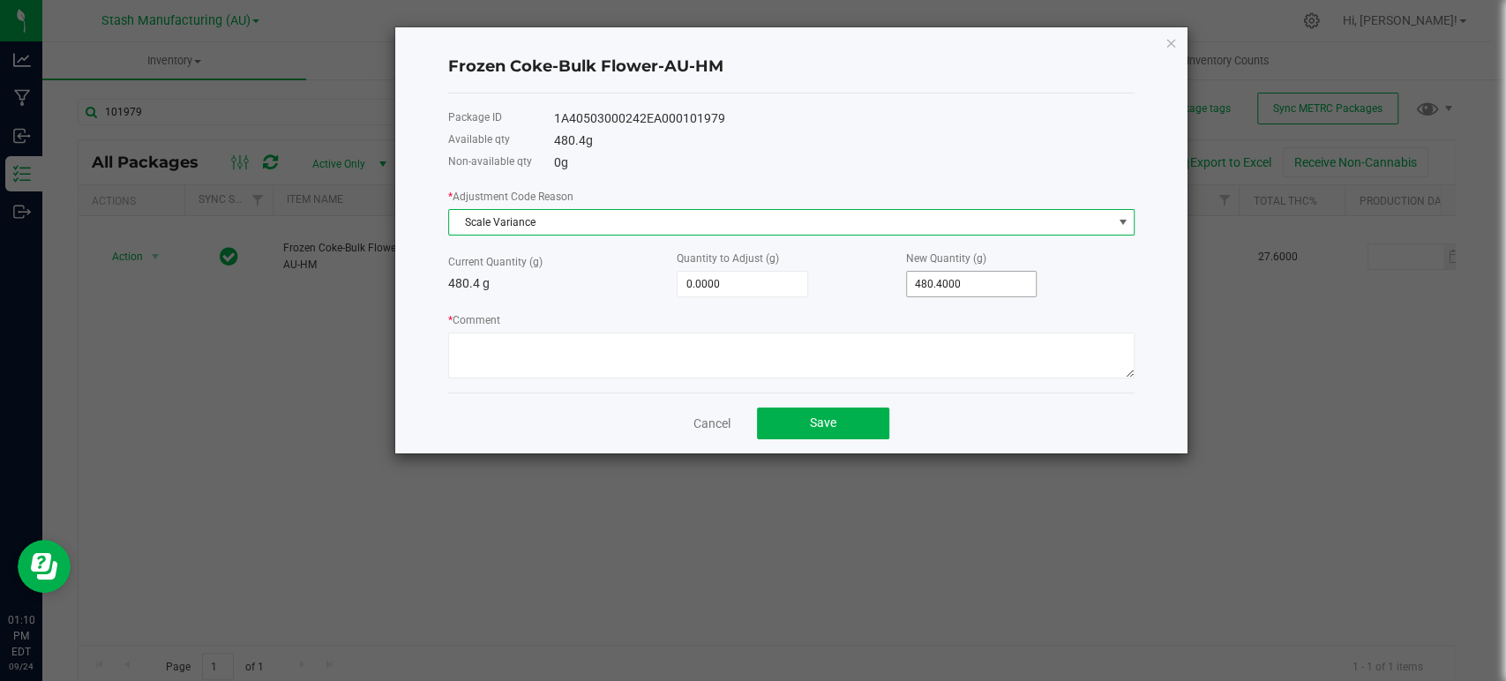
type input "480.4"
click at [985, 278] on input "480.4" at bounding box center [972, 284] width 130 height 25
type input "-477.4000"
type input "3"
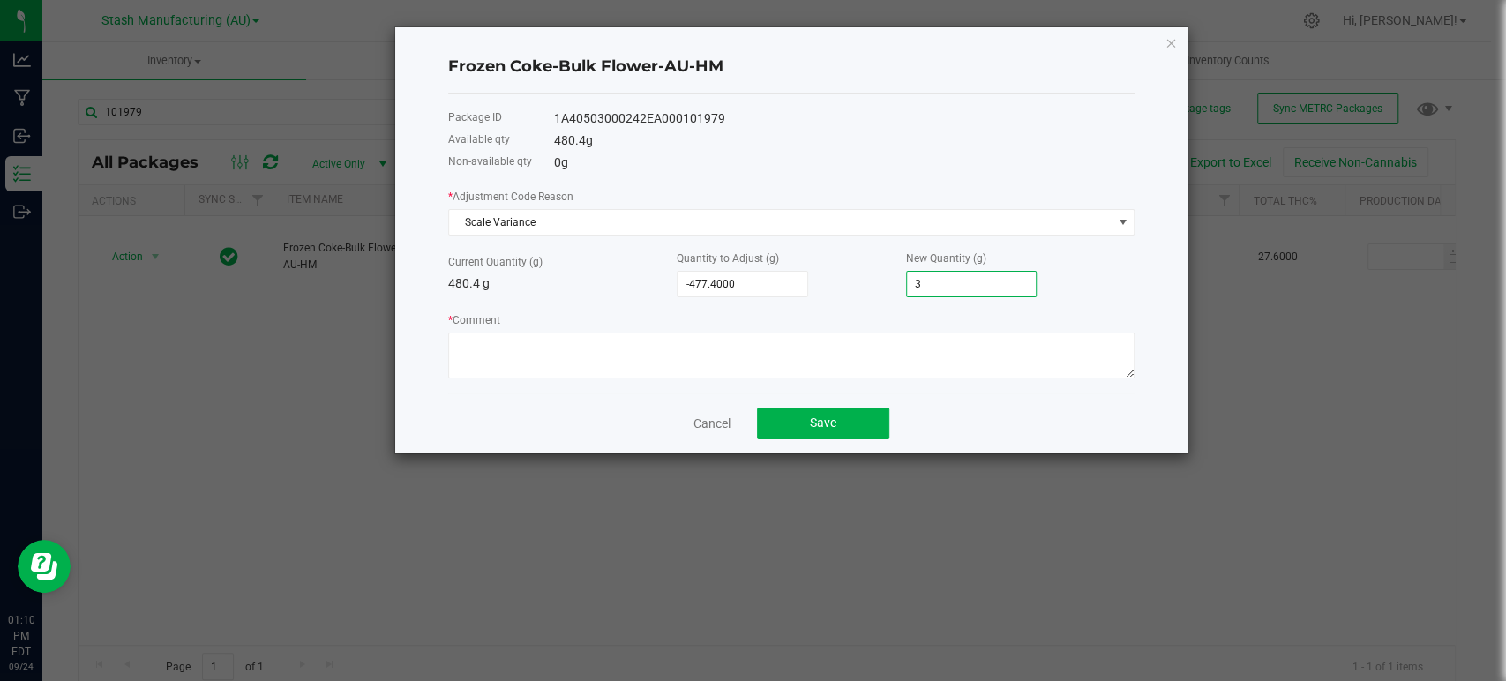
type input "-447.4000"
type input "33"
type input "-150.4000"
type input "330.0000"
click at [501, 342] on textarea "* Comment" at bounding box center [791, 356] width 687 height 46
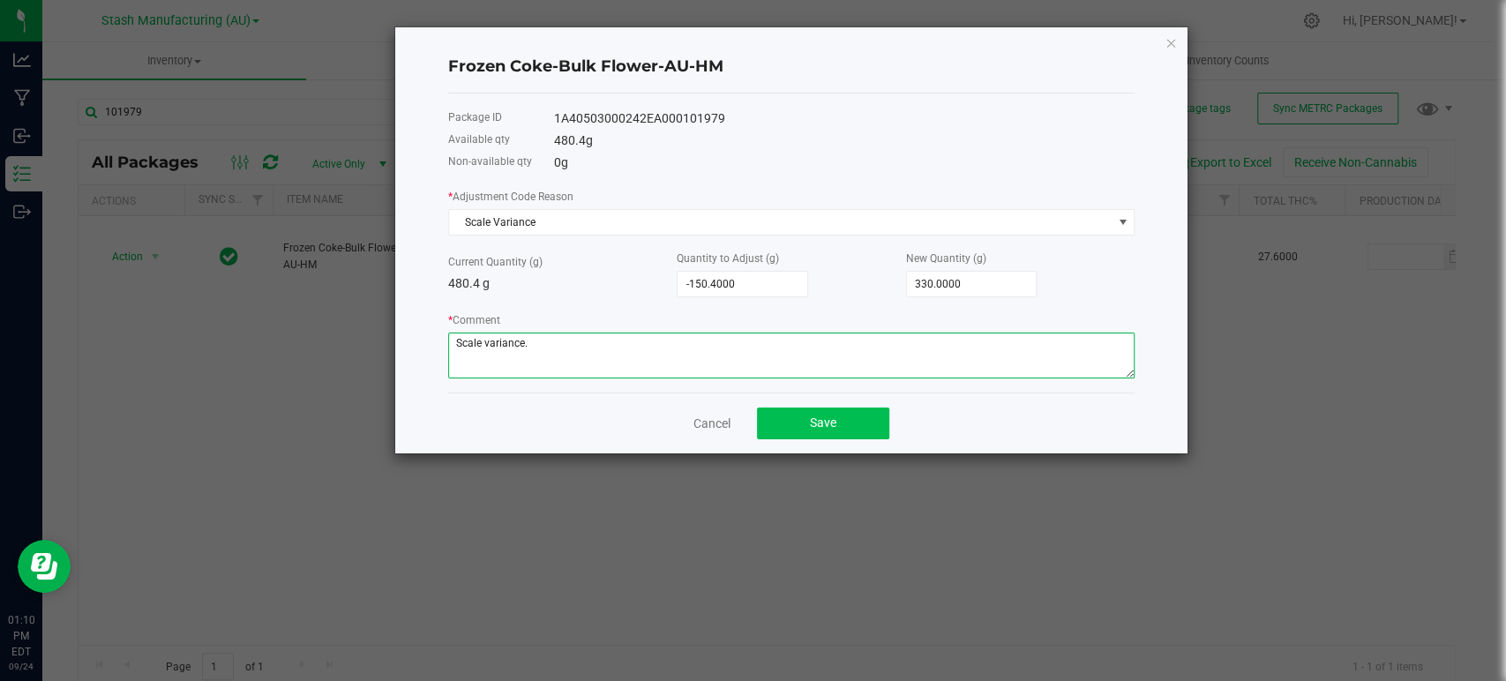
type textarea "Scale variance."
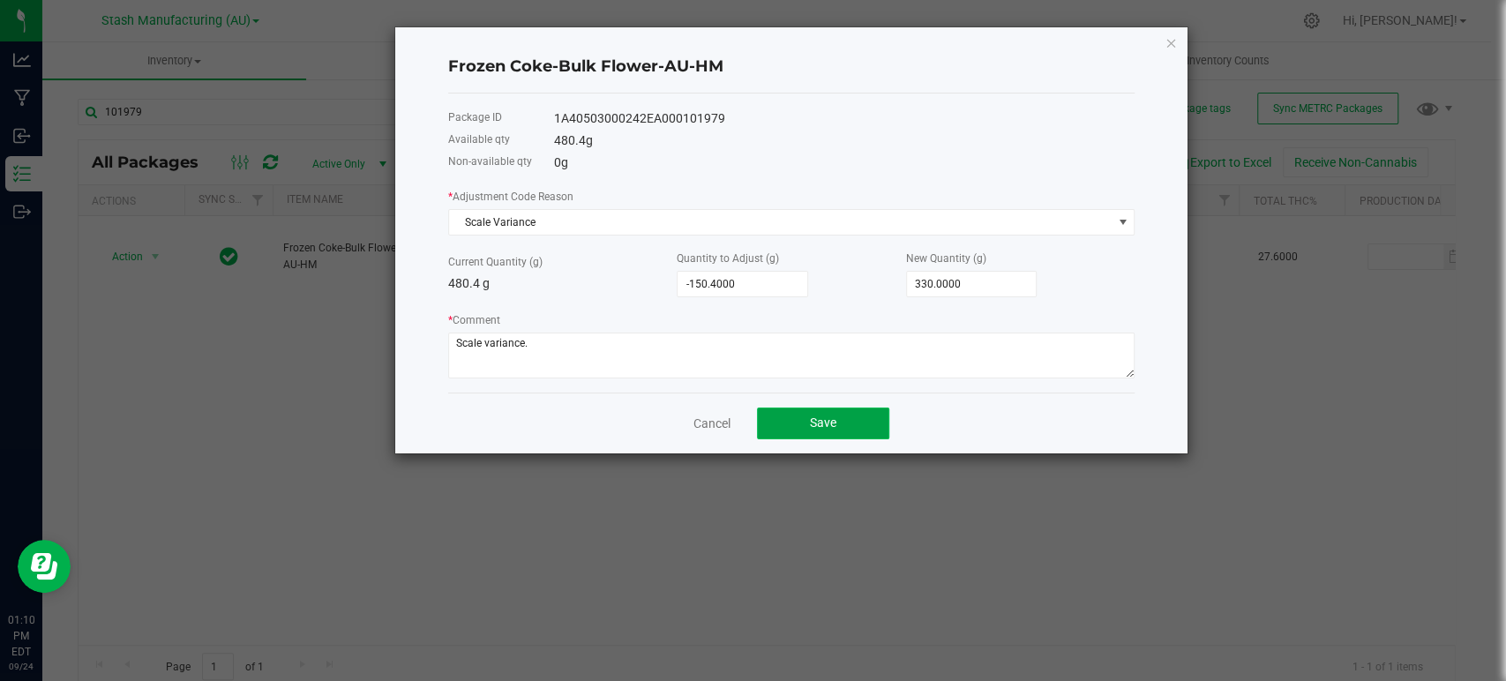
click at [830, 420] on span "Save" at bounding box center [823, 423] width 26 height 14
